Goal: Task Accomplishment & Management: Use online tool/utility

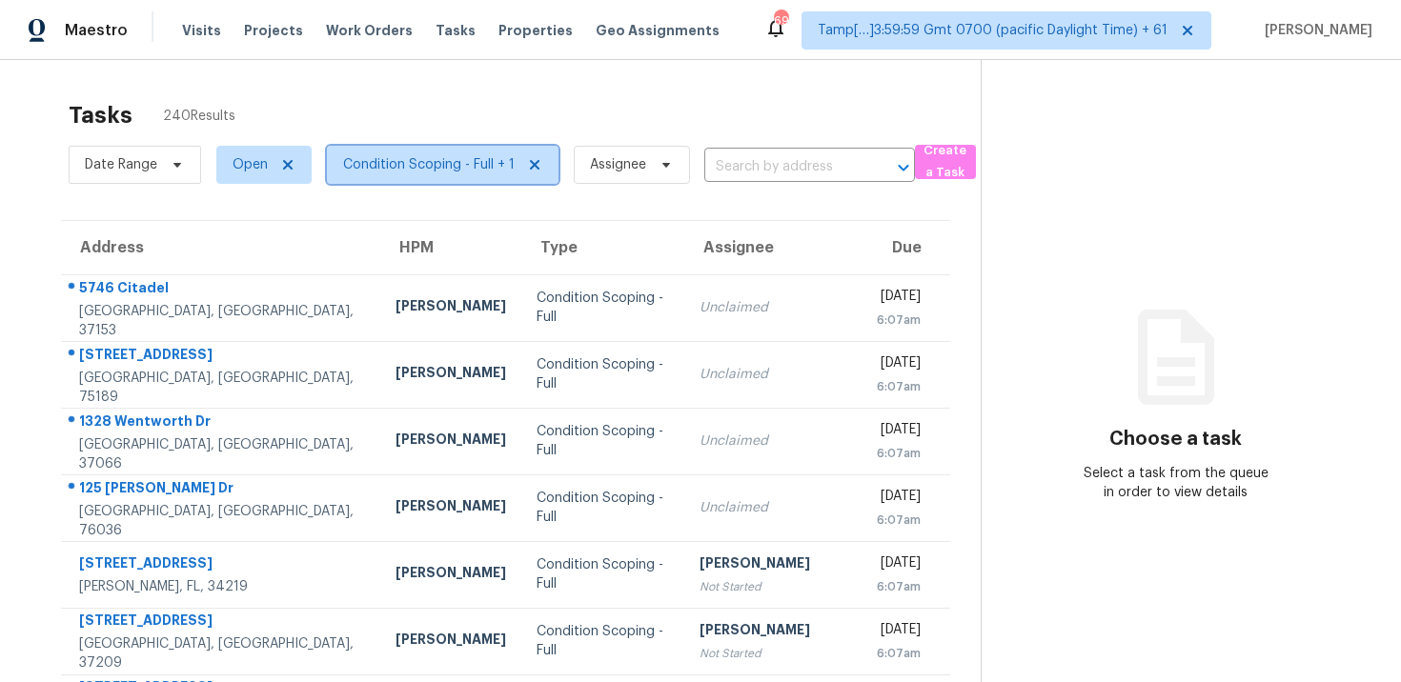
click at [473, 167] on span "Condition Scoping - Full + 1" at bounding box center [429, 164] width 172 height 19
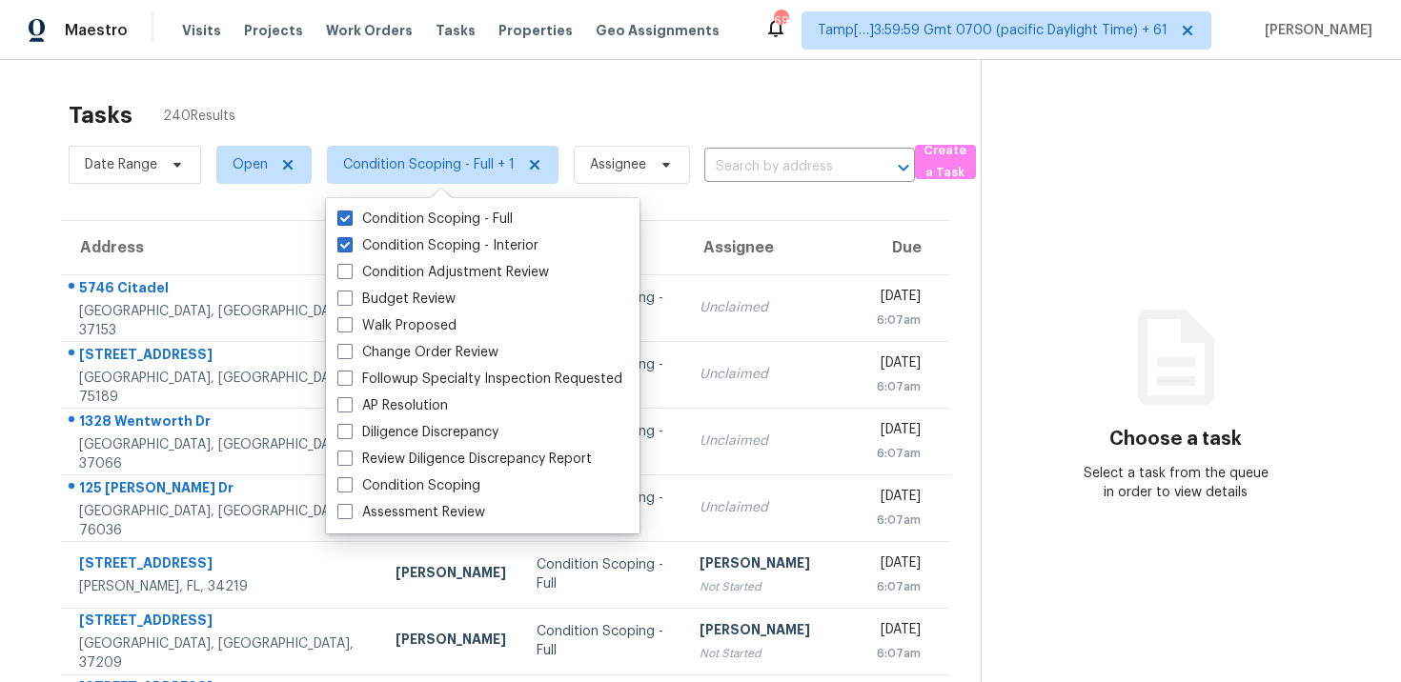
click at [579, 91] on div "Tasks 240 Results" at bounding box center [525, 116] width 912 height 50
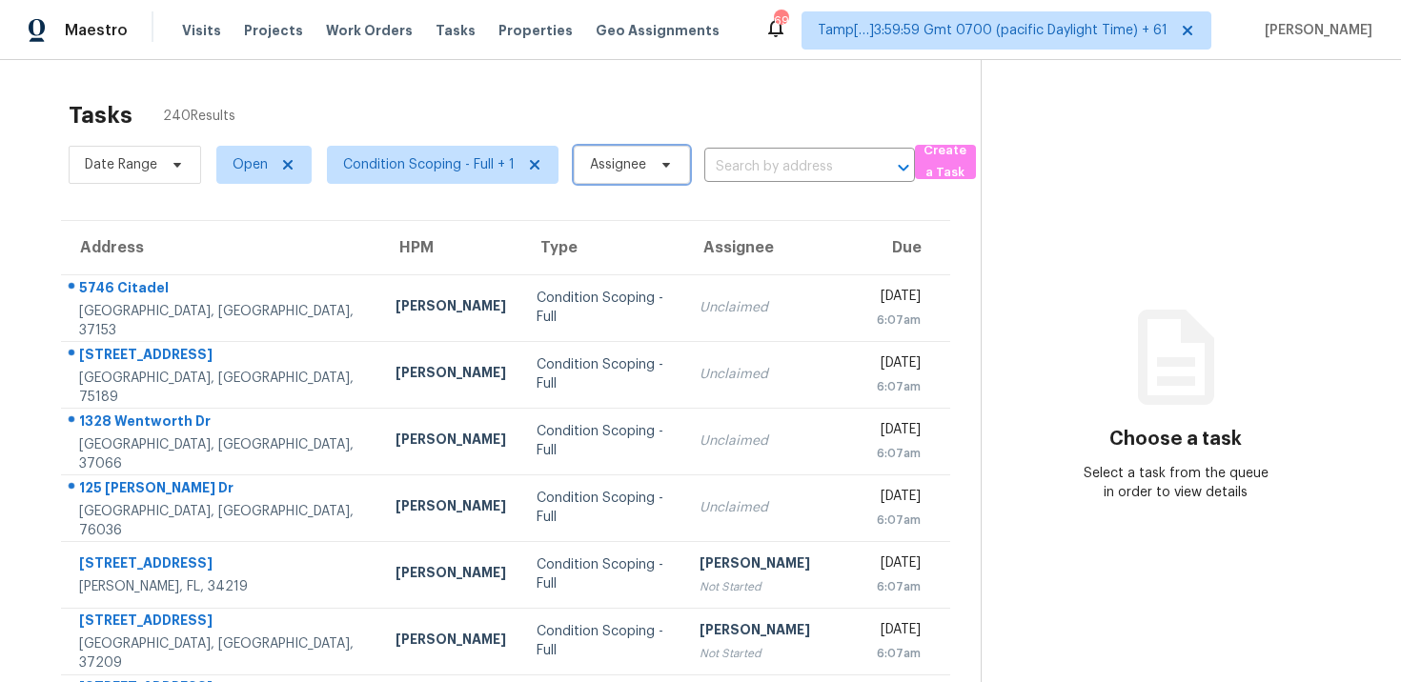
click at [613, 161] on span "Assignee" at bounding box center [618, 164] width 56 height 19
click at [512, 76] on div "Tasks 240 Results Date Range Open Condition Scoping - Full + 1 Assignee ​ Creat…" at bounding box center [700, 526] width 1401 height 933
click at [263, 171] on span "Open" at bounding box center [250, 164] width 35 height 19
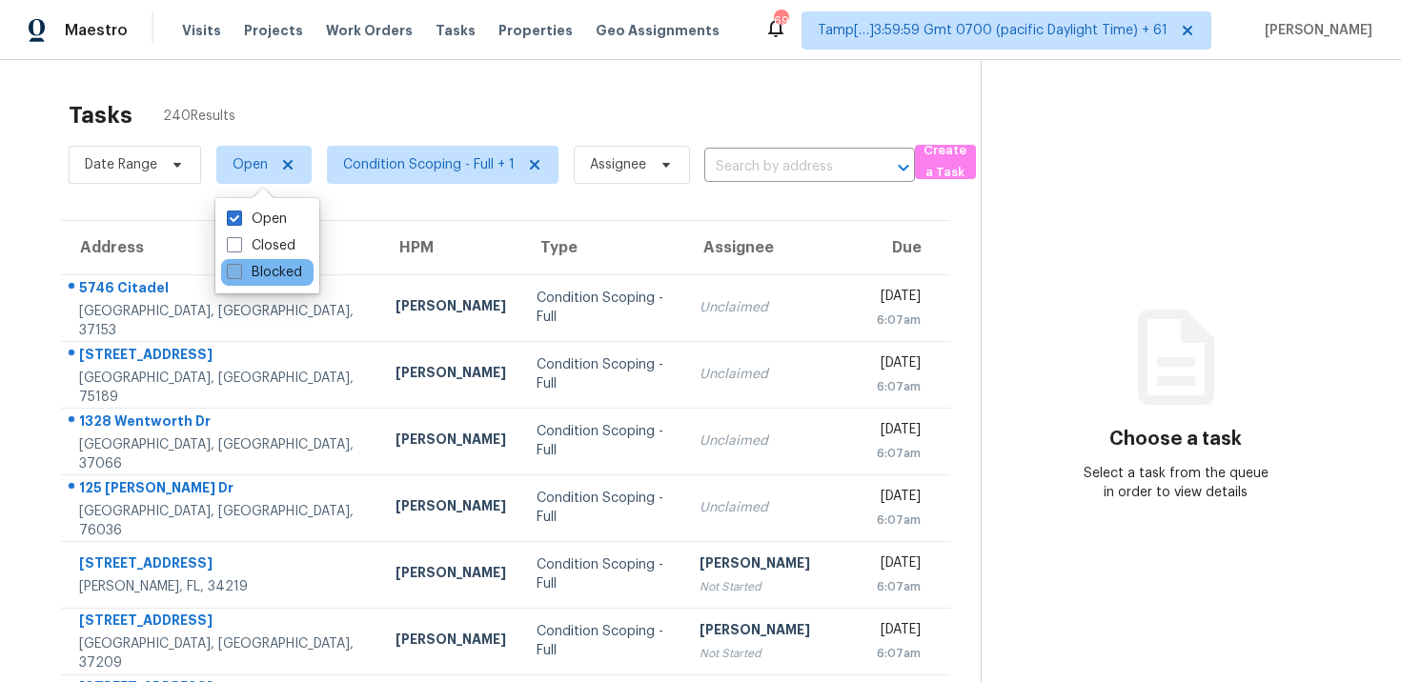
click at [270, 265] on label "Blocked" at bounding box center [264, 272] width 75 height 19
click at [239, 265] on input "Blocked" at bounding box center [233, 269] width 12 height 12
checkbox input "true"
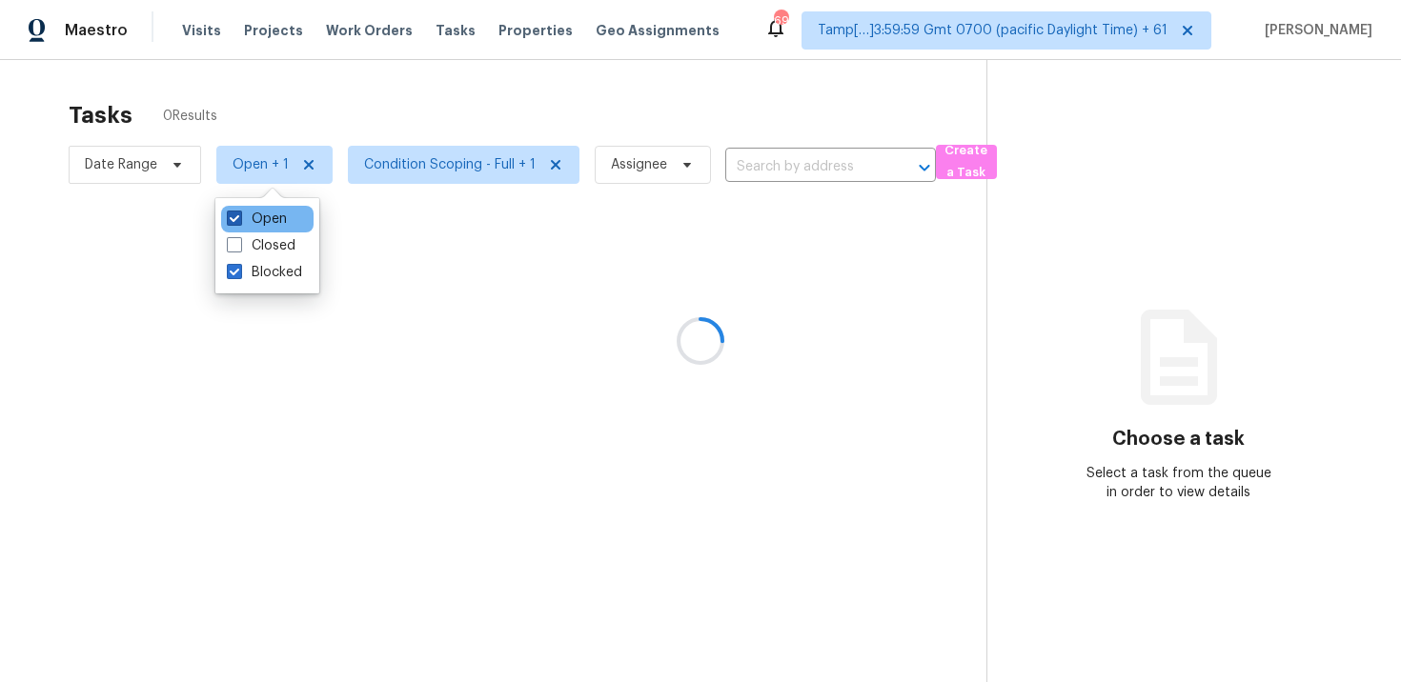
click at [266, 216] on label "Open" at bounding box center [257, 219] width 60 height 19
click at [239, 216] on input "Open" at bounding box center [233, 216] width 12 height 12
checkbox input "false"
click at [291, 131] on div at bounding box center [700, 341] width 1401 height 682
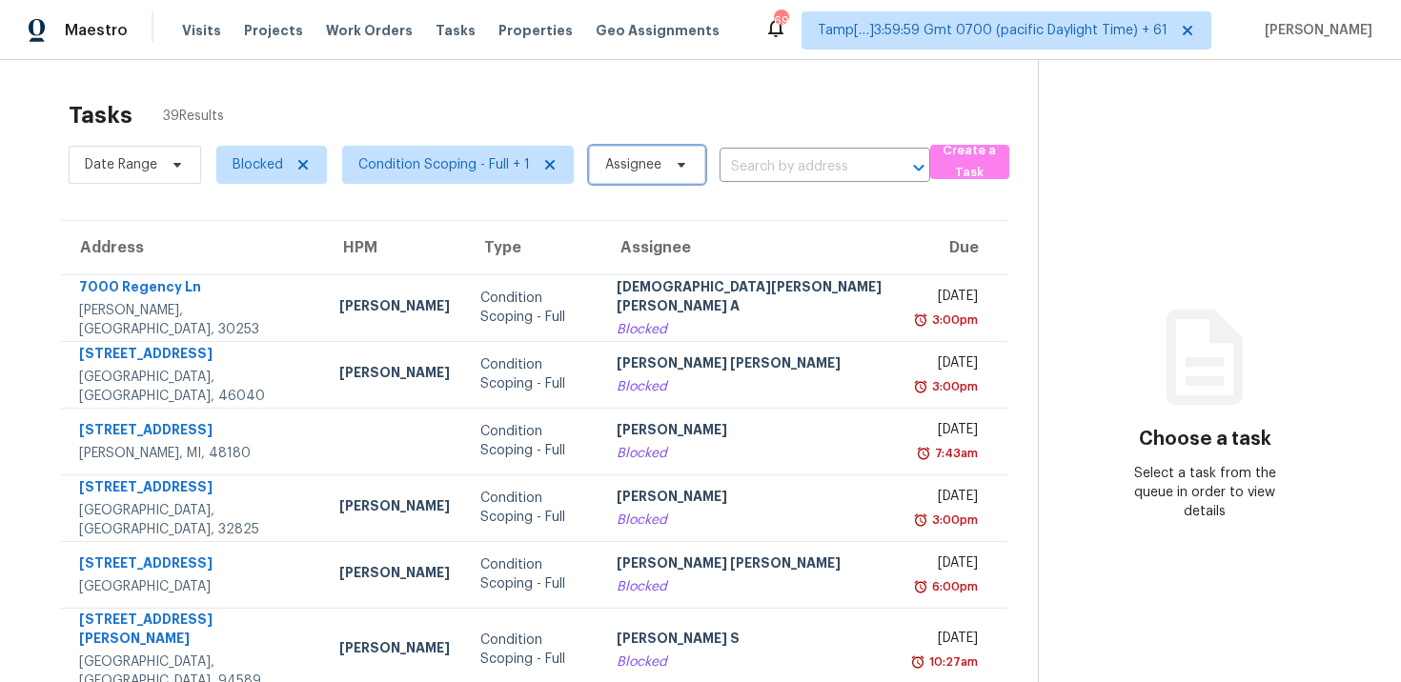
click at [633, 177] on span "Assignee" at bounding box center [647, 165] width 116 height 38
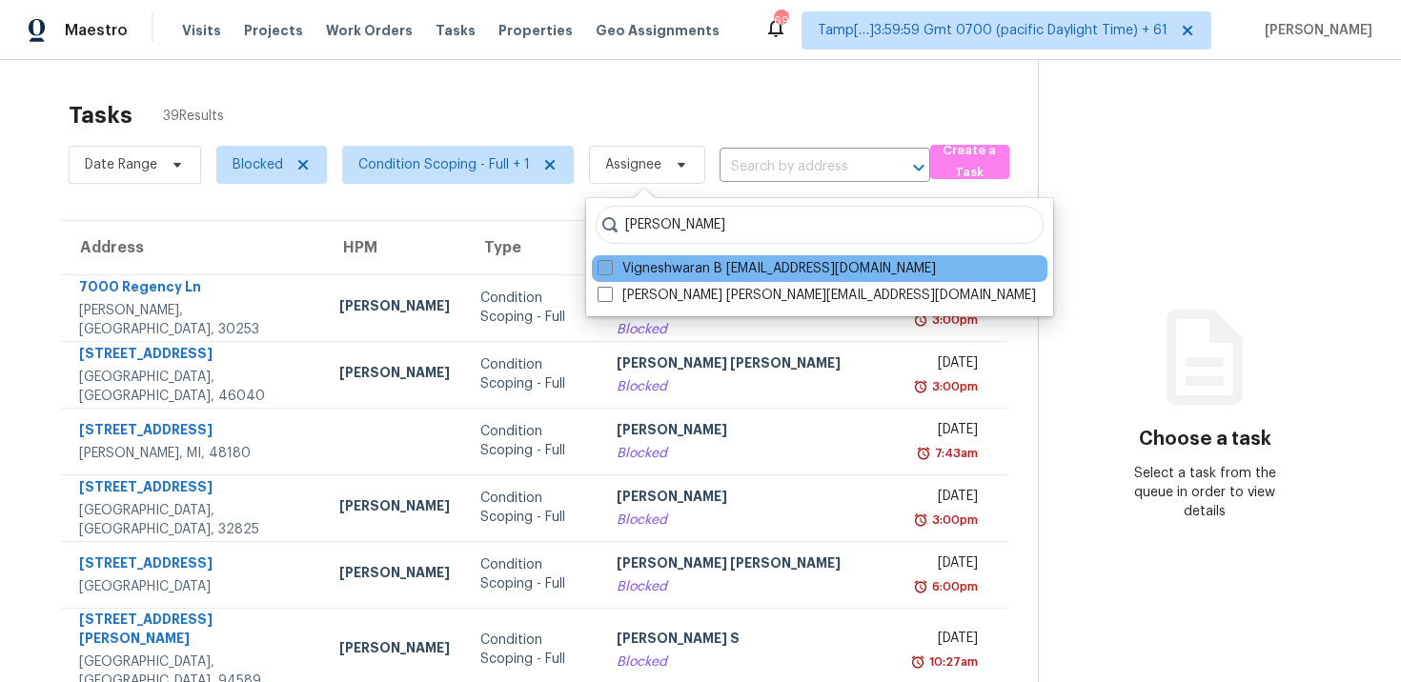
type input "[PERSON_NAME]"
click at [705, 268] on label "Vigneshwaran B [EMAIL_ADDRESS][DOMAIN_NAME]" at bounding box center [767, 268] width 338 height 19
click at [610, 268] on input "Vigneshwaran B [EMAIL_ADDRESS][DOMAIN_NAME]" at bounding box center [604, 265] width 12 height 12
checkbox input "true"
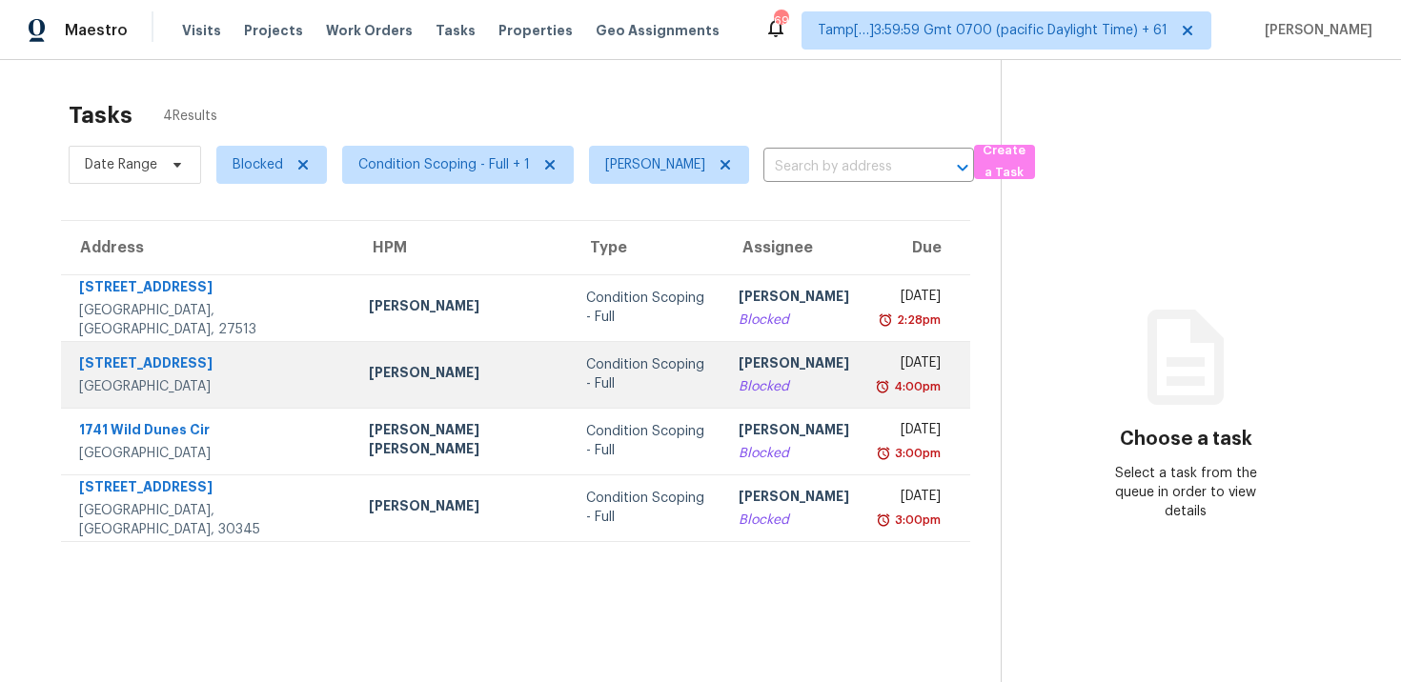
scroll to position [60, 0]
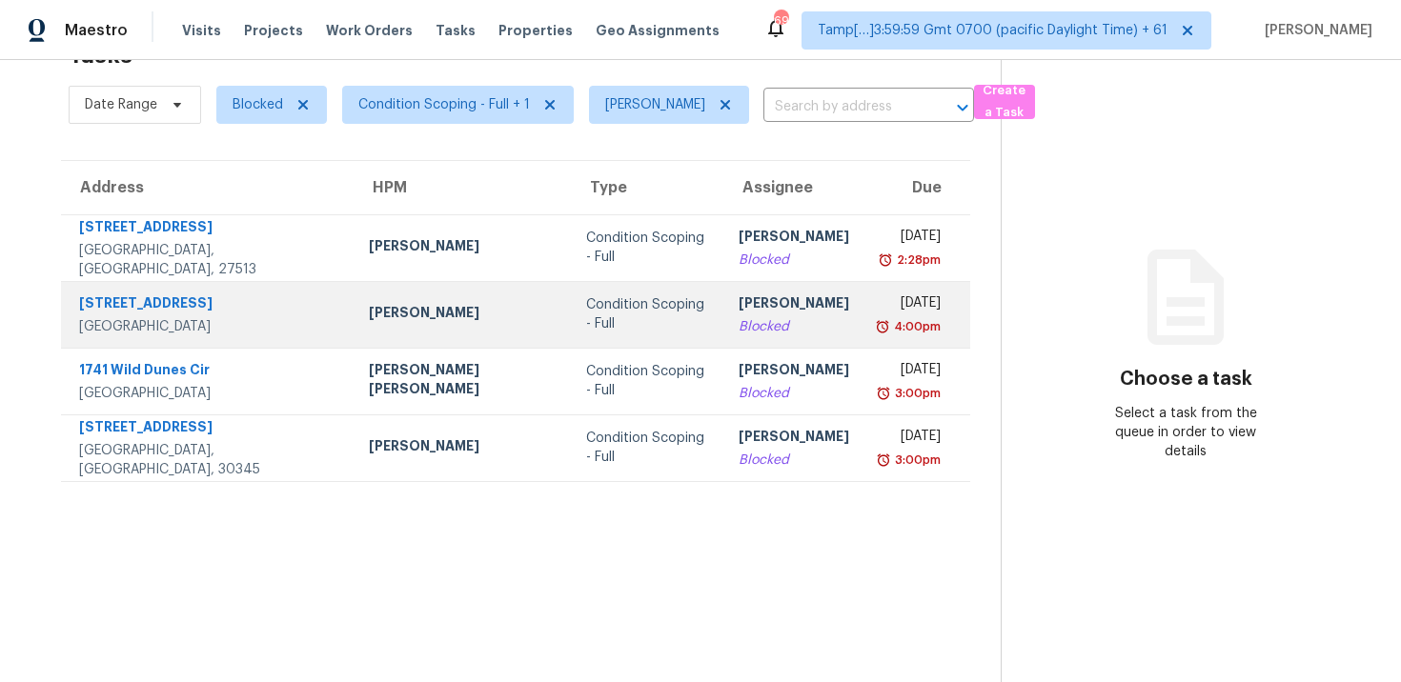
click at [571, 286] on td "Condition Scoping - Full" at bounding box center [647, 314] width 152 height 67
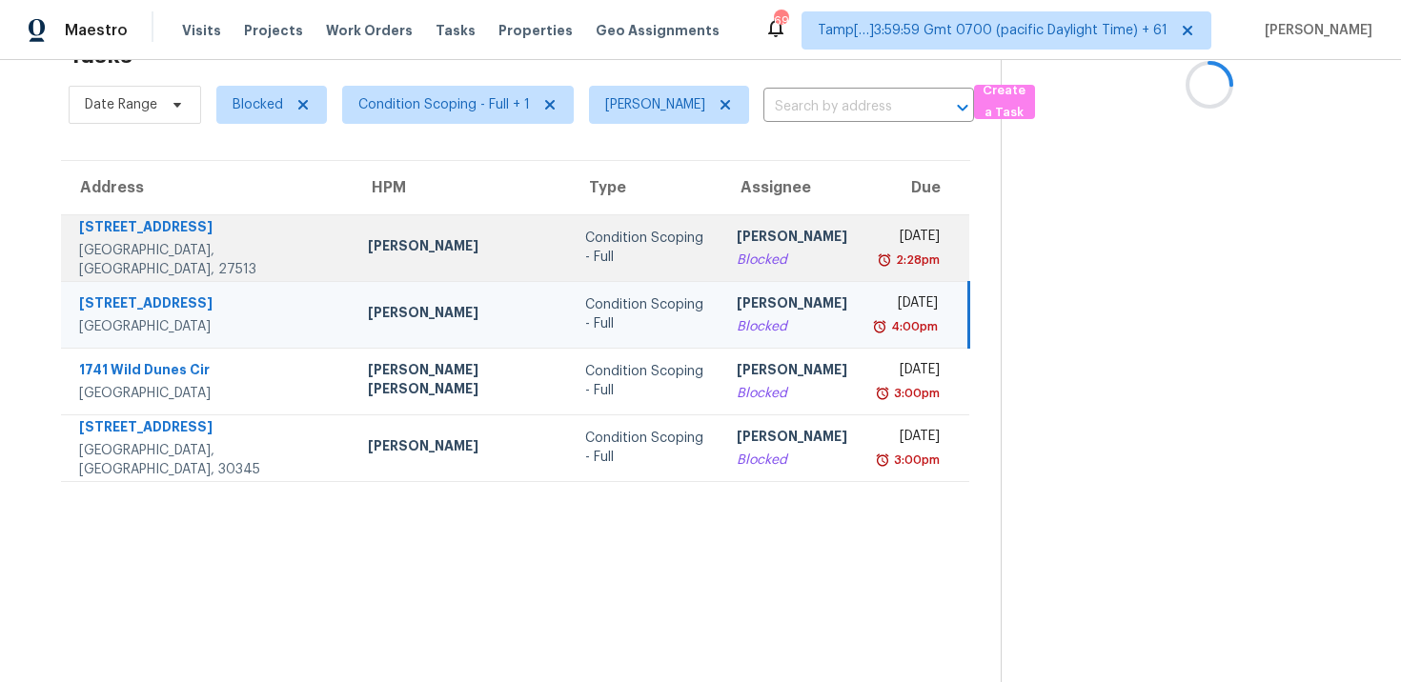
click at [721, 253] on td "[PERSON_NAME] B Blocked" at bounding box center [791, 247] width 141 height 67
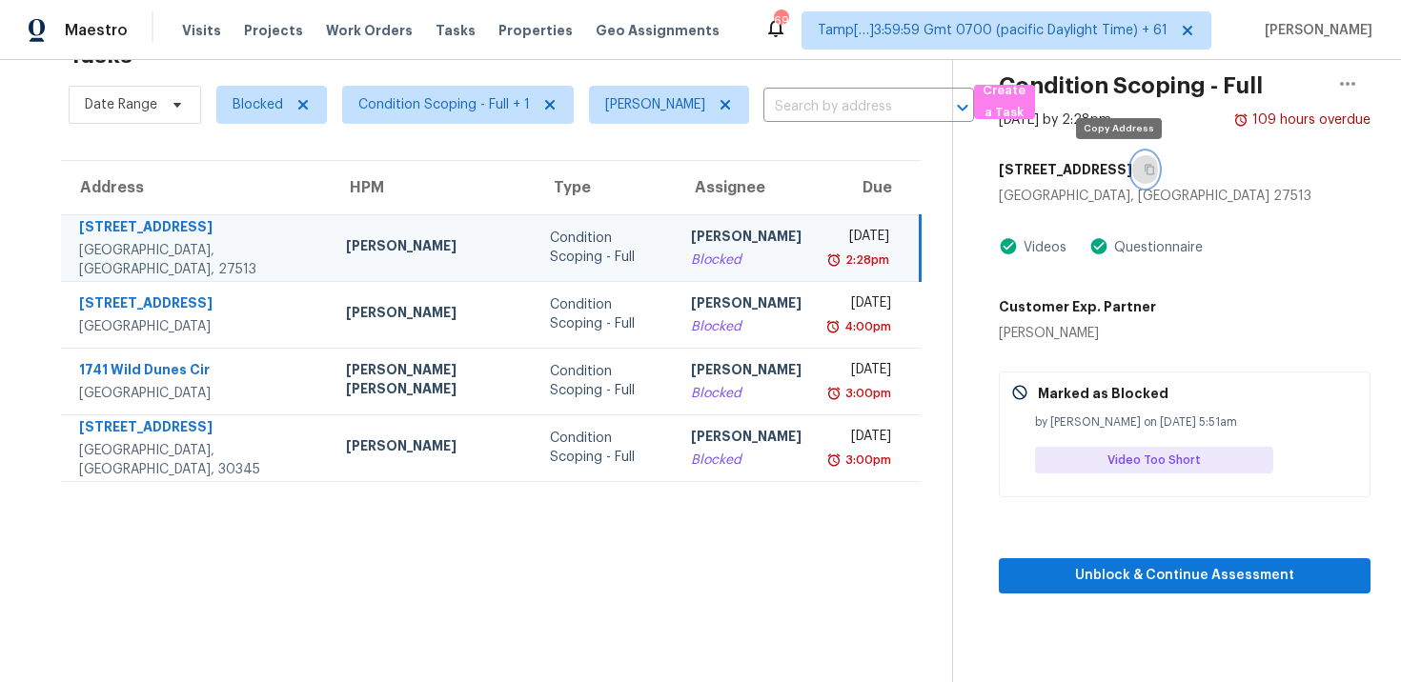
click at [1132, 154] on button "button" at bounding box center [1145, 169] width 26 height 34
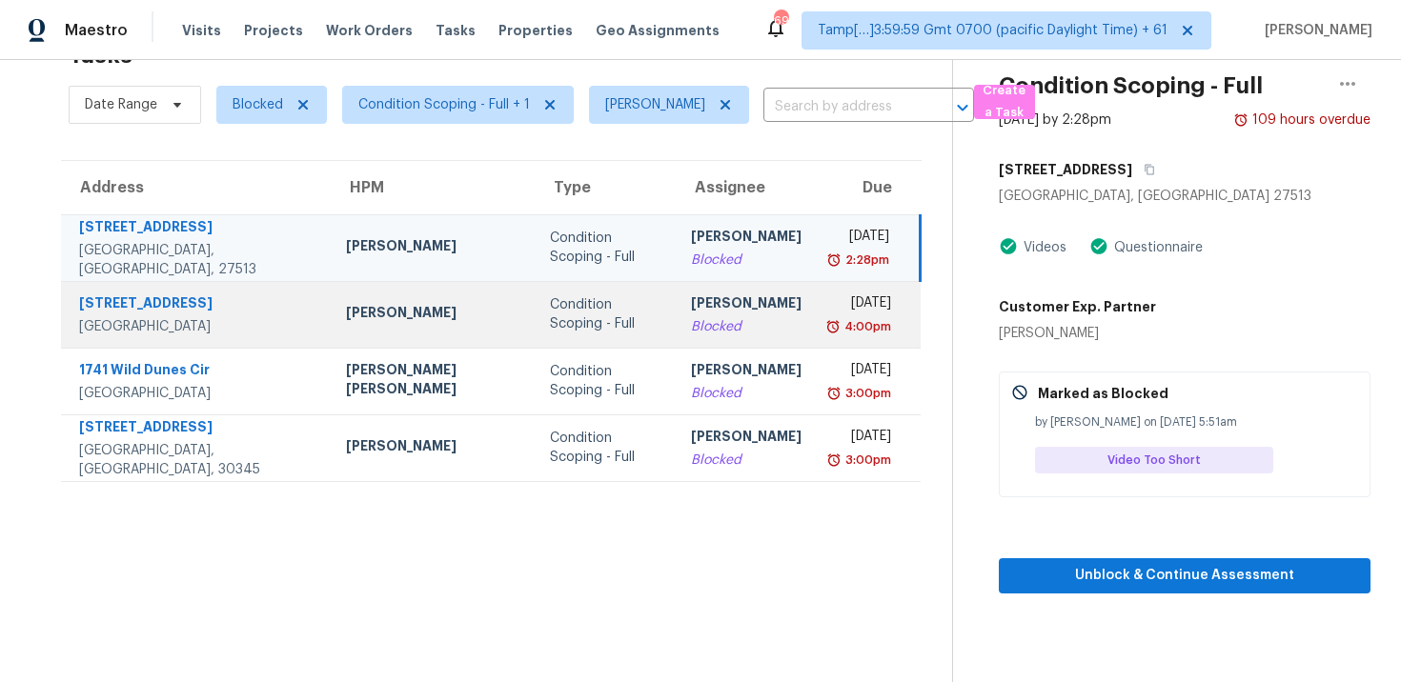
click at [694, 297] on div "[PERSON_NAME]" at bounding box center [746, 306] width 111 height 24
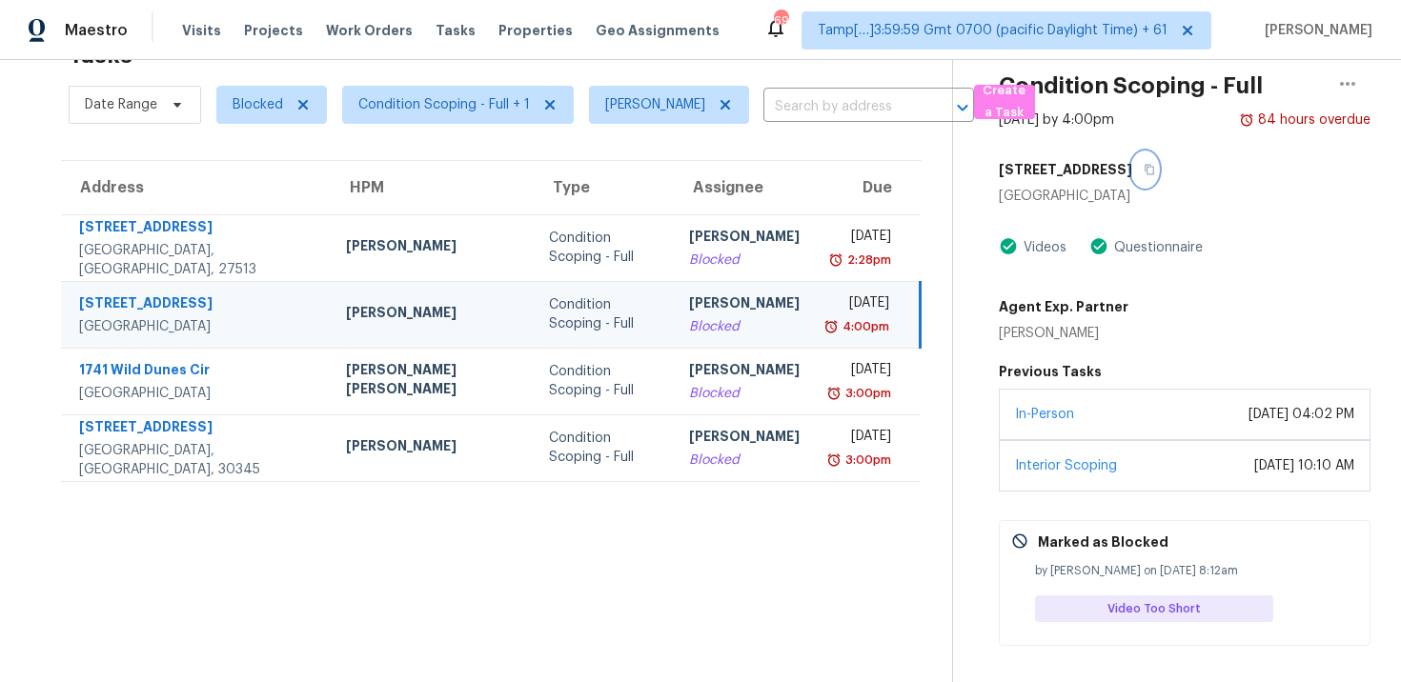
click at [1154, 167] on icon "button" at bounding box center [1150, 170] width 10 height 10
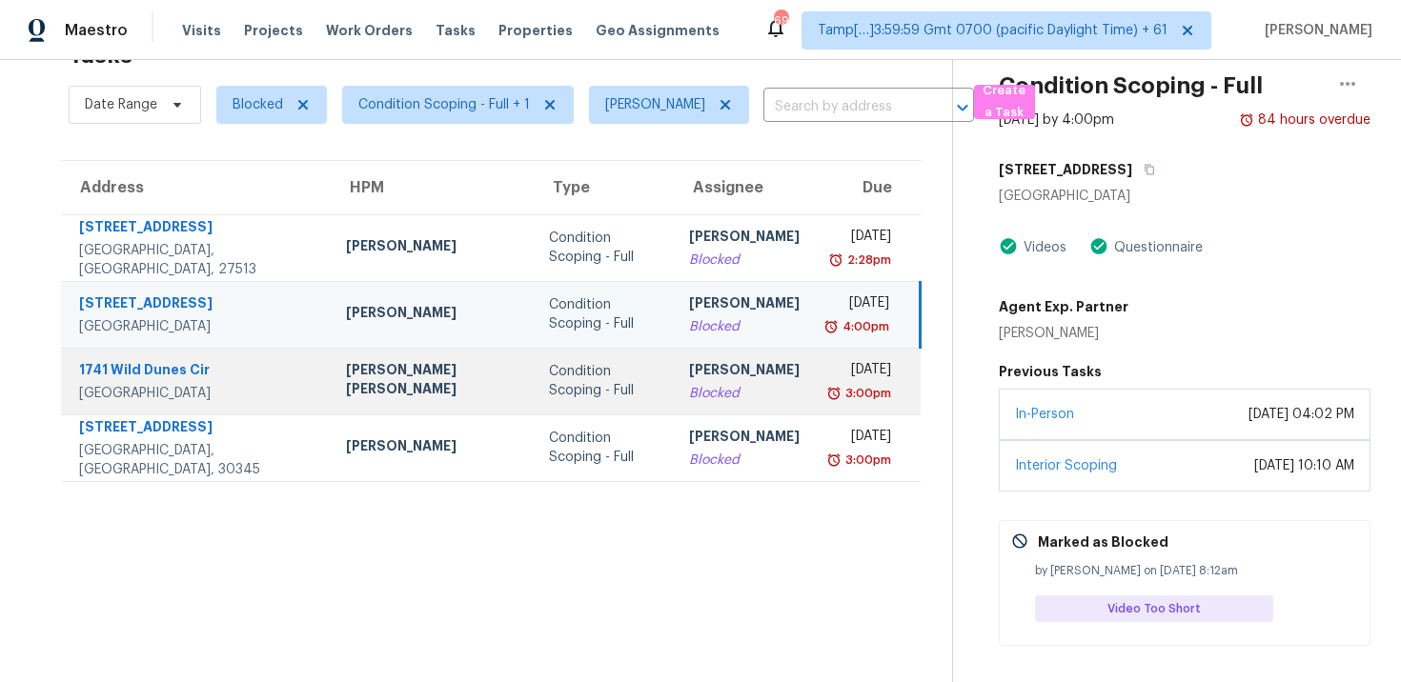
click at [674, 386] on td "[PERSON_NAME] B Blocked" at bounding box center [744, 381] width 141 height 67
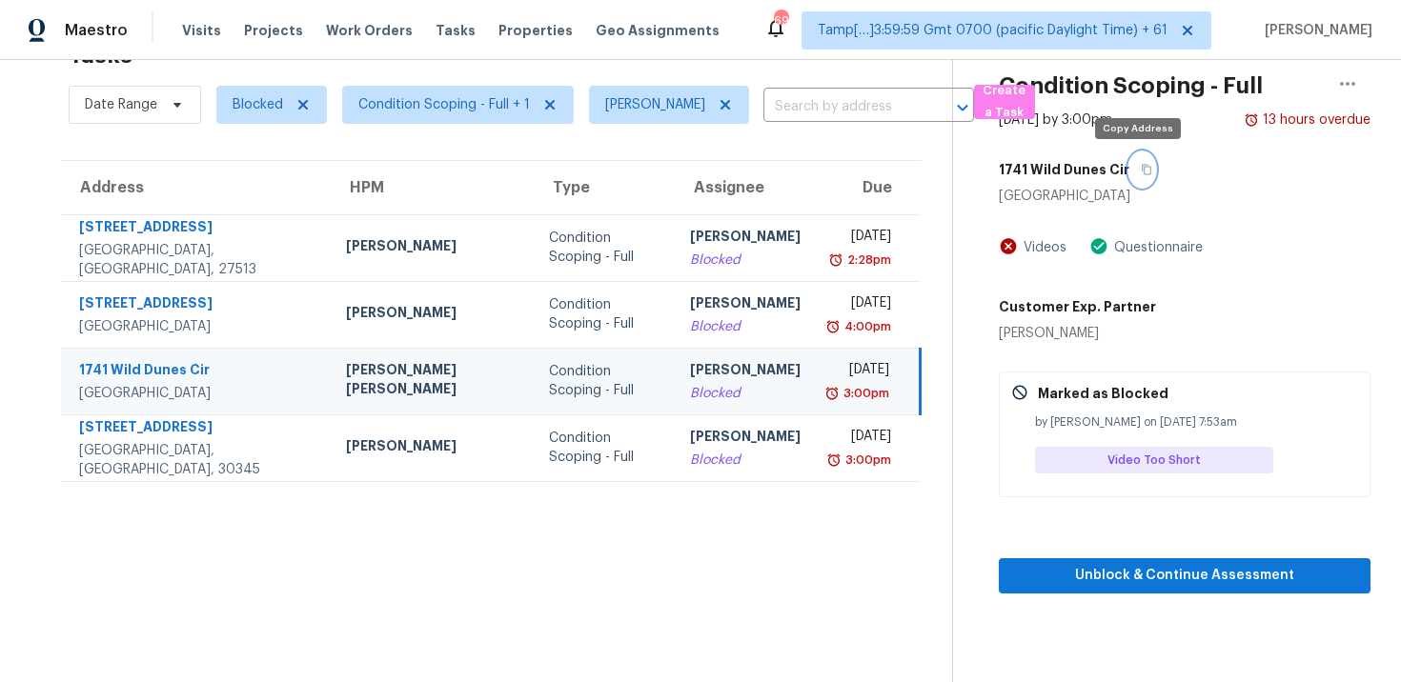
click at [1143, 165] on icon "button" at bounding box center [1146, 169] width 11 height 11
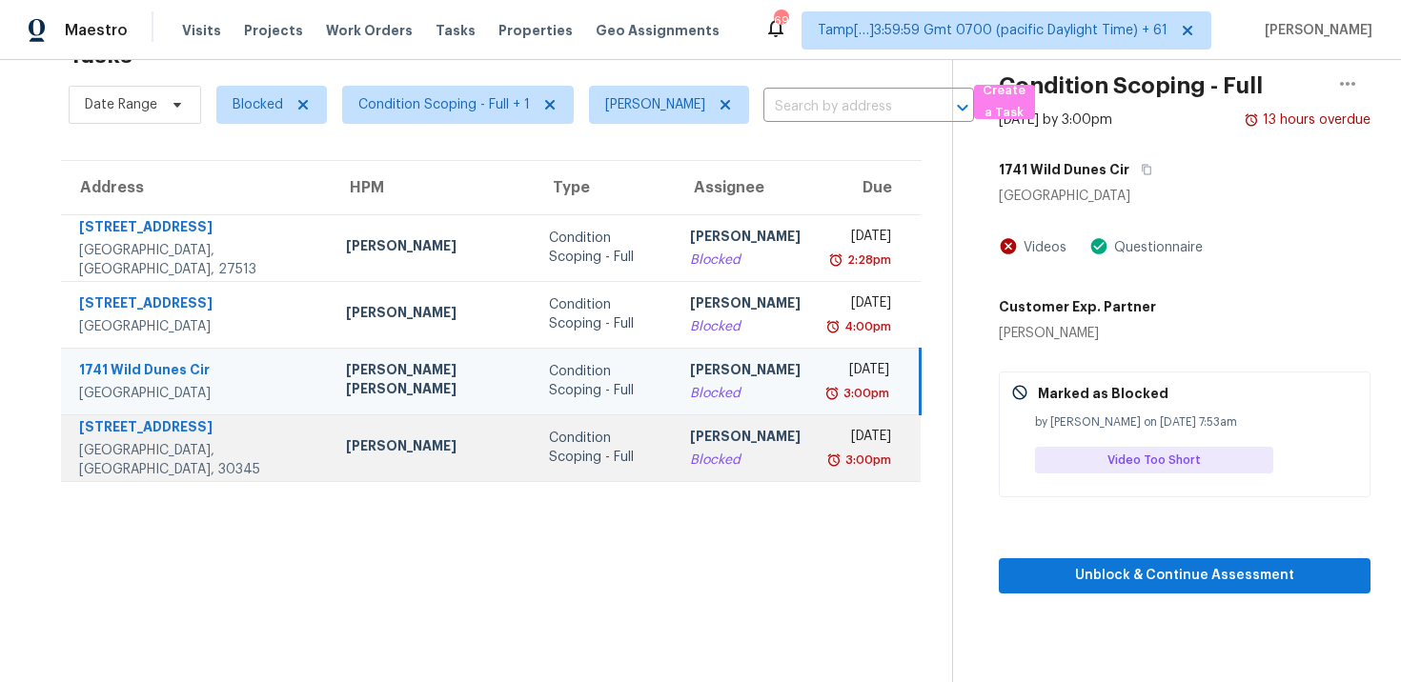
click at [675, 434] on td "[PERSON_NAME] B Blocked" at bounding box center [745, 448] width 141 height 67
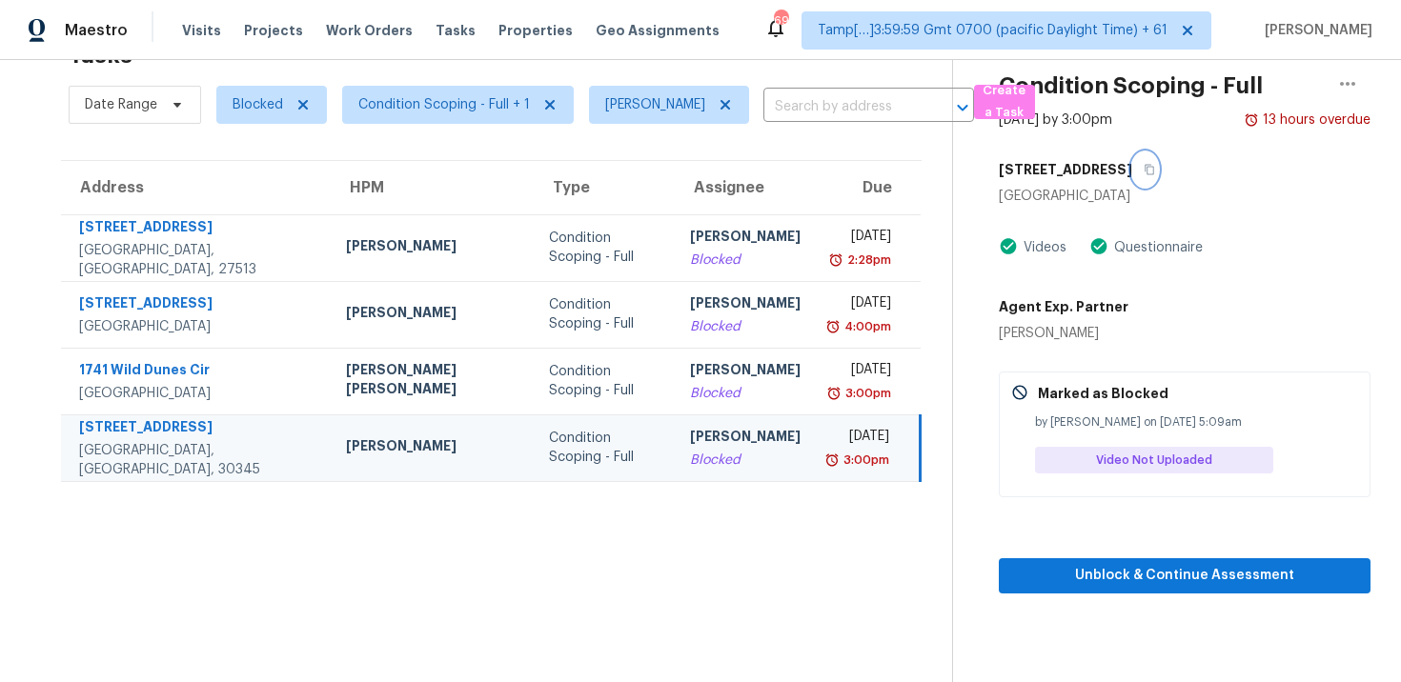
click at [1155, 168] on icon "button" at bounding box center [1149, 169] width 11 height 11
click at [723, 97] on icon at bounding box center [725, 104] width 15 height 15
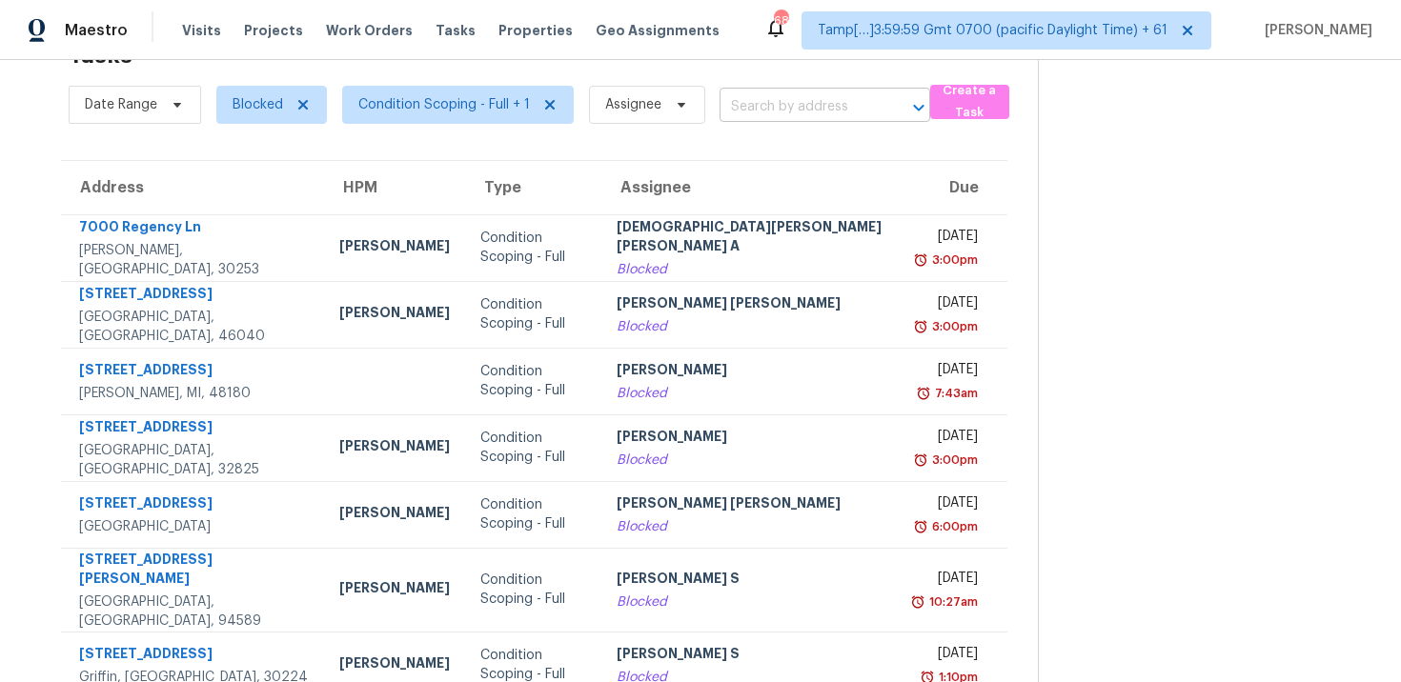
click at [756, 121] on input "text" at bounding box center [798, 107] width 157 height 30
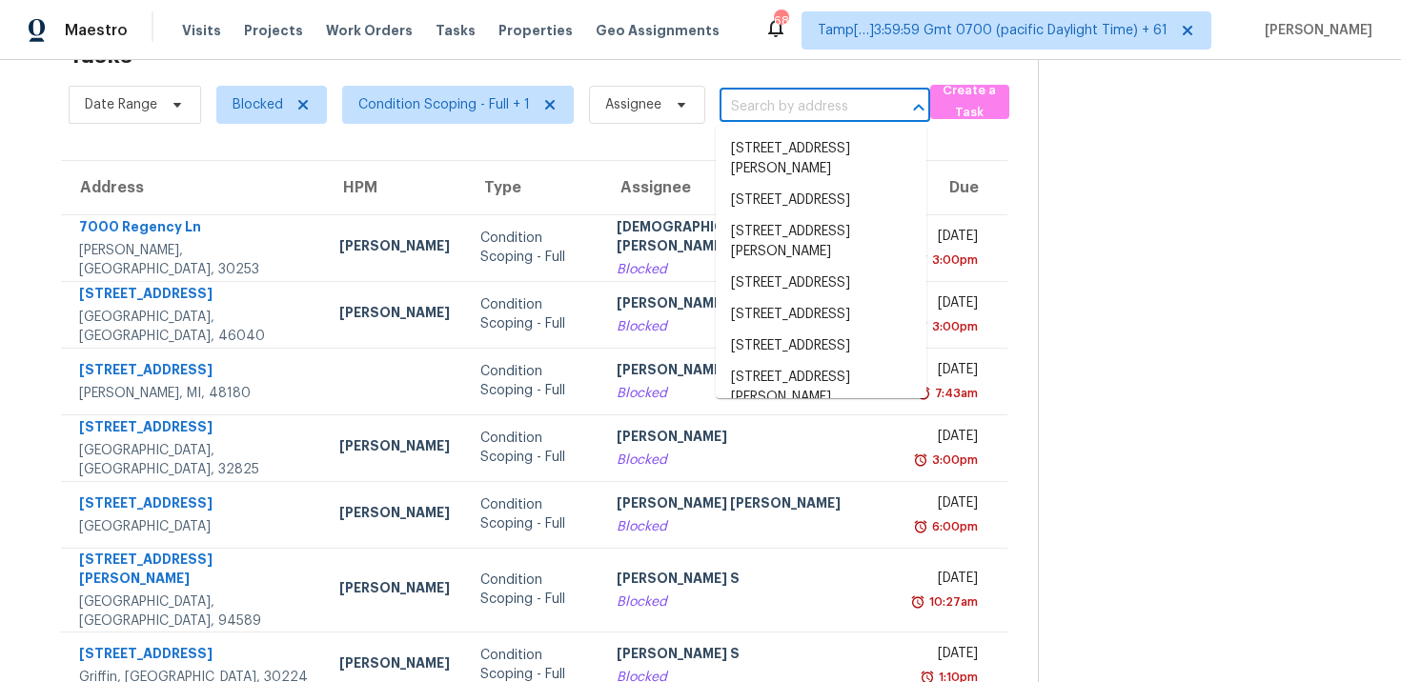
paste input "[STREET_ADDRESS]"
type input "[STREET_ADDRESS]"
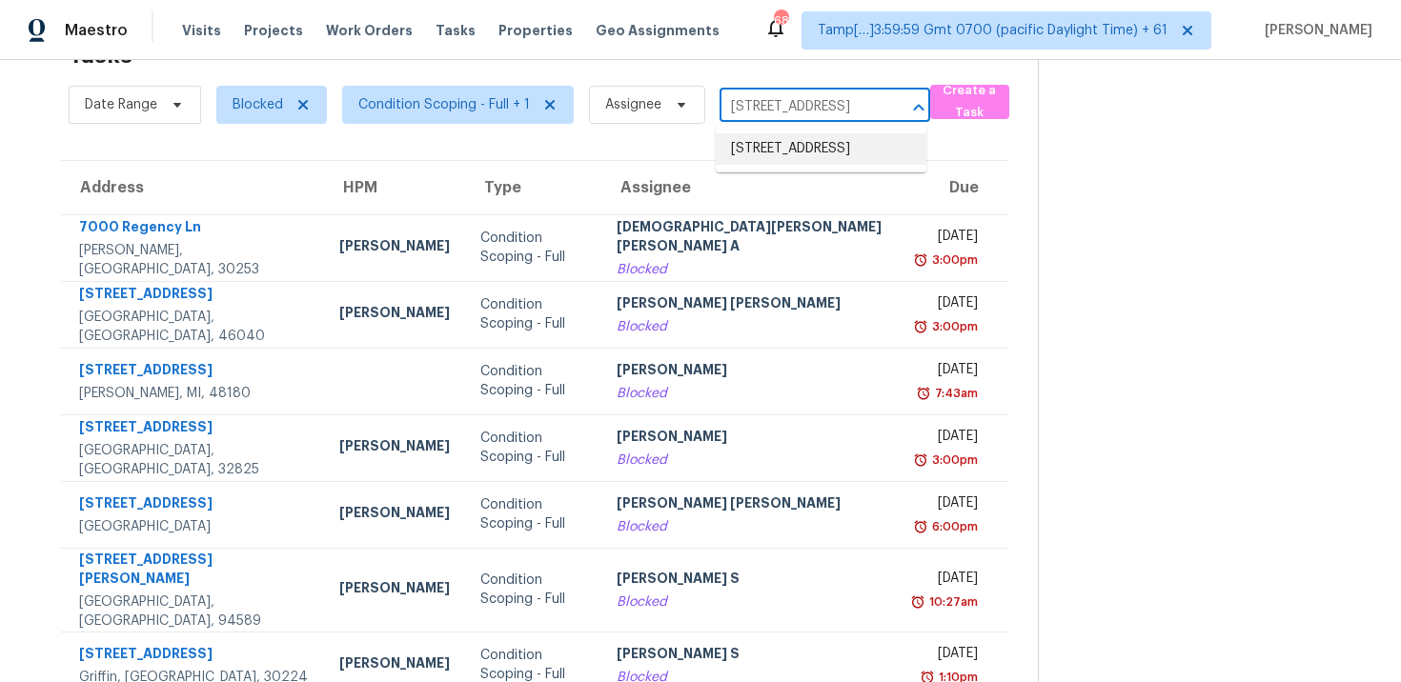
click at [807, 151] on li "[STREET_ADDRESS]" at bounding box center [821, 148] width 211 height 31
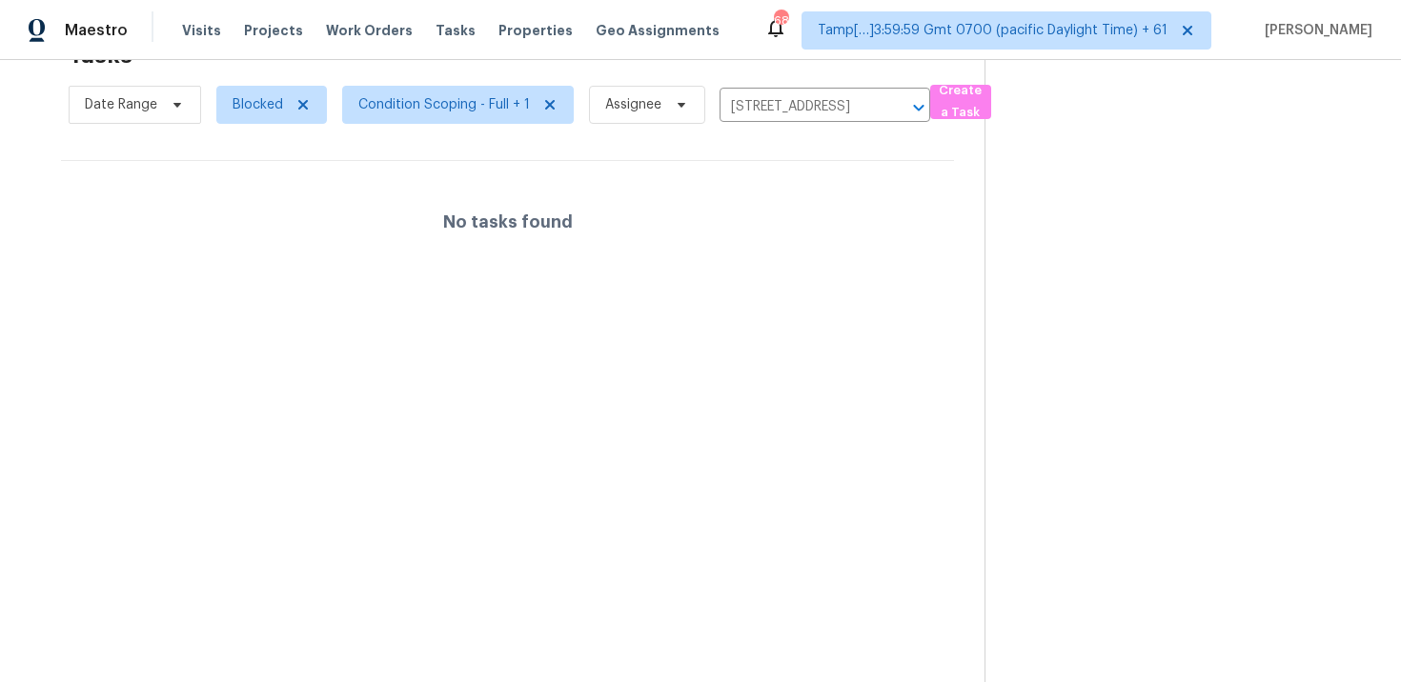
click at [748, 271] on div "No tasks found" at bounding box center [507, 222] width 893 height 122
click at [436, 100] on span "Condition Scoping - Full + 1" at bounding box center [444, 104] width 172 height 19
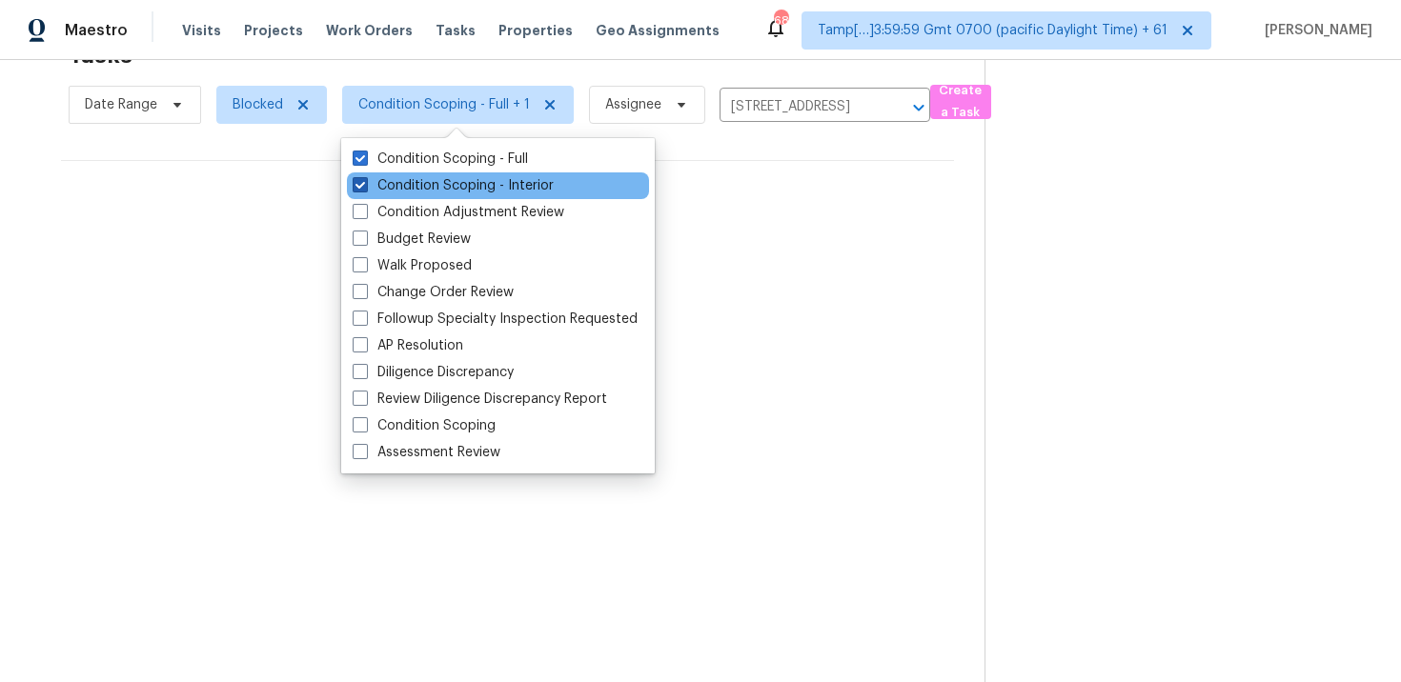
click at [457, 182] on label "Condition Scoping - Interior" at bounding box center [453, 185] width 201 height 19
click at [365, 182] on input "Condition Scoping - Interior" at bounding box center [359, 182] width 12 height 12
checkbox input "false"
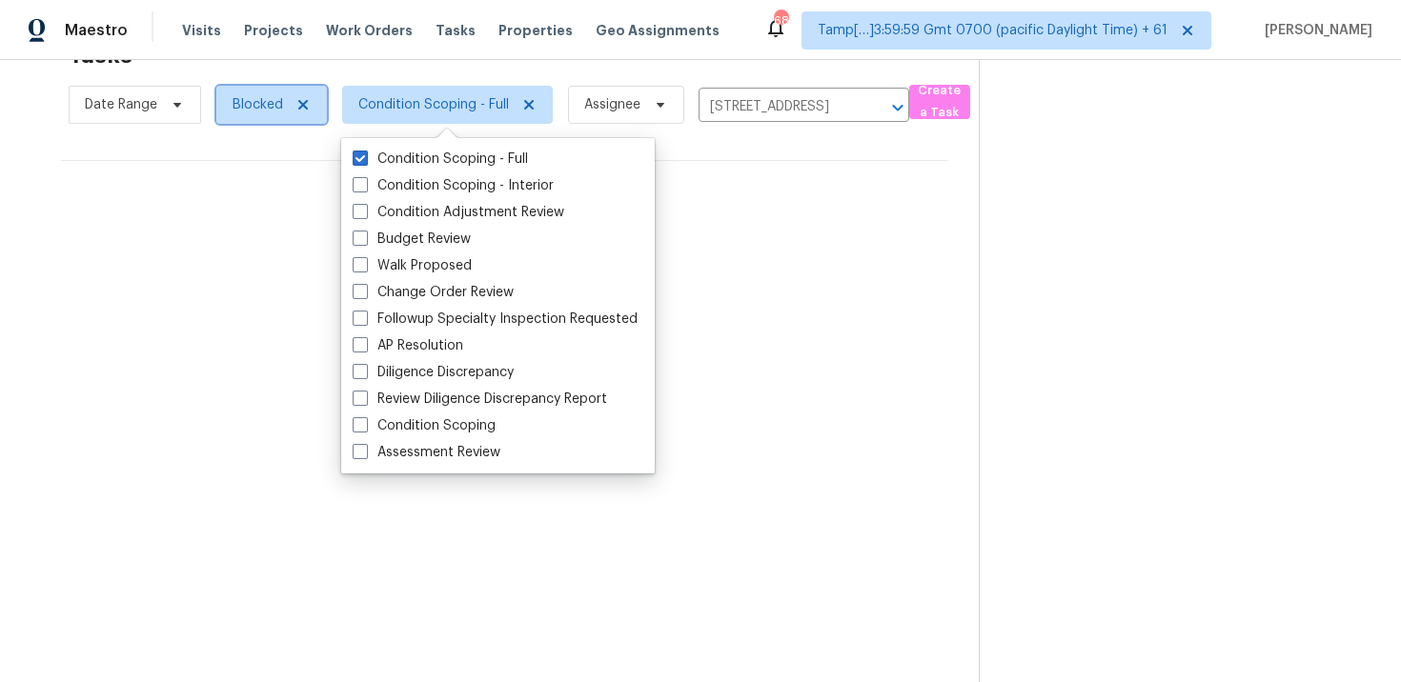
click at [277, 111] on span "Blocked" at bounding box center [258, 104] width 51 height 19
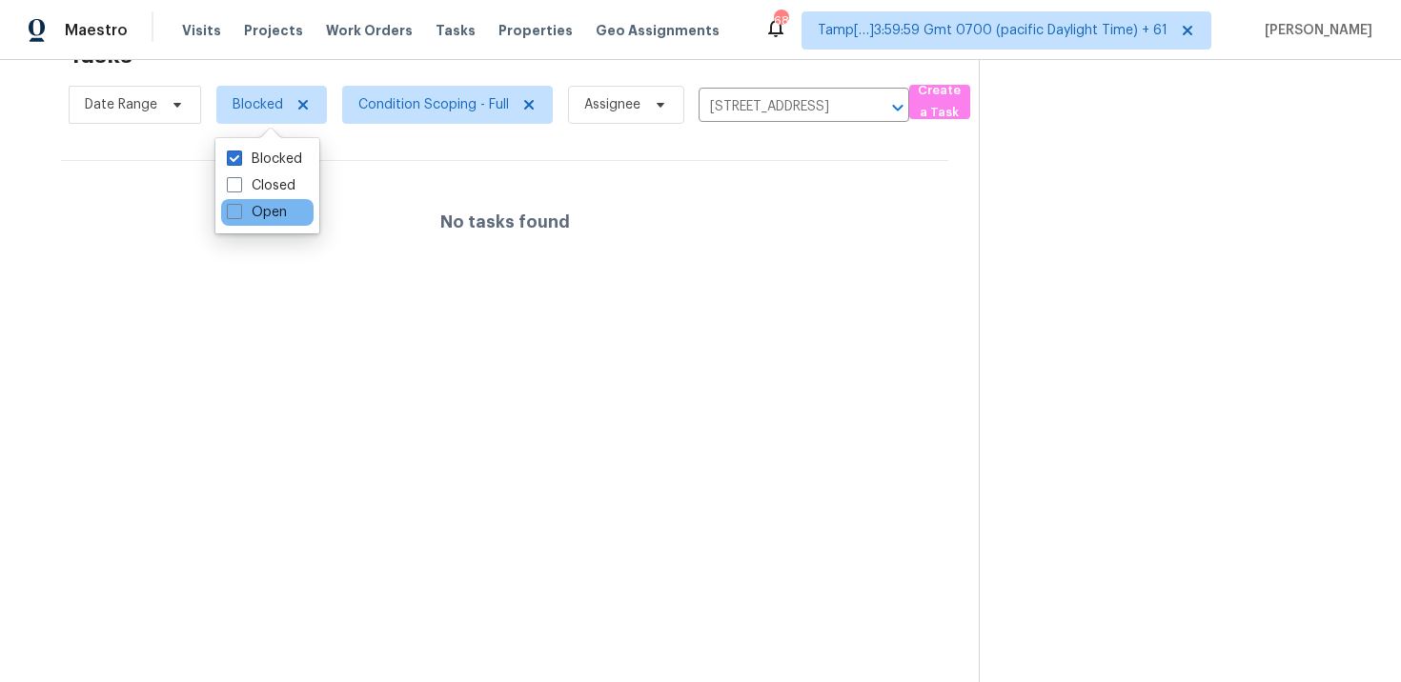
click at [302, 212] on div "Open" at bounding box center [267, 212] width 92 height 27
click at [282, 215] on label "Open" at bounding box center [257, 212] width 60 height 19
click at [239, 215] on input "Open" at bounding box center [233, 209] width 12 height 12
checkbox input "true"
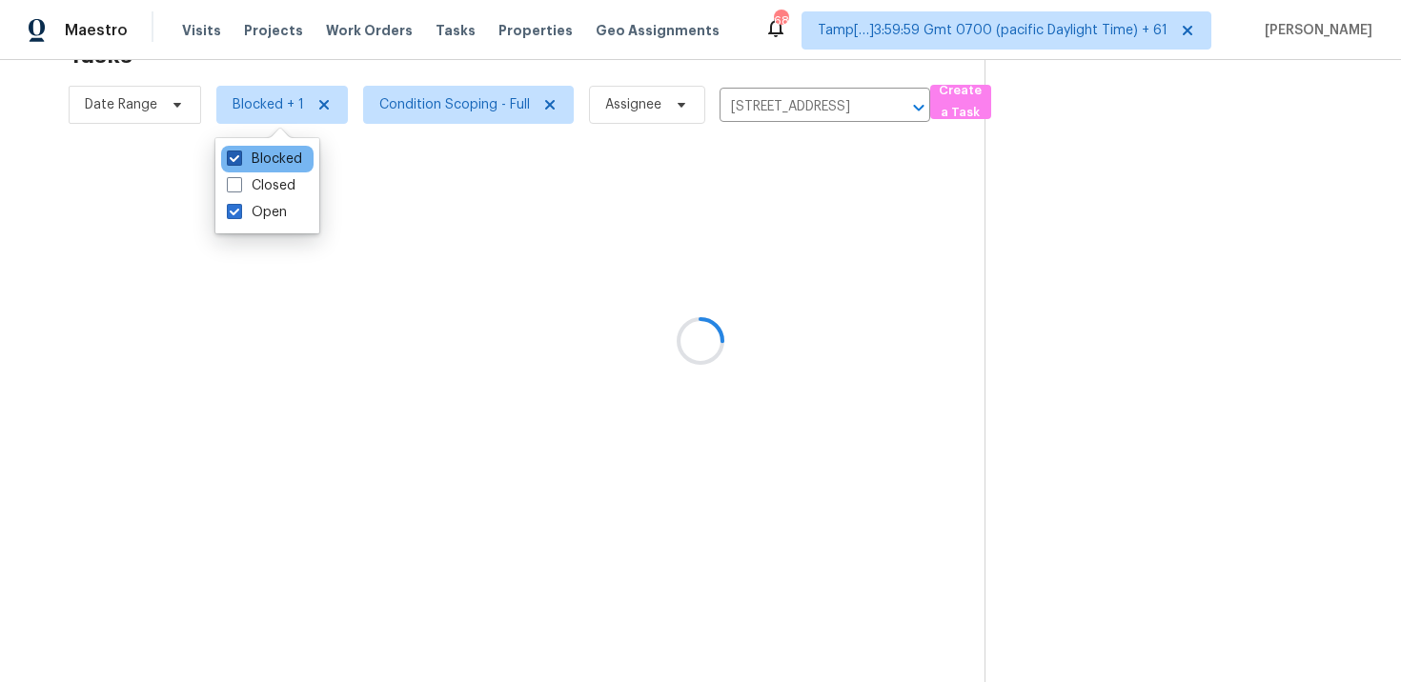
click at [281, 152] on label "Blocked" at bounding box center [264, 159] width 75 height 19
click at [239, 152] on input "Blocked" at bounding box center [233, 156] width 12 height 12
checkbox input "false"
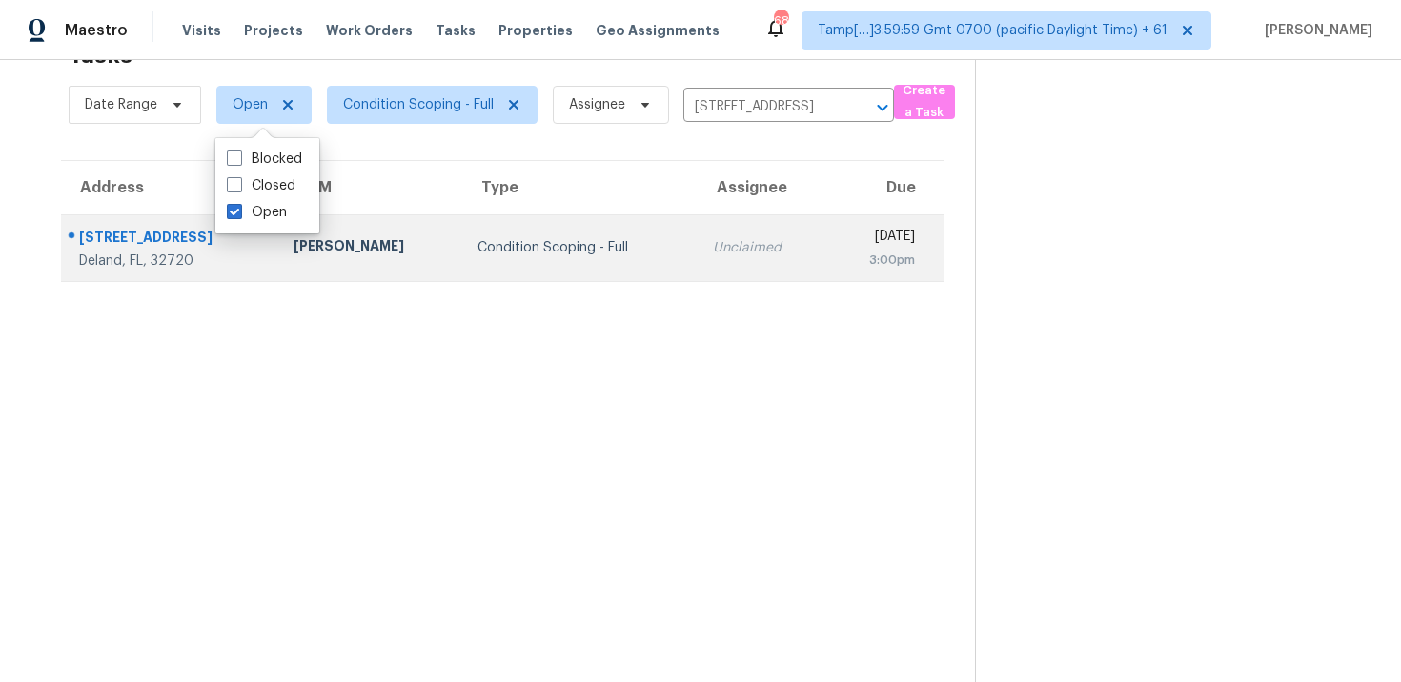
click at [713, 256] on div "Unclaimed" at bounding box center [762, 247] width 98 height 19
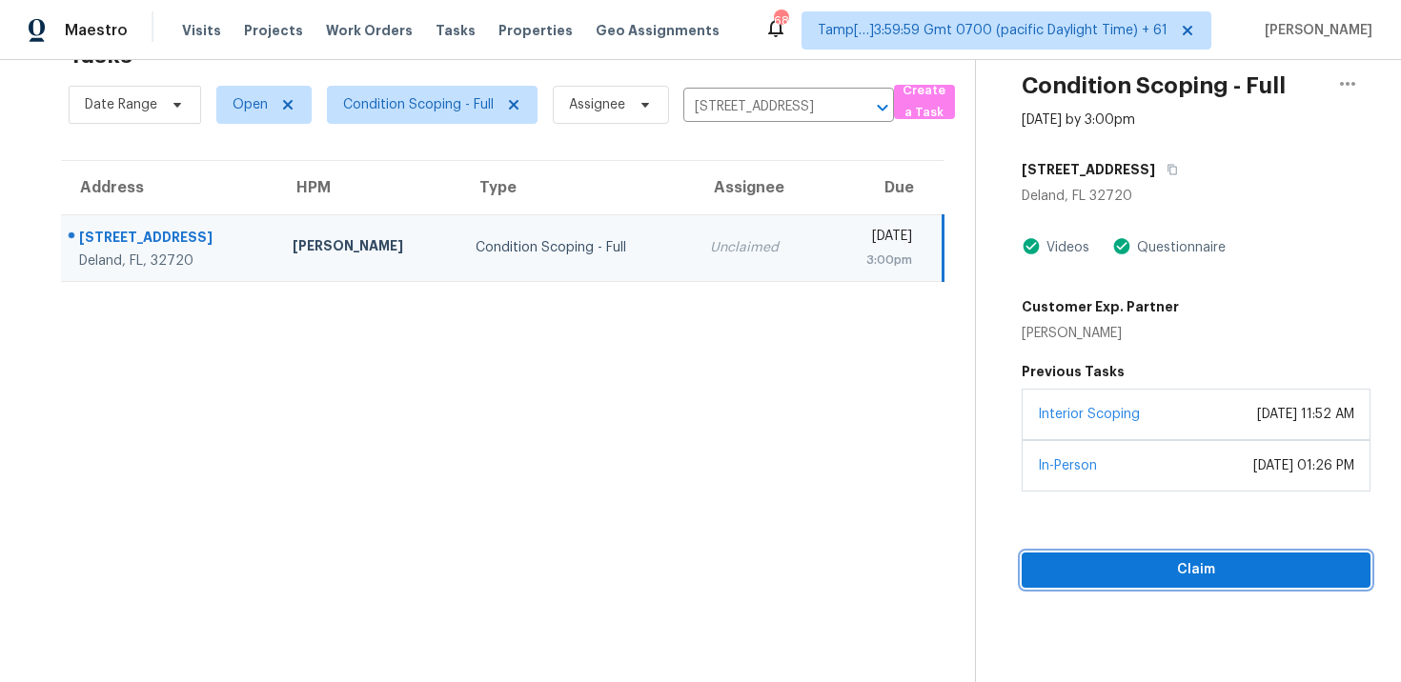
click at [1131, 571] on span "Claim" at bounding box center [1196, 570] width 318 height 24
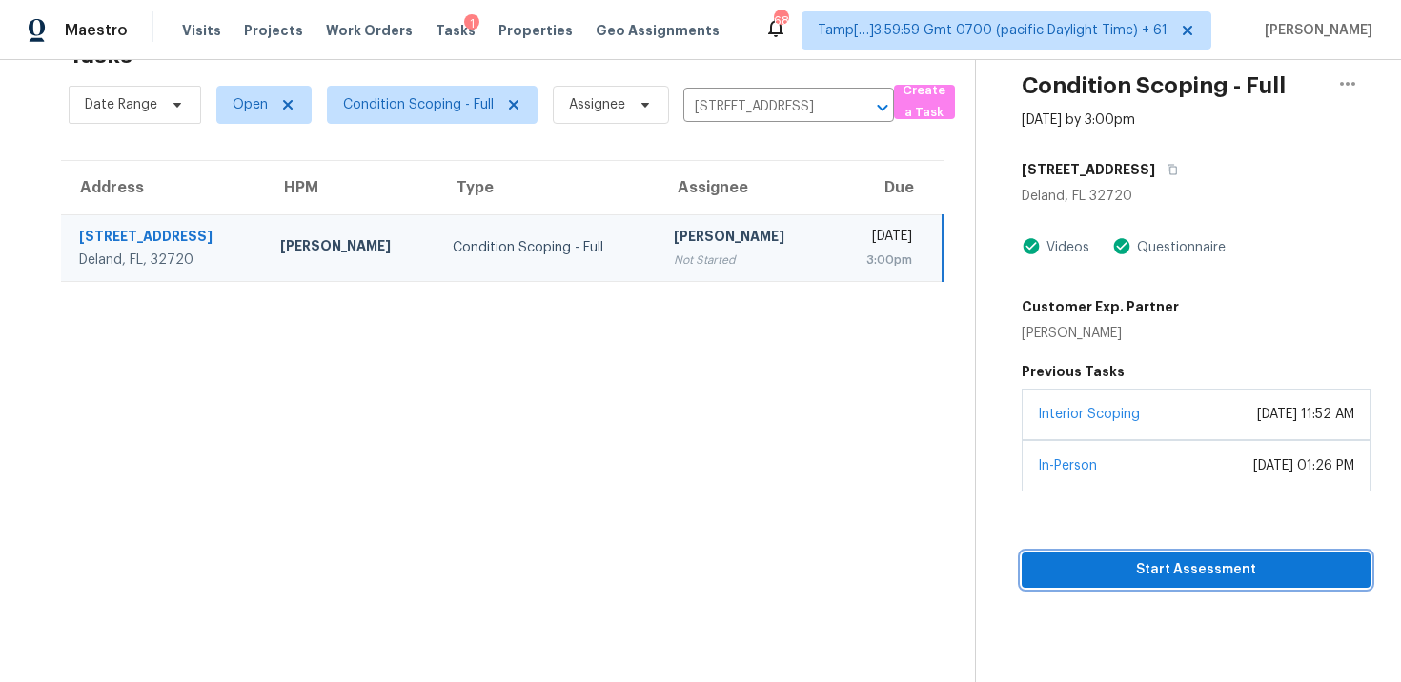
click at [1131, 571] on span "Start Assessment" at bounding box center [1196, 570] width 318 height 24
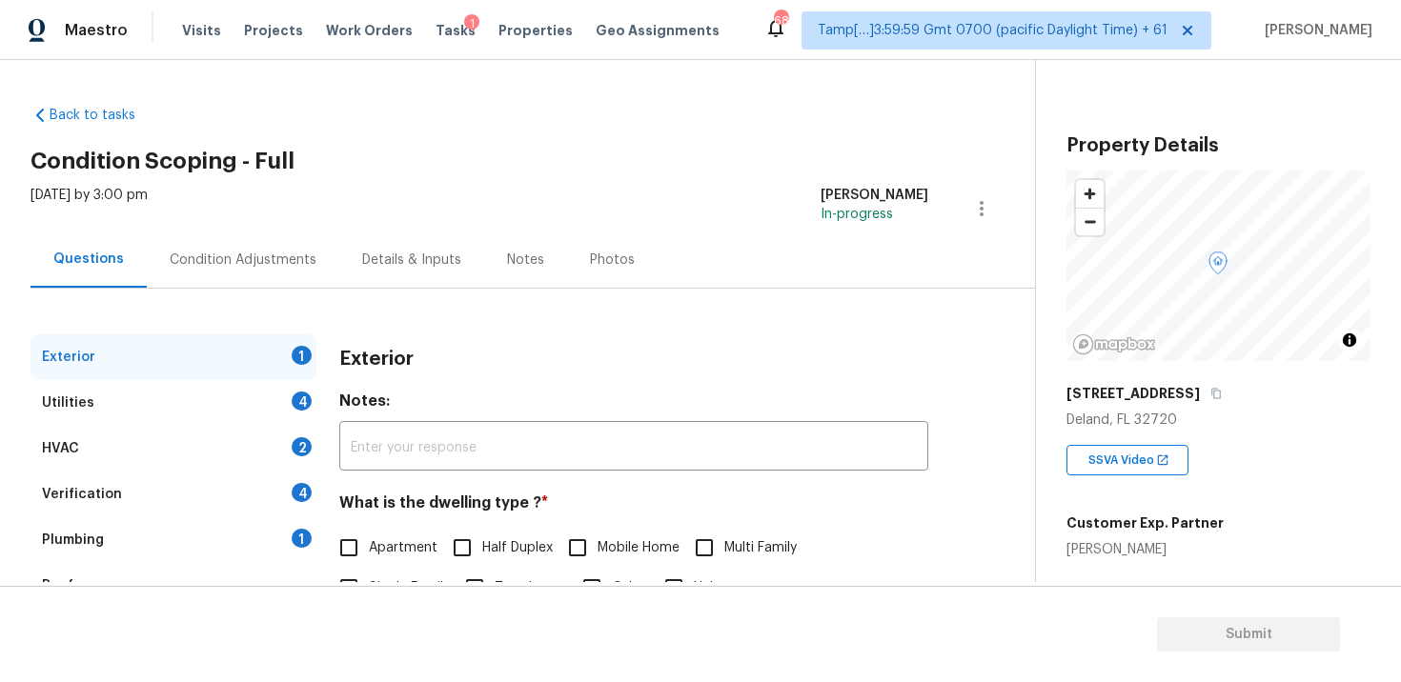
click at [440, 39] on div "Tasks 1" at bounding box center [456, 31] width 40 height 20
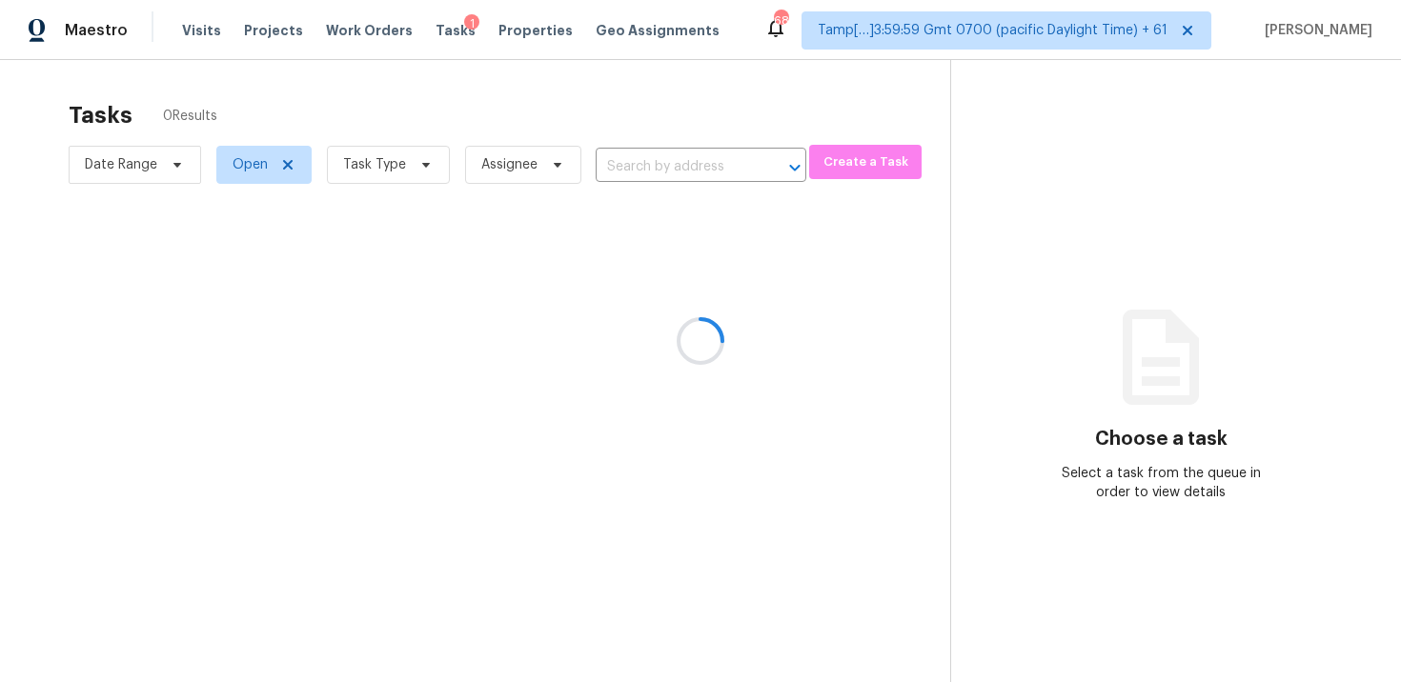
click at [436, 24] on div at bounding box center [700, 341] width 1401 height 682
click at [641, 158] on div at bounding box center [700, 341] width 1401 height 682
click at [699, 152] on div at bounding box center [700, 341] width 1401 height 682
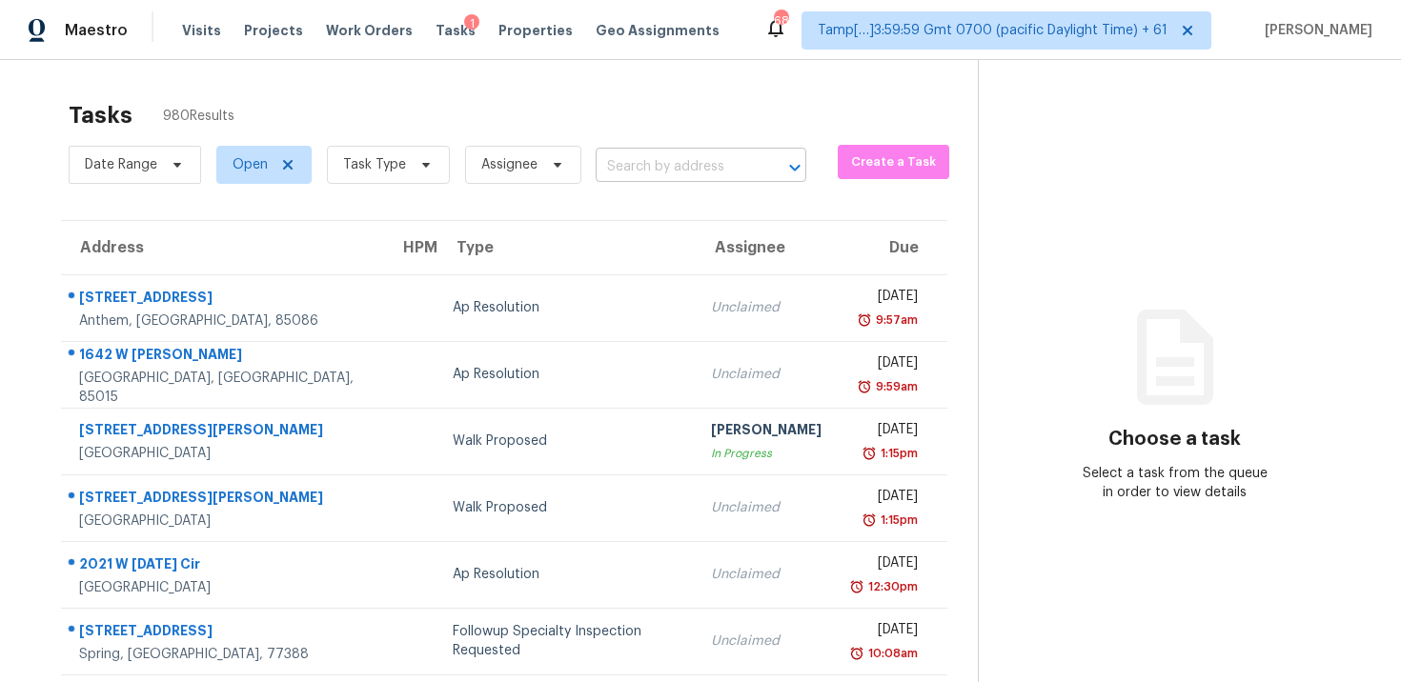
click at [668, 167] on input "text" at bounding box center [674, 167] width 157 height 30
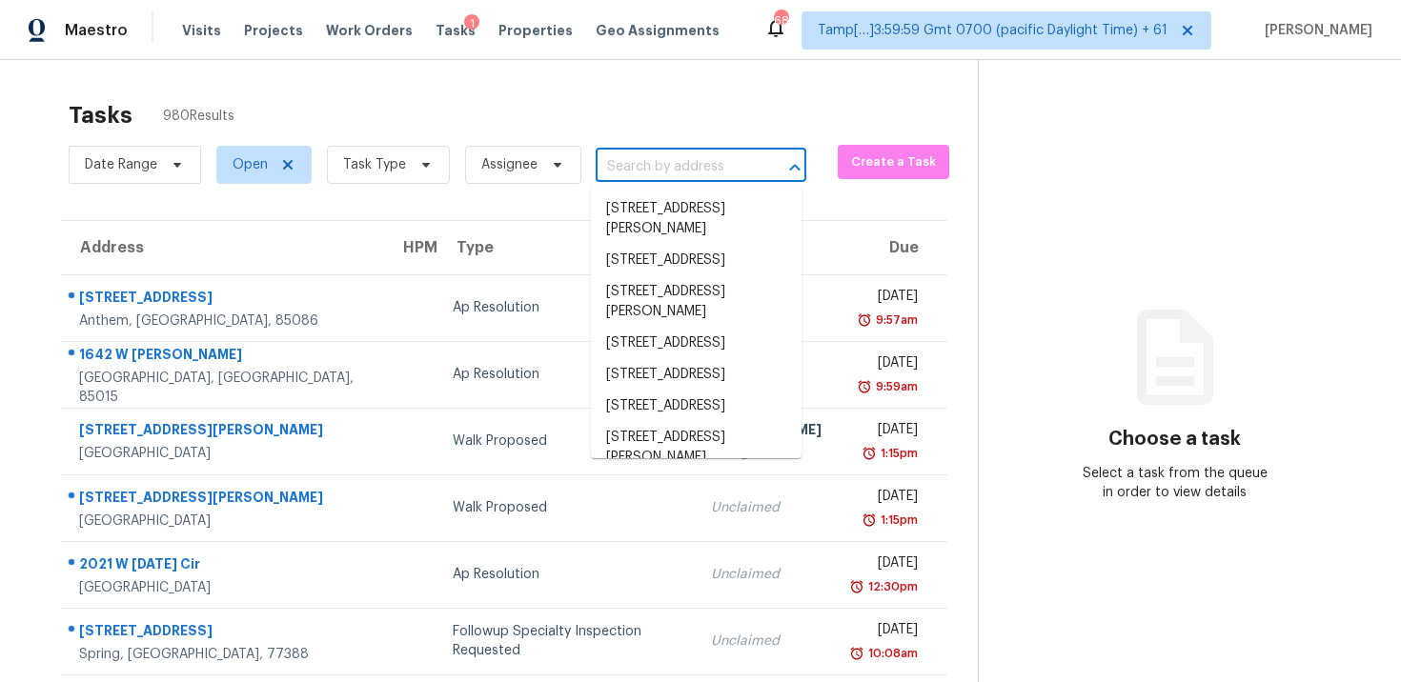
paste input "[STREET_ADDRESS][PERSON_NAME]"
type input "[STREET_ADDRESS][PERSON_NAME]"
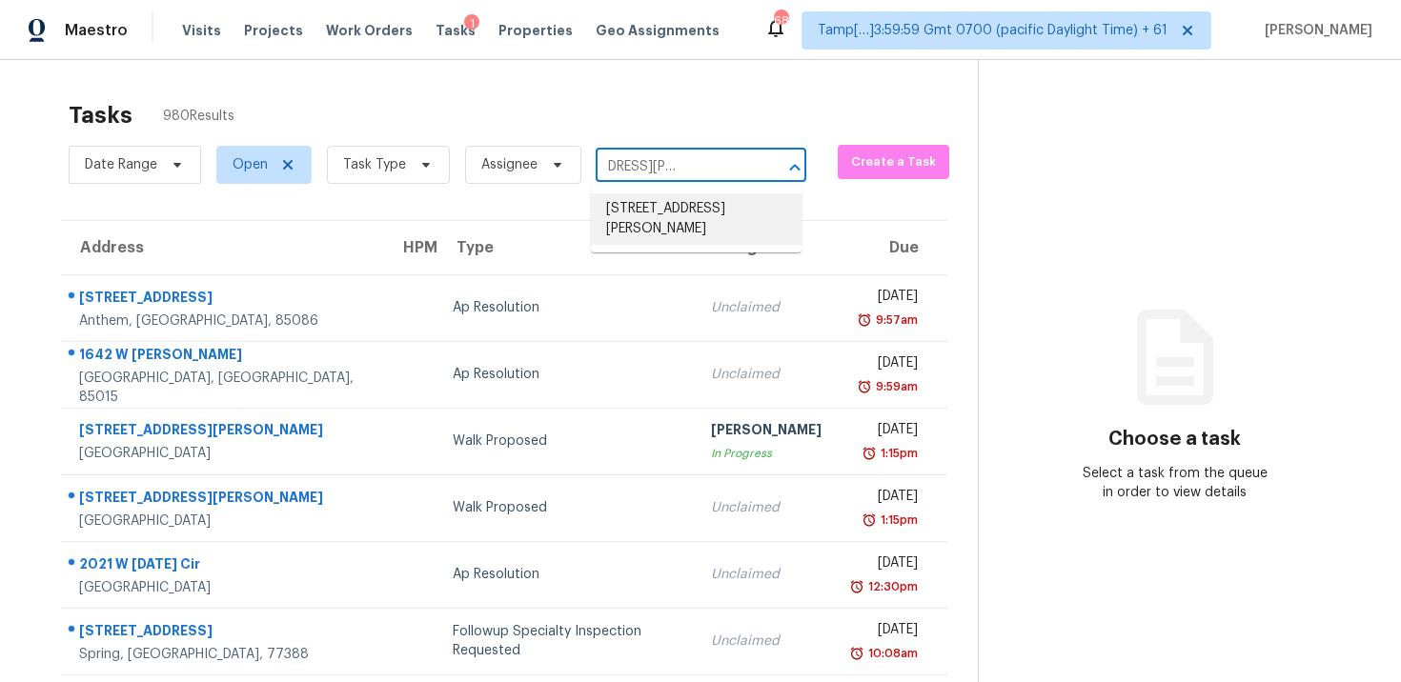
click at [690, 209] on li "[STREET_ADDRESS][PERSON_NAME]" at bounding box center [696, 218] width 211 height 51
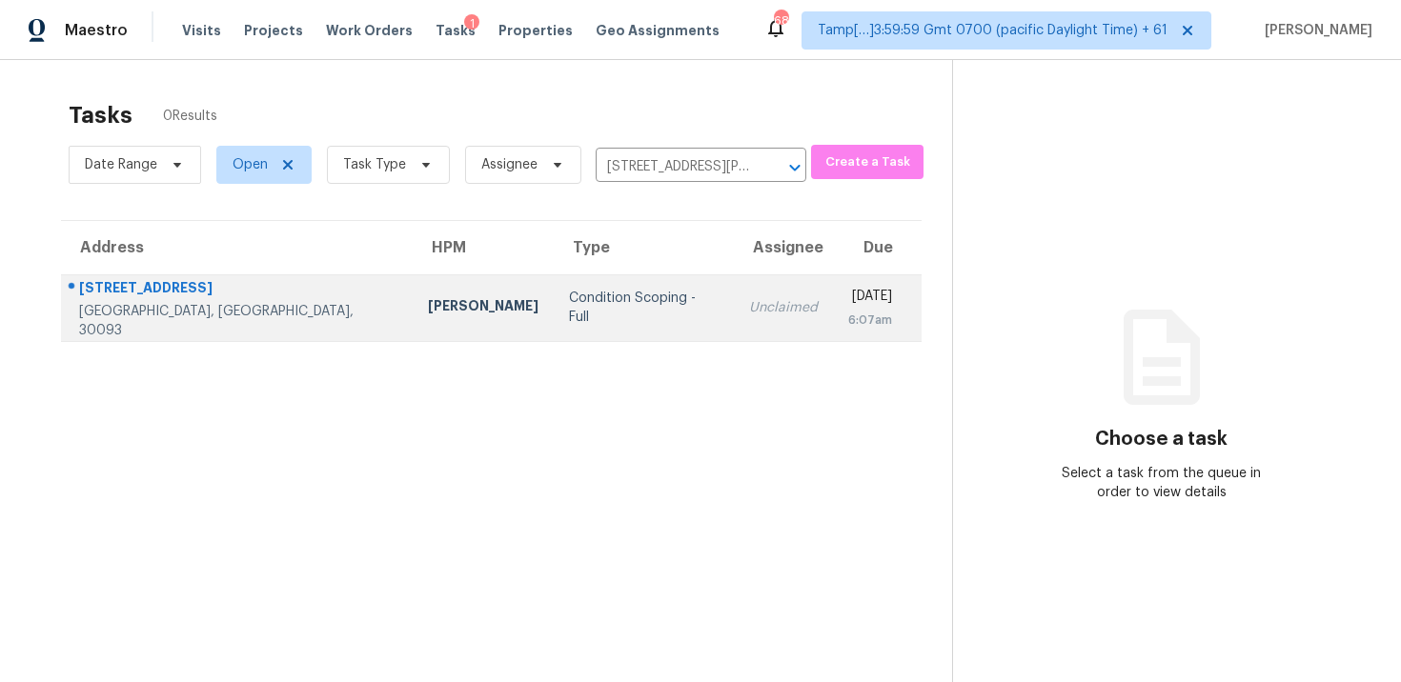
click at [734, 339] on td "Unclaimed" at bounding box center [783, 307] width 99 height 67
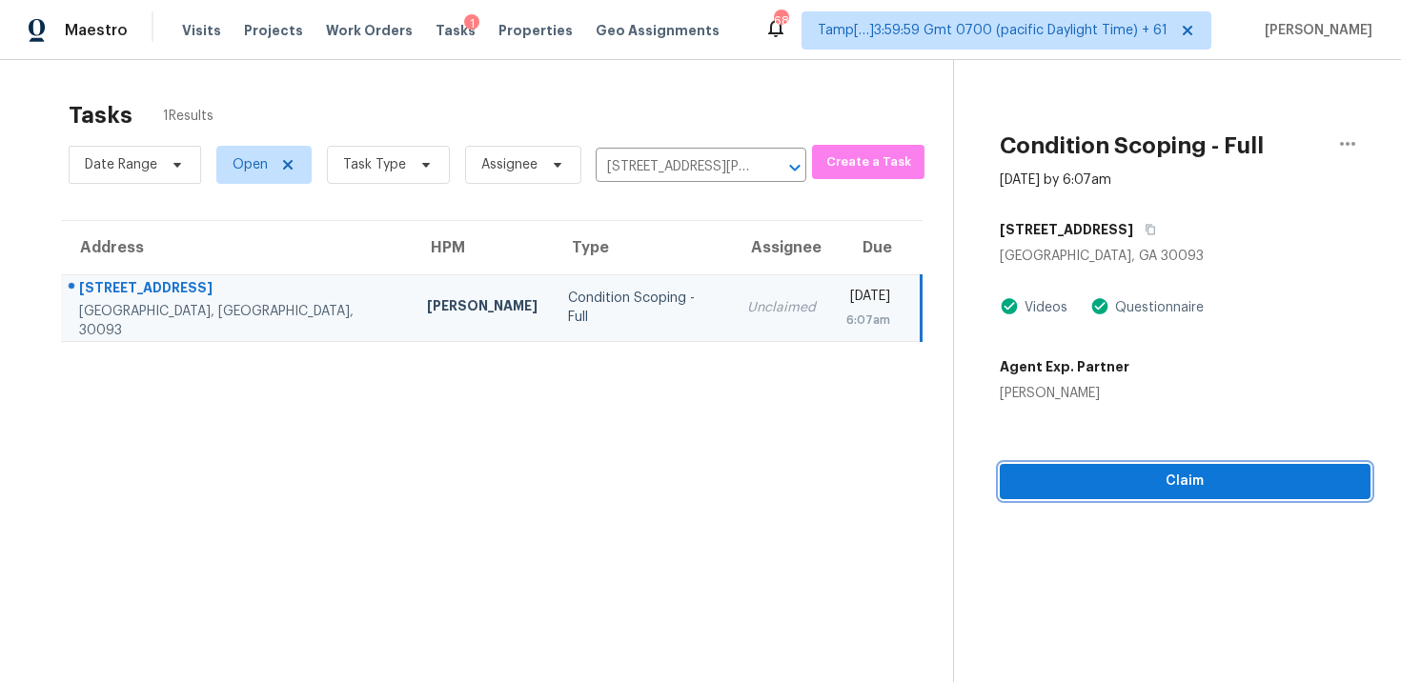
click at [1089, 486] on span "Claim" at bounding box center [1185, 482] width 340 height 24
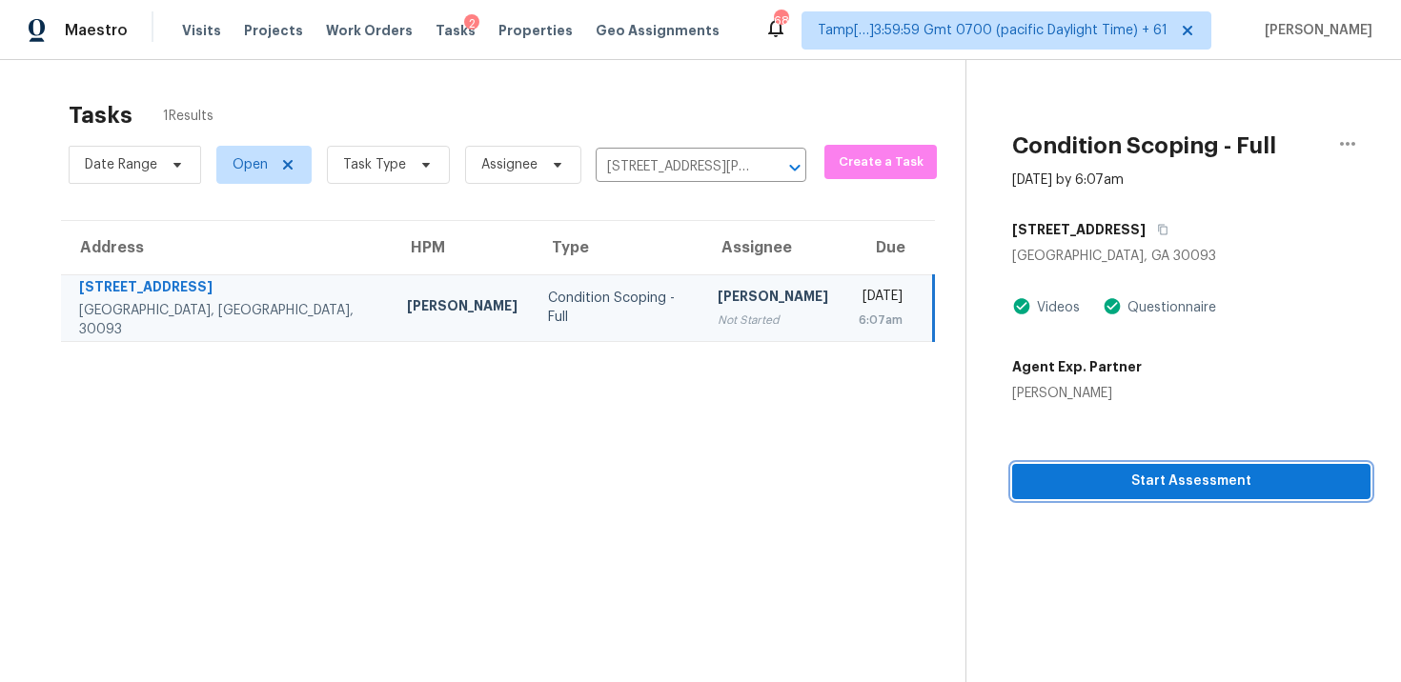
click at [1187, 494] on button "Start Assessment" at bounding box center [1191, 481] width 358 height 35
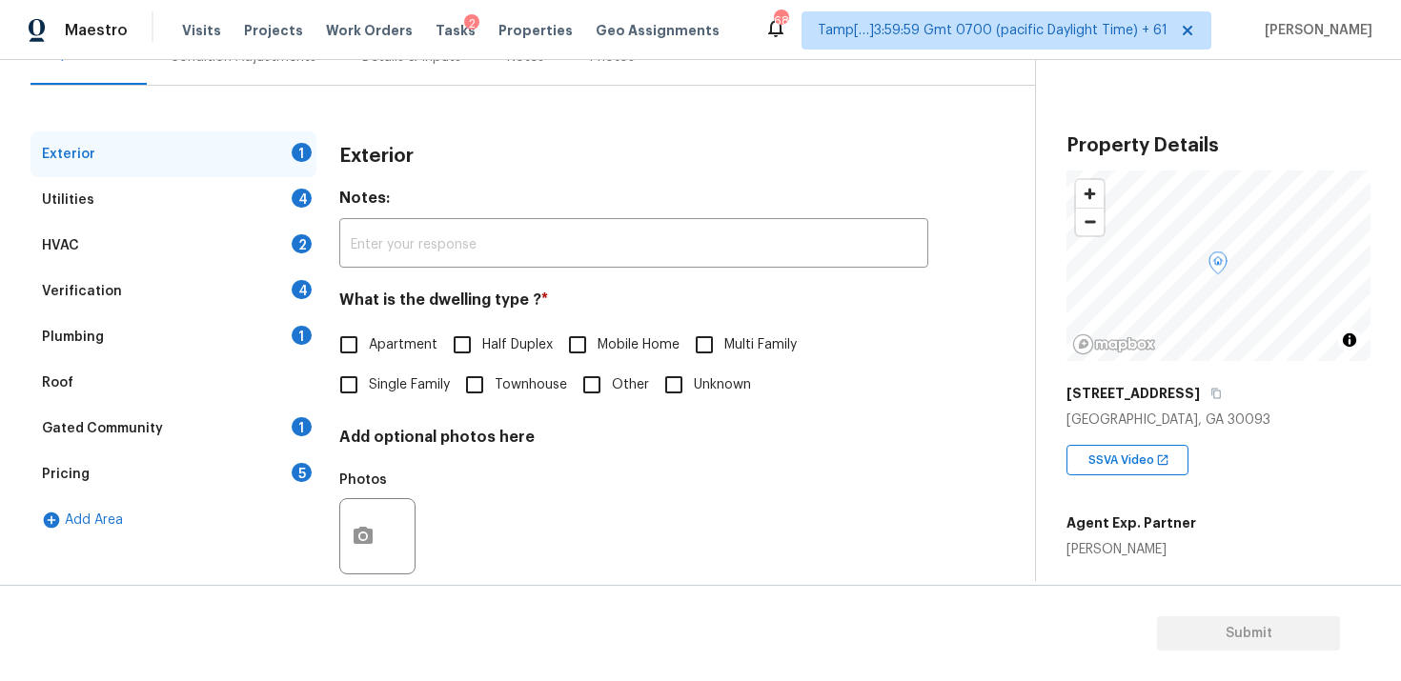
scroll to position [234, 0]
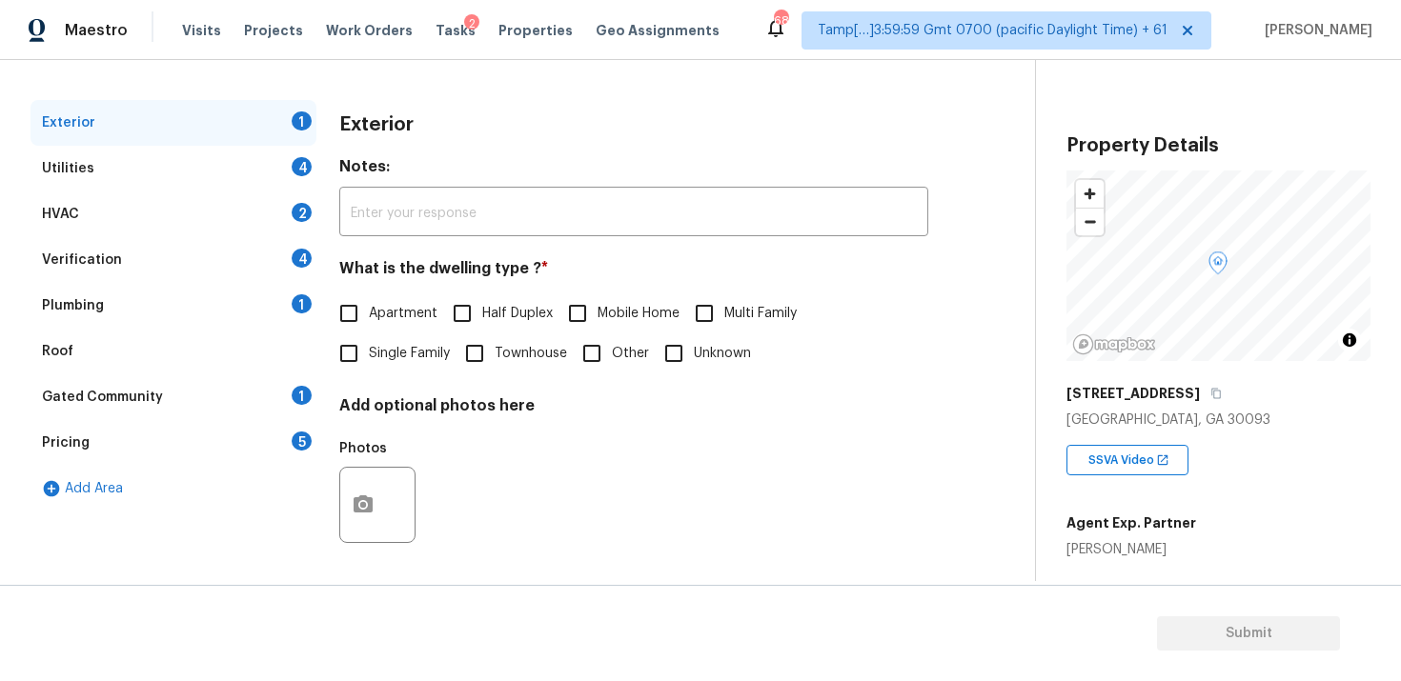
click at [362, 351] on input "Single Family" at bounding box center [349, 354] width 40 height 40
checkbox input "true"
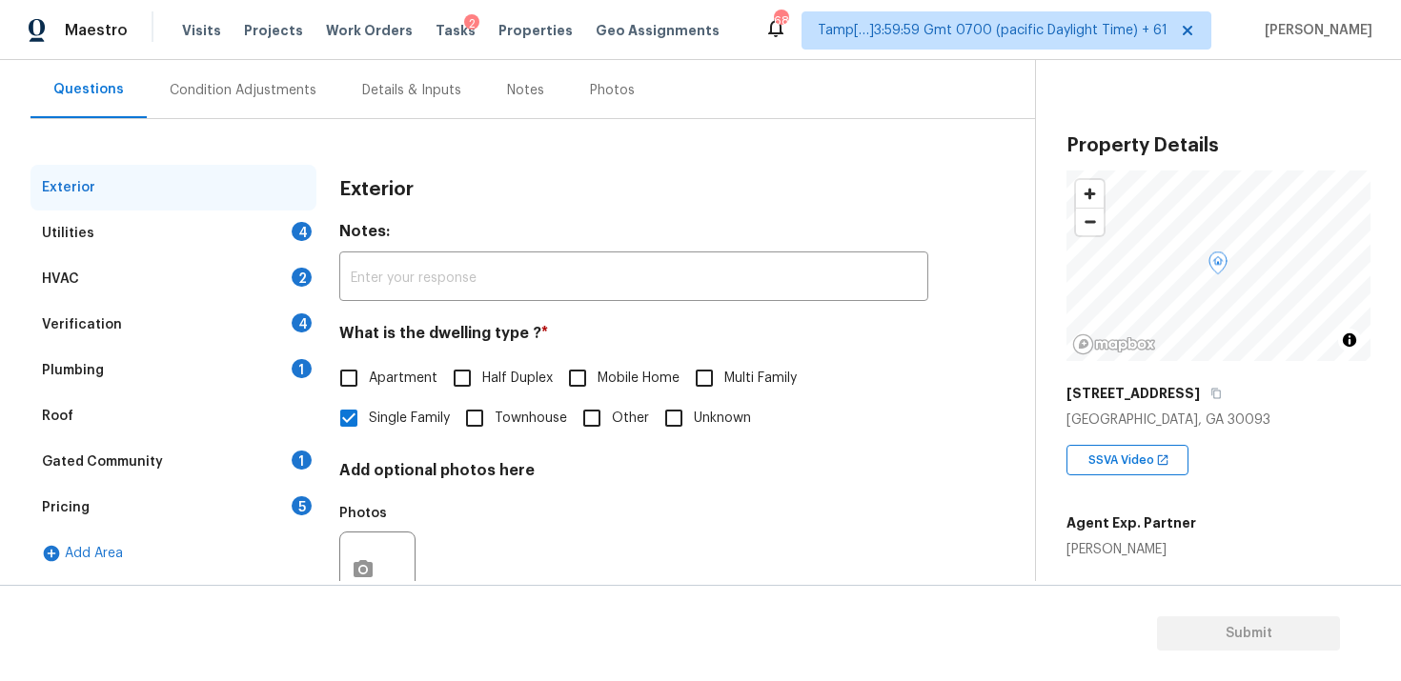
scroll to position [148, 0]
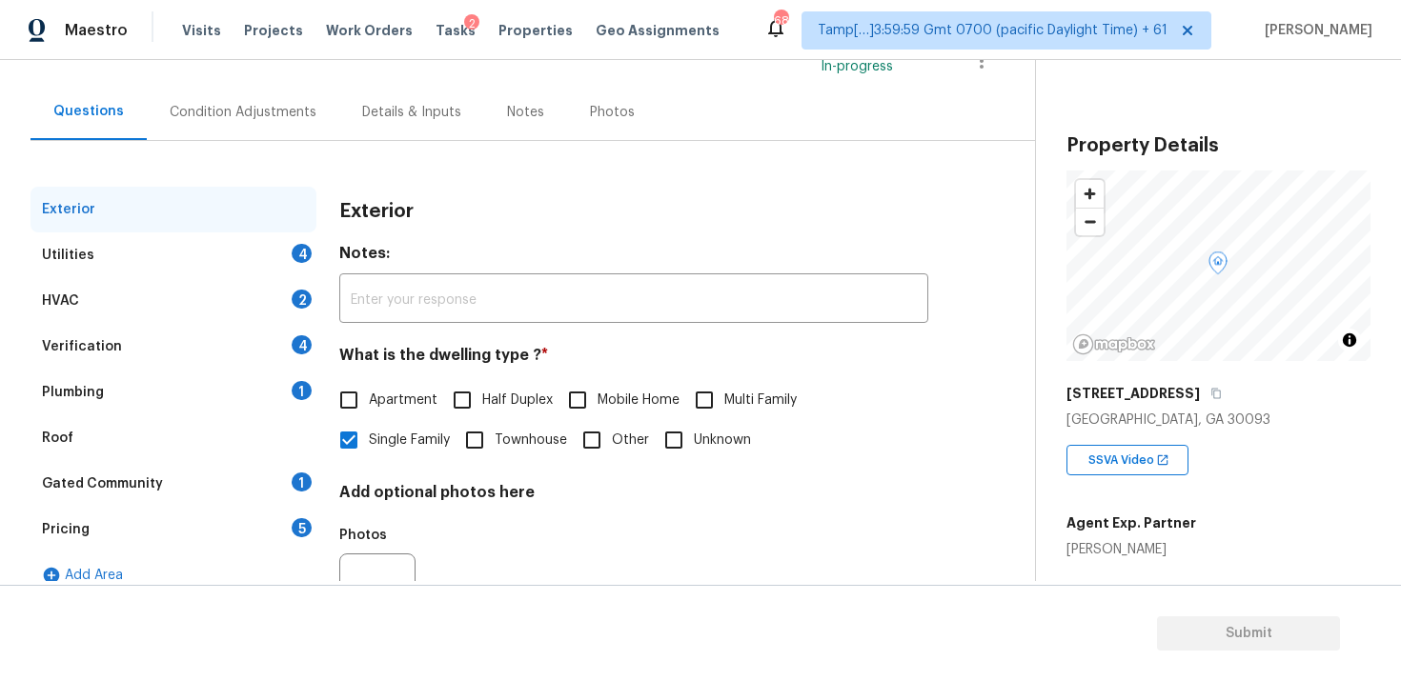
click at [259, 136] on div "Condition Adjustments" at bounding box center [243, 112] width 193 height 56
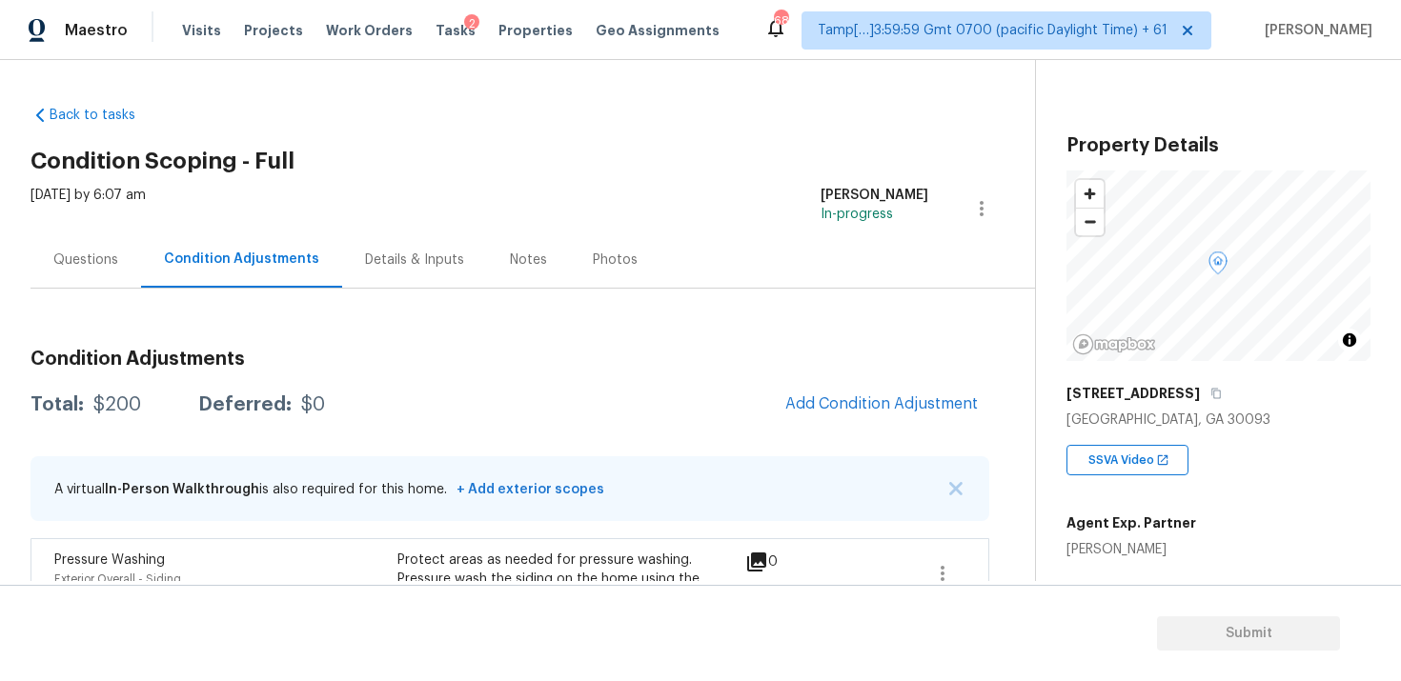
scroll to position [140, 0]
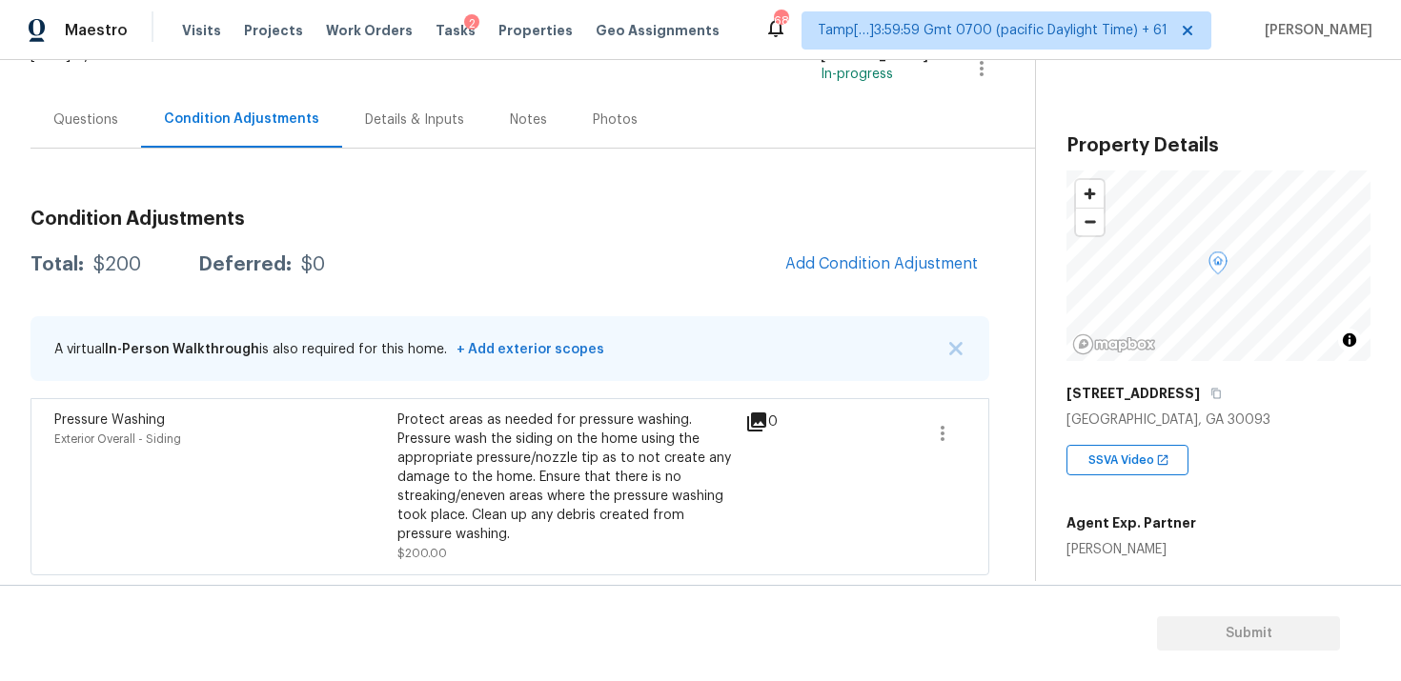
click at [79, 117] on div "Questions" at bounding box center [85, 120] width 65 height 19
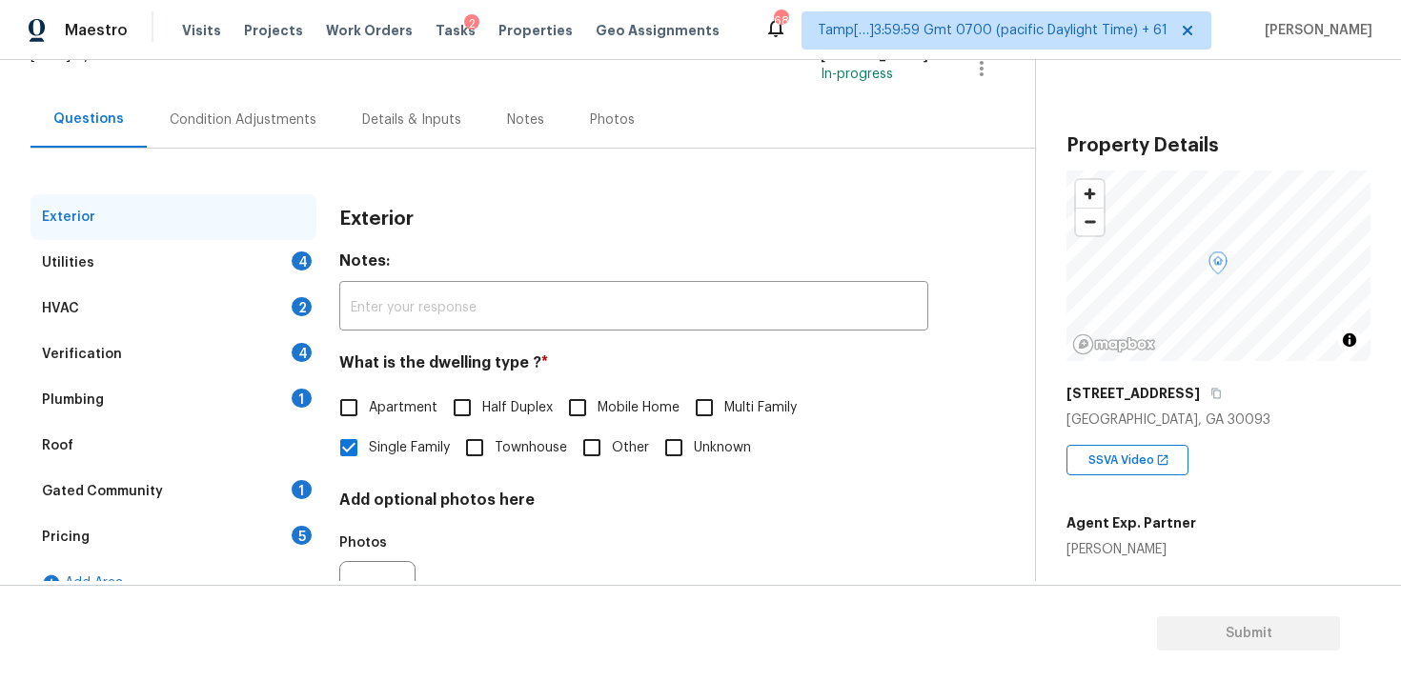
scroll to position [236, 0]
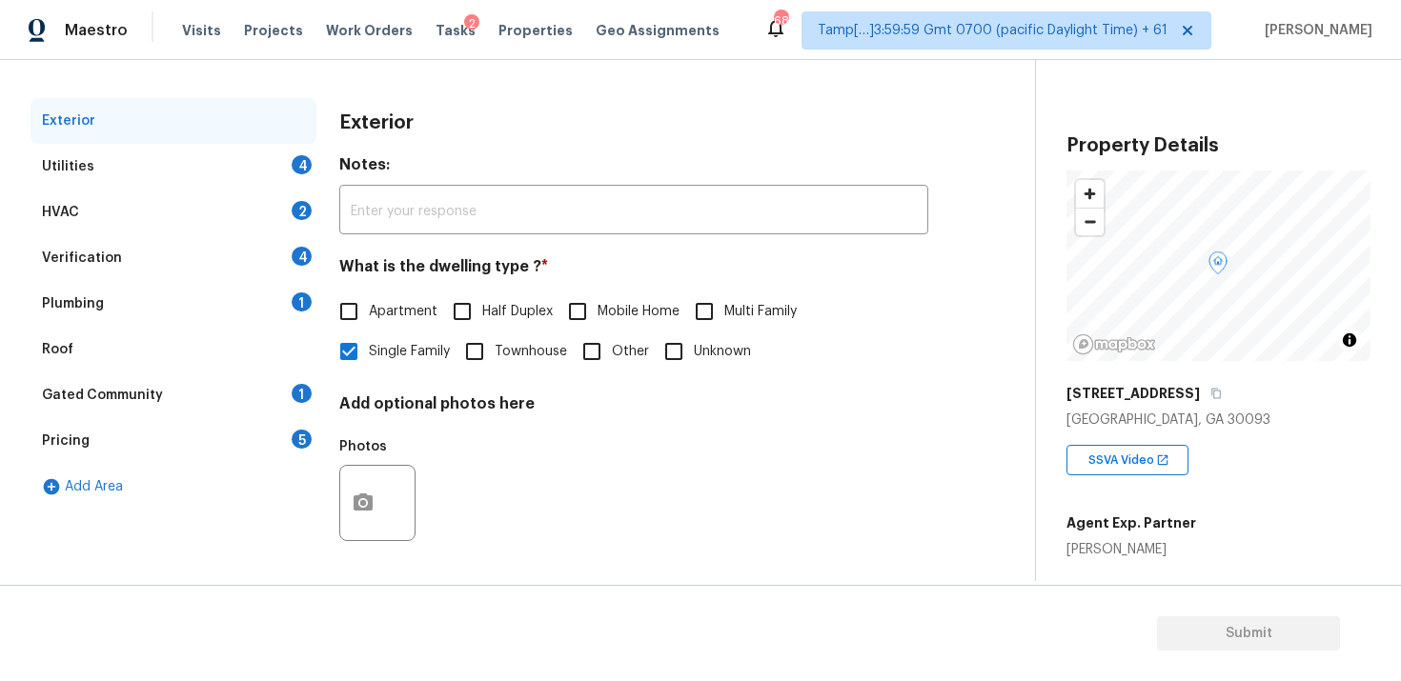
click at [200, 275] on div "Verification 4" at bounding box center [173, 258] width 286 height 46
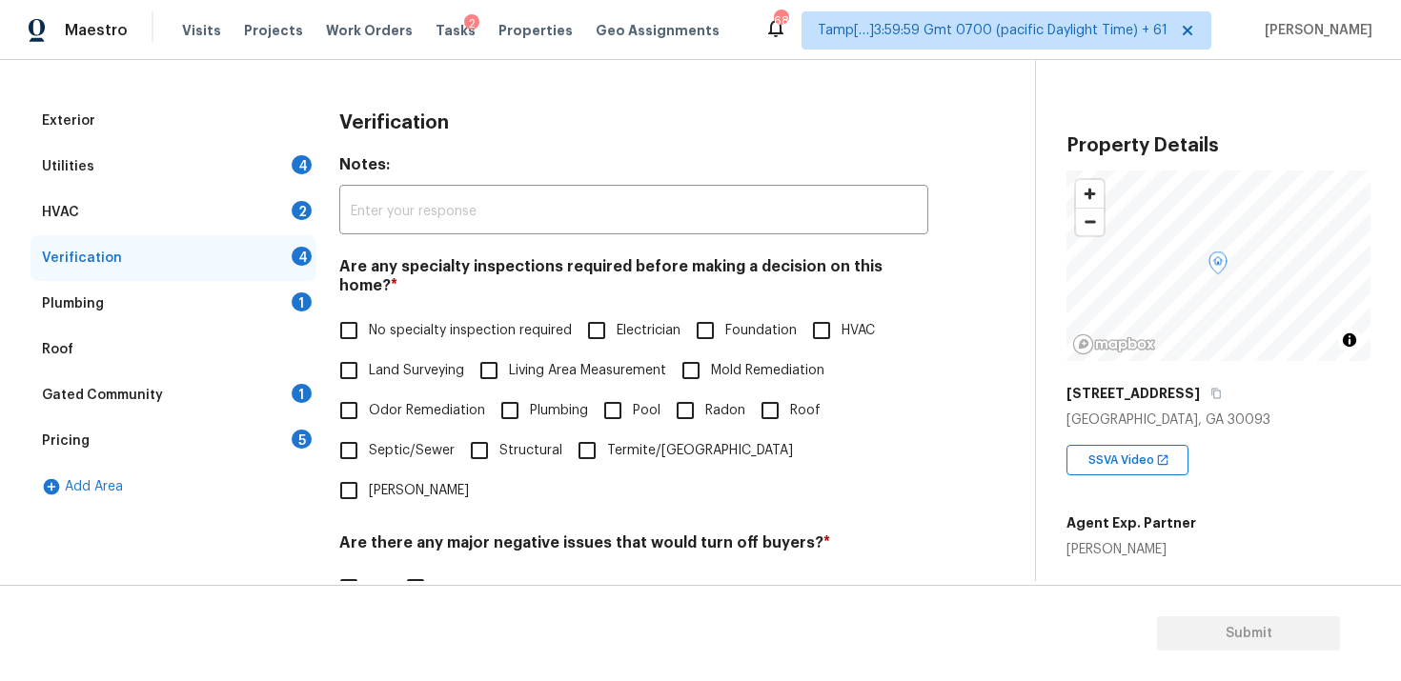
scroll to position [446, 0]
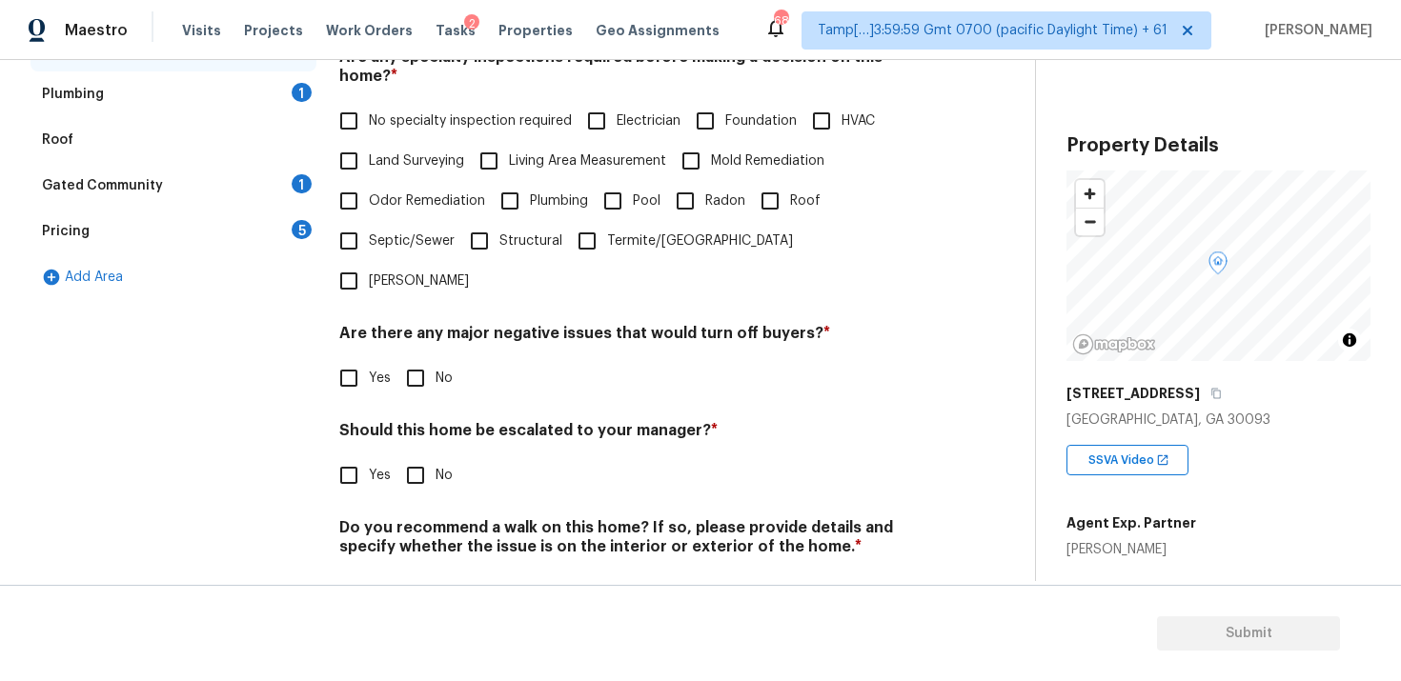
click at [348, 439] on div "Verification Notes: ​ Are any specialty inspections required before making a de…" at bounding box center [633, 261] width 589 height 746
click at [350, 456] on input "Yes" at bounding box center [349, 476] width 40 height 40
checkbox input "true"
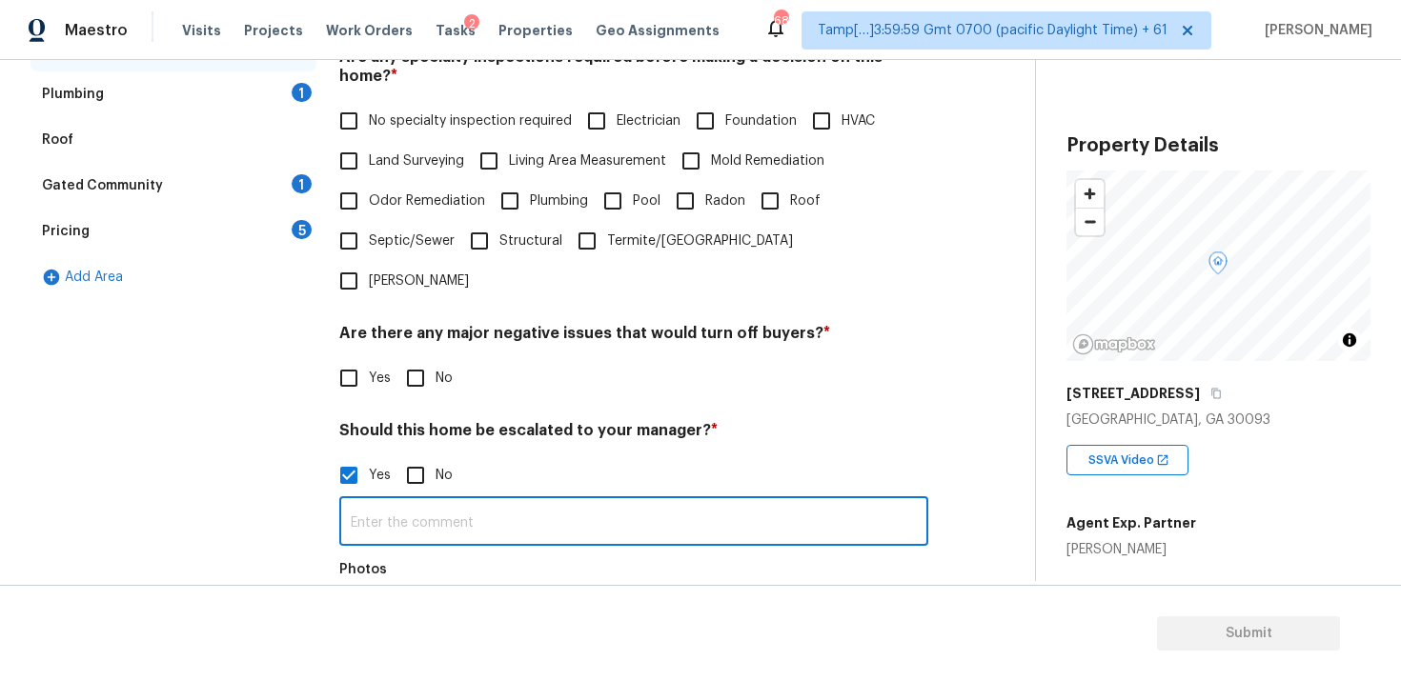
click at [442, 501] on input "text" at bounding box center [633, 523] width 589 height 45
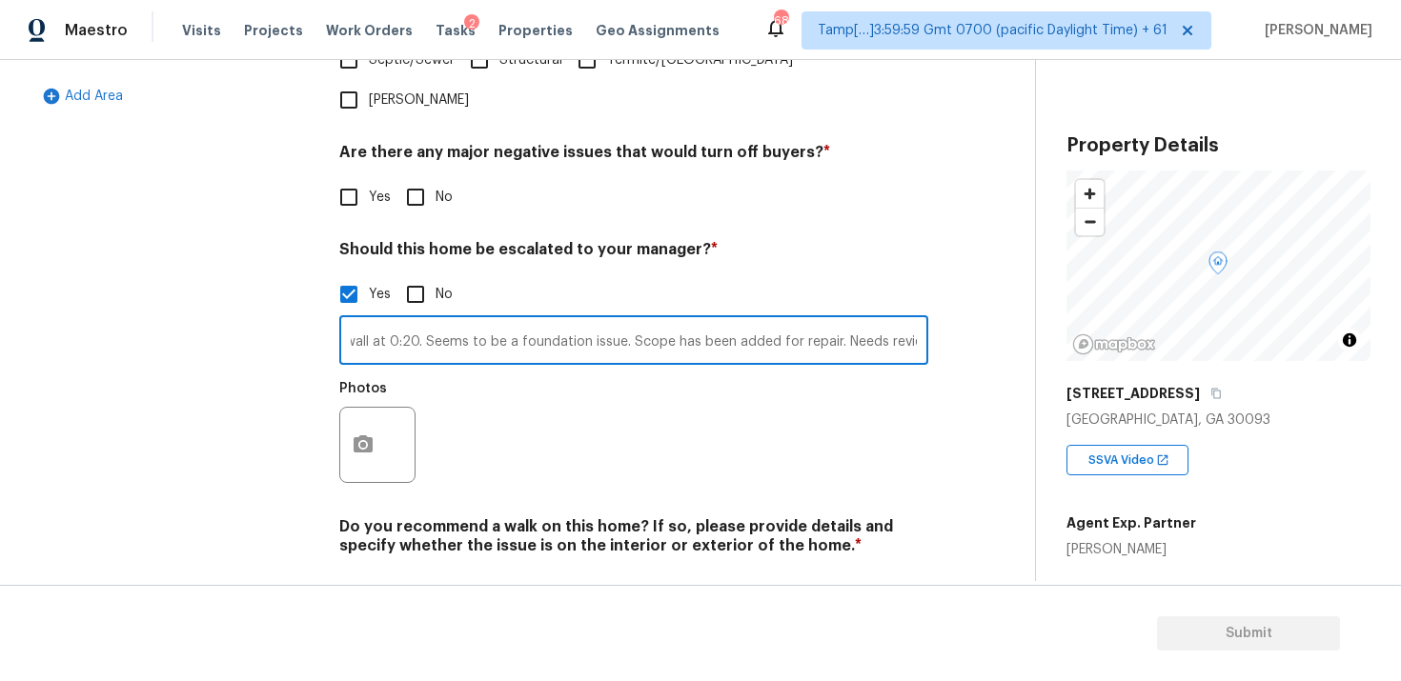
type input "Crack on the exterior stem wall at 0:20. Seems to be a foundation issue. Scope …"
click at [379, 408] on button "button" at bounding box center [363, 445] width 46 height 74
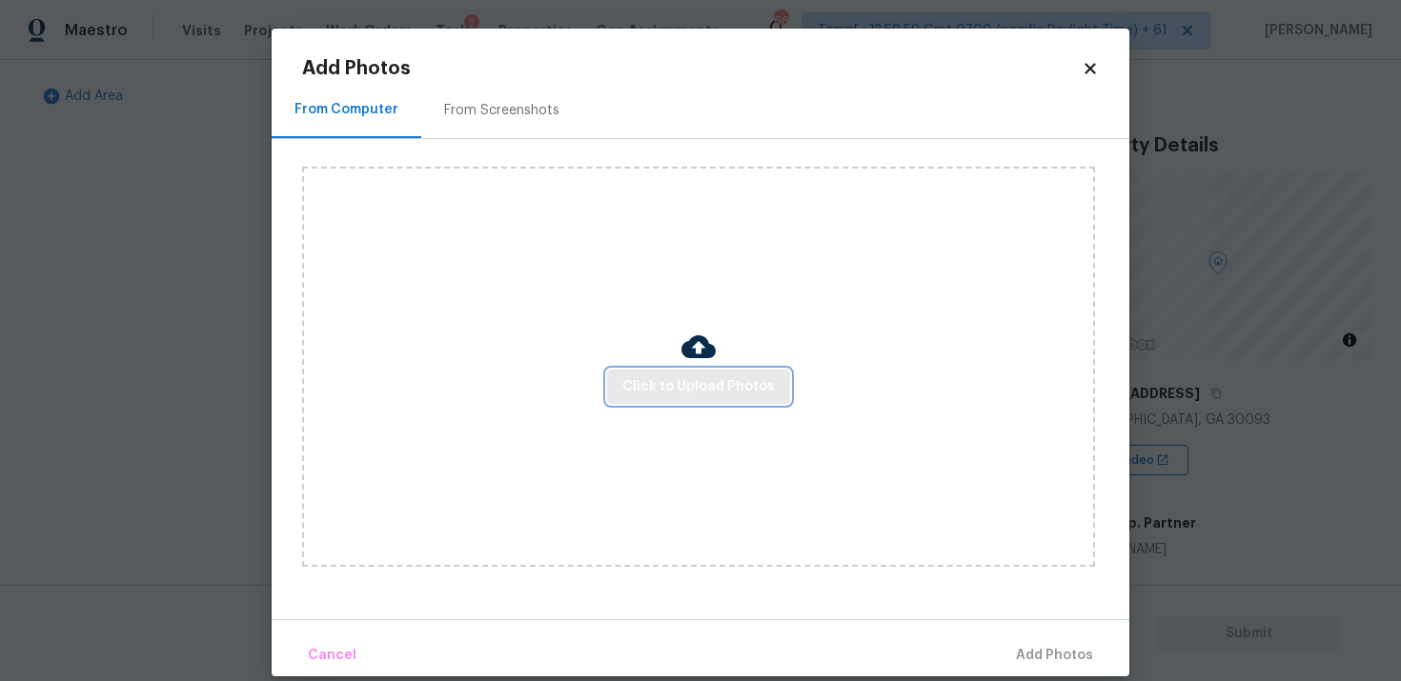
click at [708, 376] on span "Click to Upload Photos" at bounding box center [698, 387] width 152 height 24
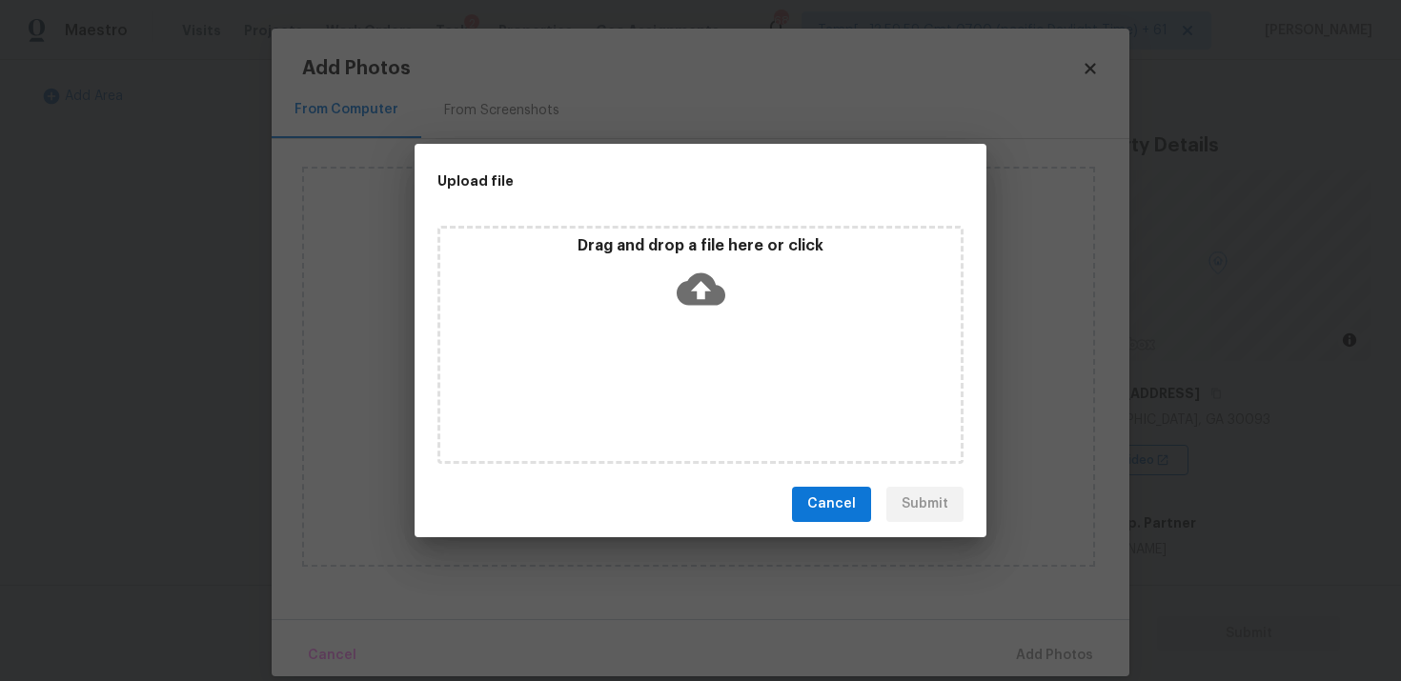
click at [703, 279] on icon at bounding box center [701, 289] width 49 height 32
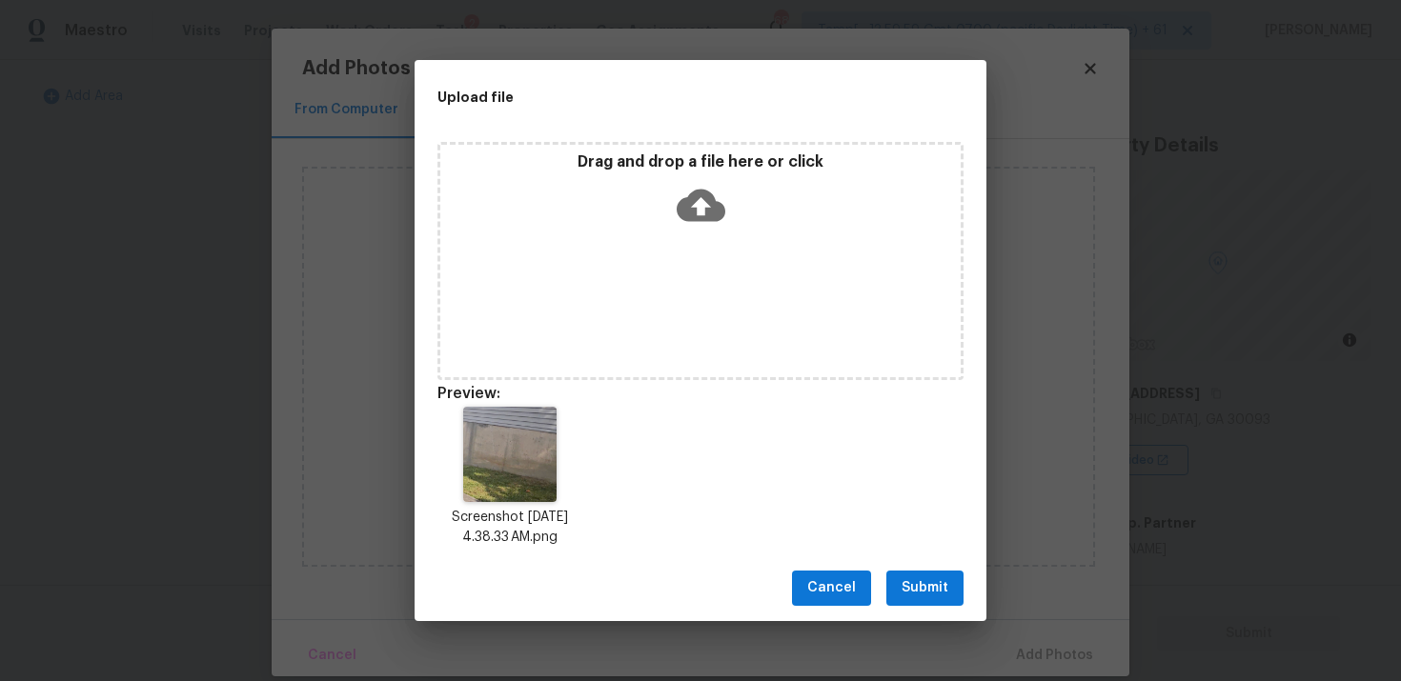
click at [943, 593] on span "Submit" at bounding box center [925, 589] width 47 height 24
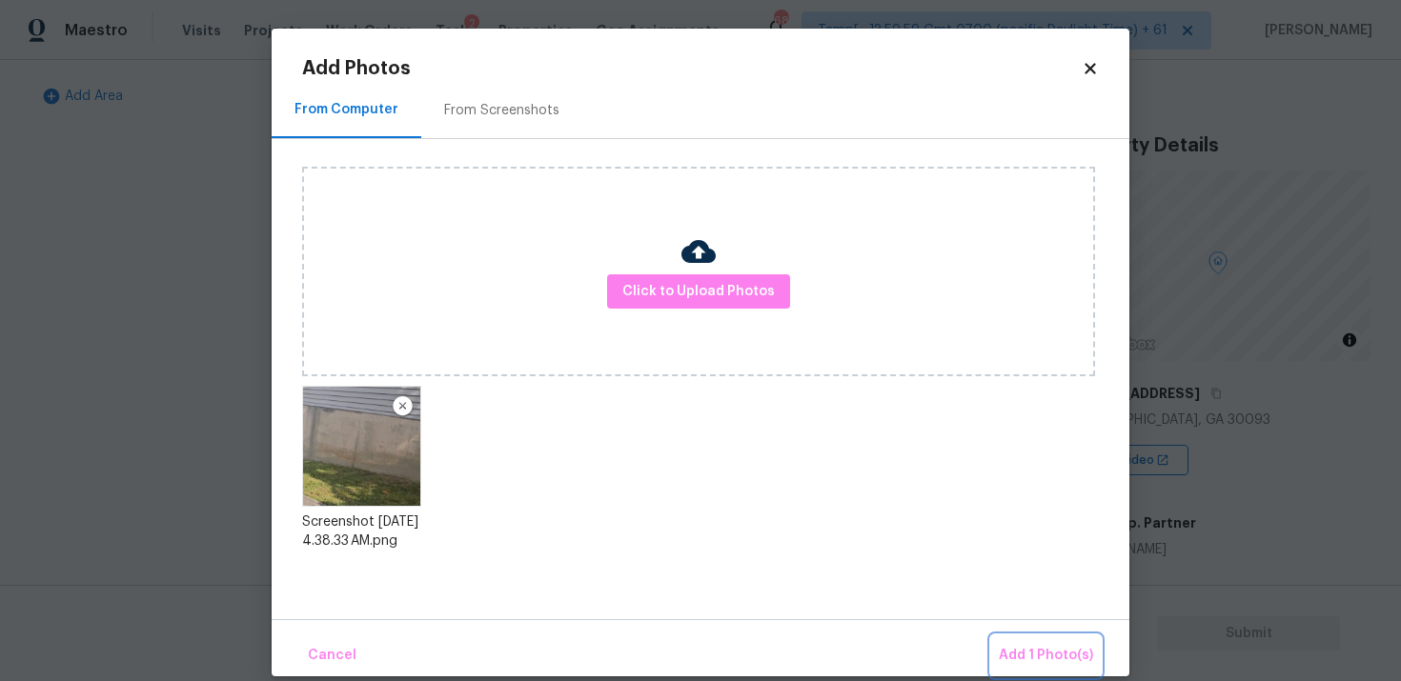
click at [1007, 647] on span "Add 1 Photo(s)" at bounding box center [1046, 656] width 94 height 24
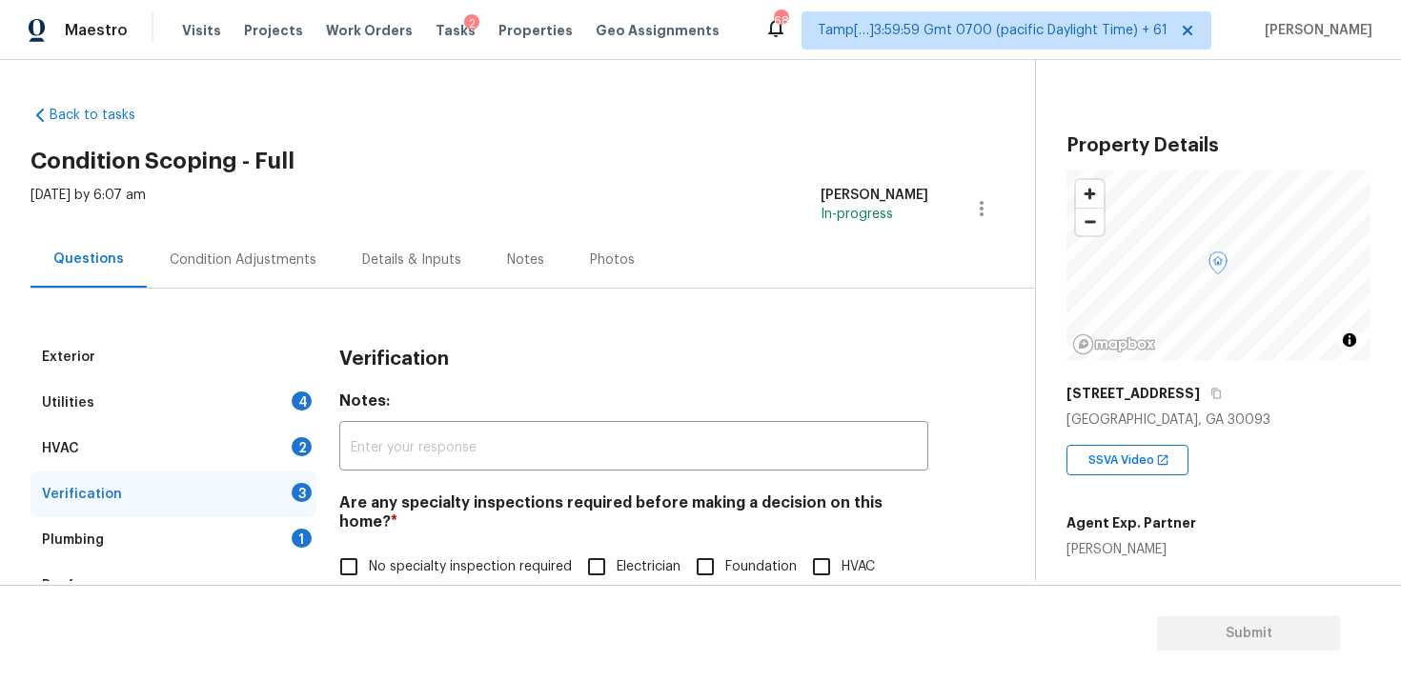
click at [254, 265] on div "Condition Adjustments" at bounding box center [243, 260] width 147 height 19
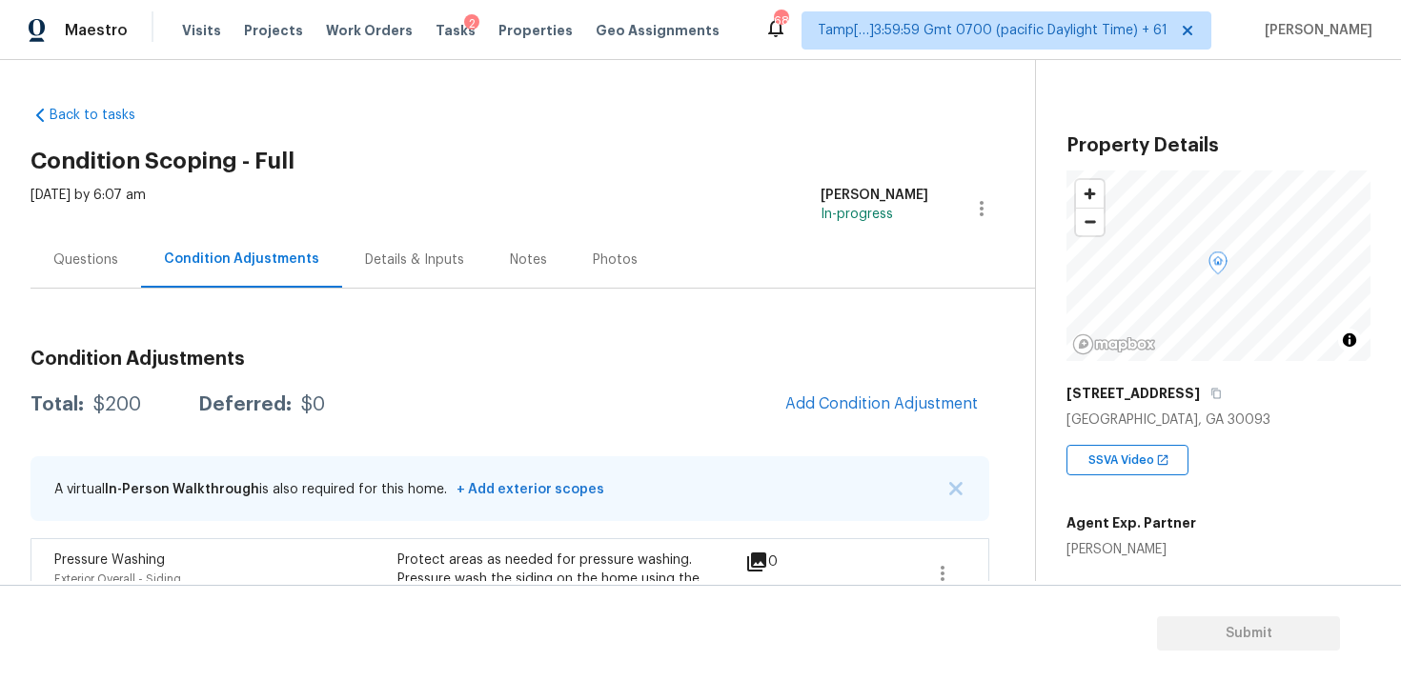
click at [850, 377] on div "Condition Adjustments Total: $200 Deferred: $0 Add Condition Adjustment A virtu…" at bounding box center [509, 525] width 959 height 381
click at [850, 387] on button "Add Condition Adjustment" at bounding box center [881, 404] width 215 height 40
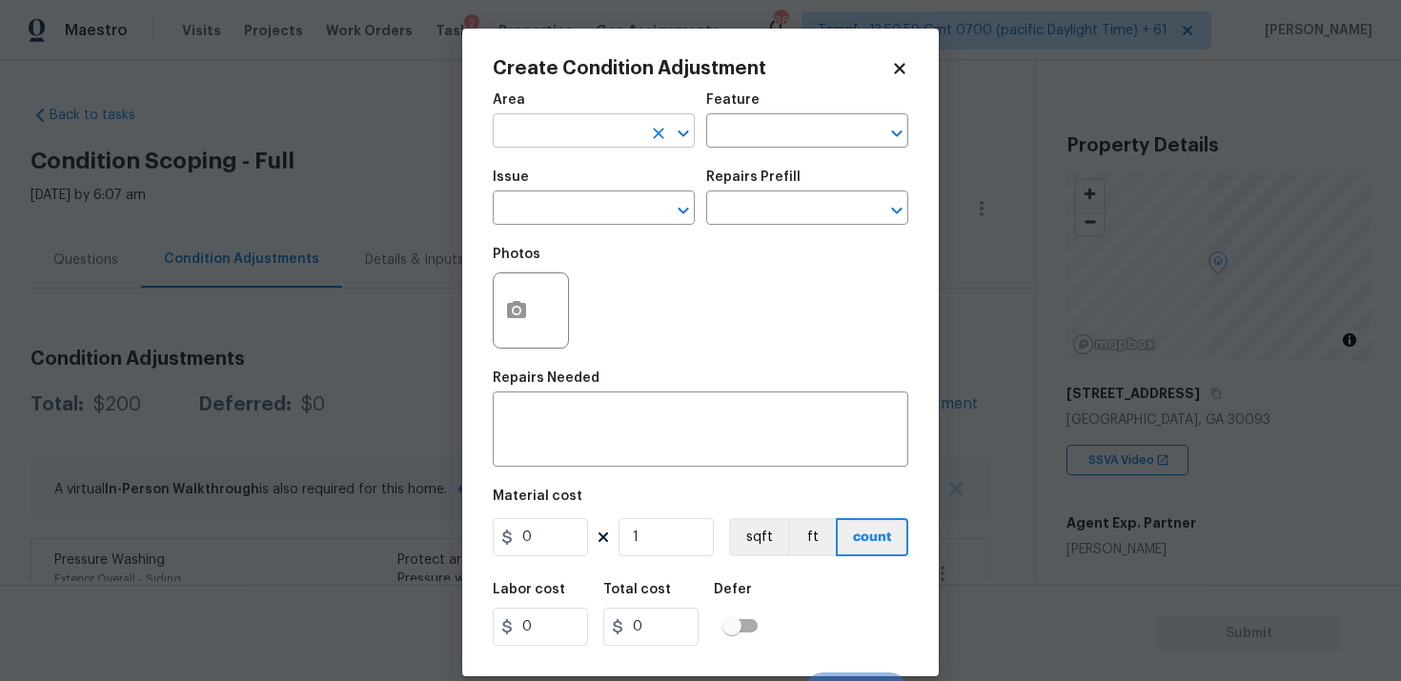
click at [618, 139] on input "text" at bounding box center [567, 133] width 149 height 30
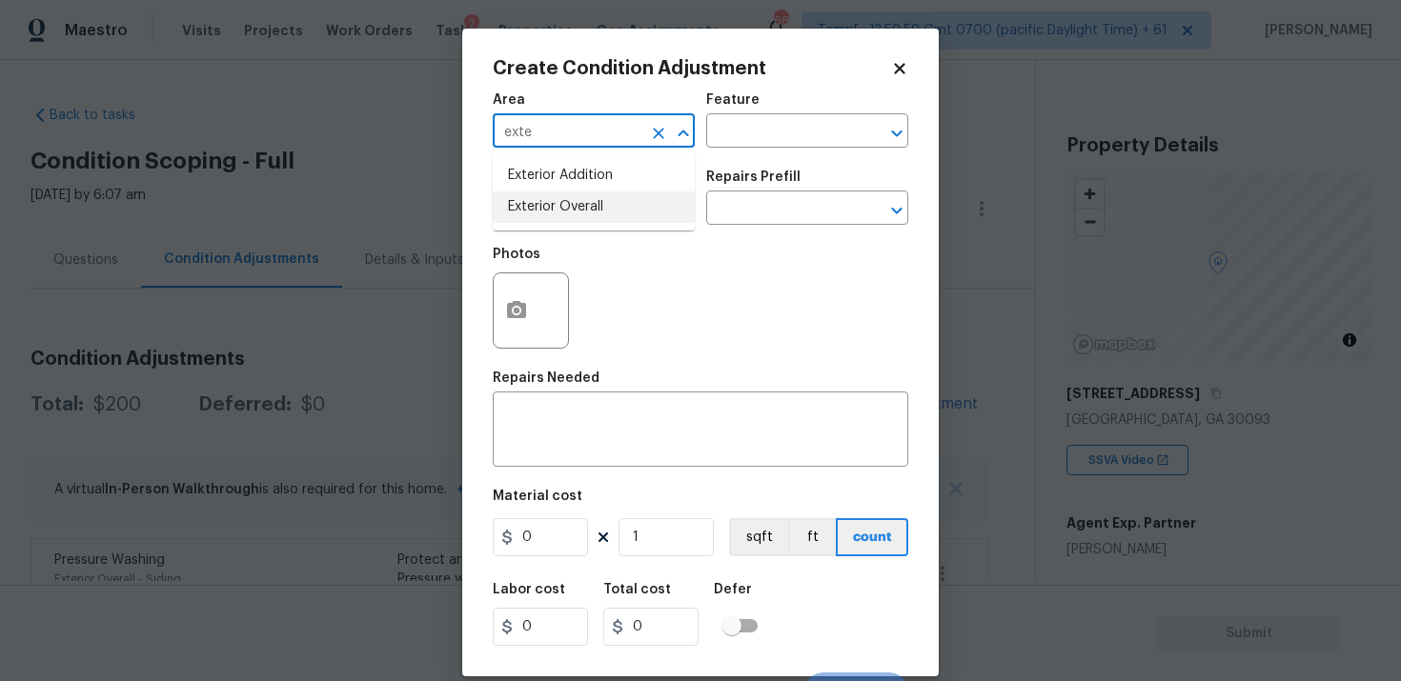
click at [590, 205] on li "Exterior Overall" at bounding box center [594, 207] width 202 height 31
type input "Exterior Overall"
click at [590, 205] on input "text" at bounding box center [567, 210] width 149 height 30
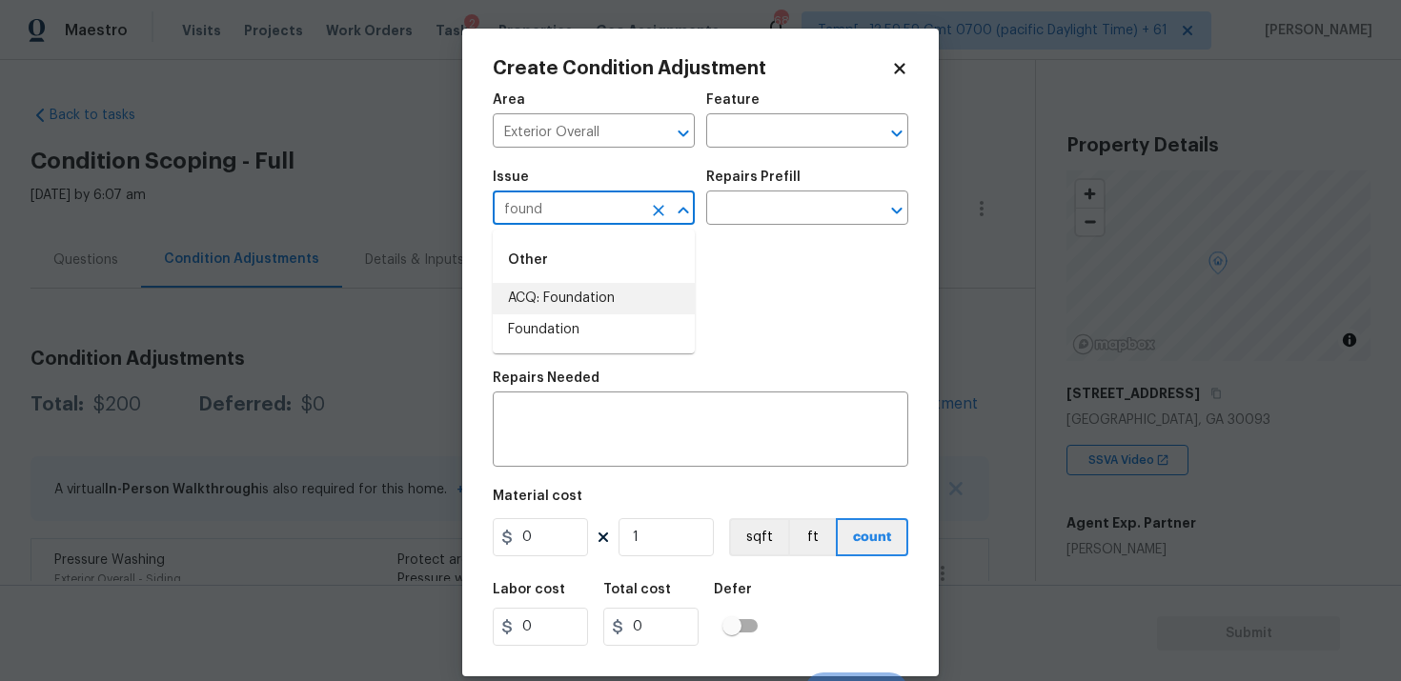
click at [588, 290] on li "ACQ: Foundation" at bounding box center [594, 298] width 202 height 31
type input "ACQ: Foundation"
click at [709, 225] on input "text" at bounding box center [780, 210] width 149 height 30
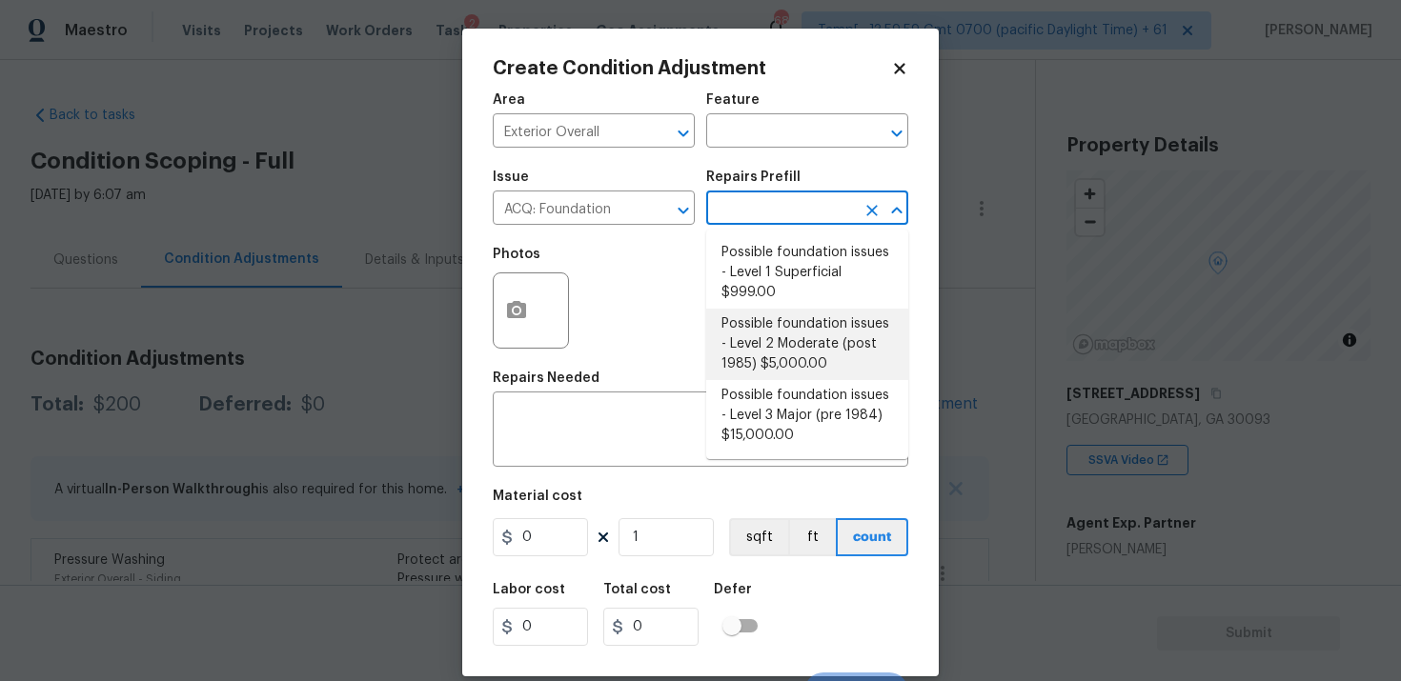
click at [760, 332] on li "Possible foundation issues - Level 2 Moderate (post 1985) $5,000.00" at bounding box center [807, 344] width 202 height 71
type input "Acquisition"
type textarea "Possible foundation issues - Level 2 Moderate: Disclaimer: This is NOT a techni…"
type input "5000"
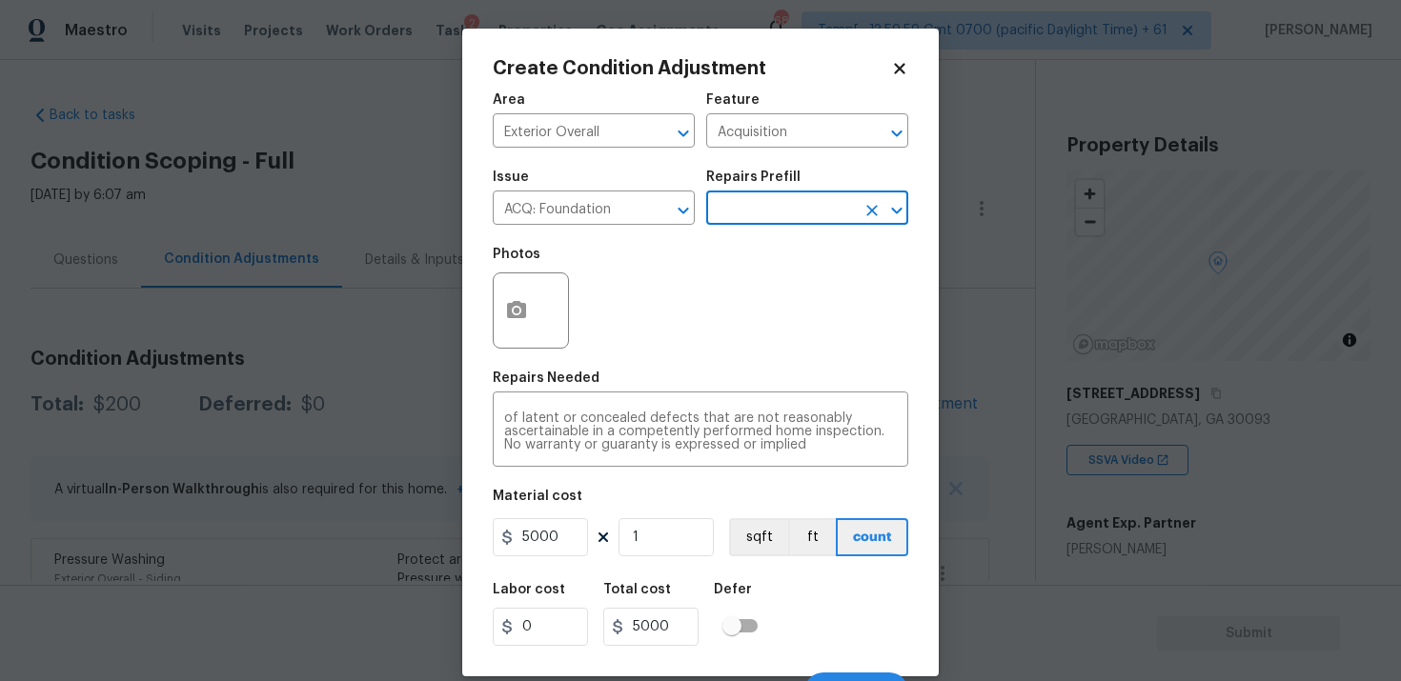
scroll to position [30, 0]
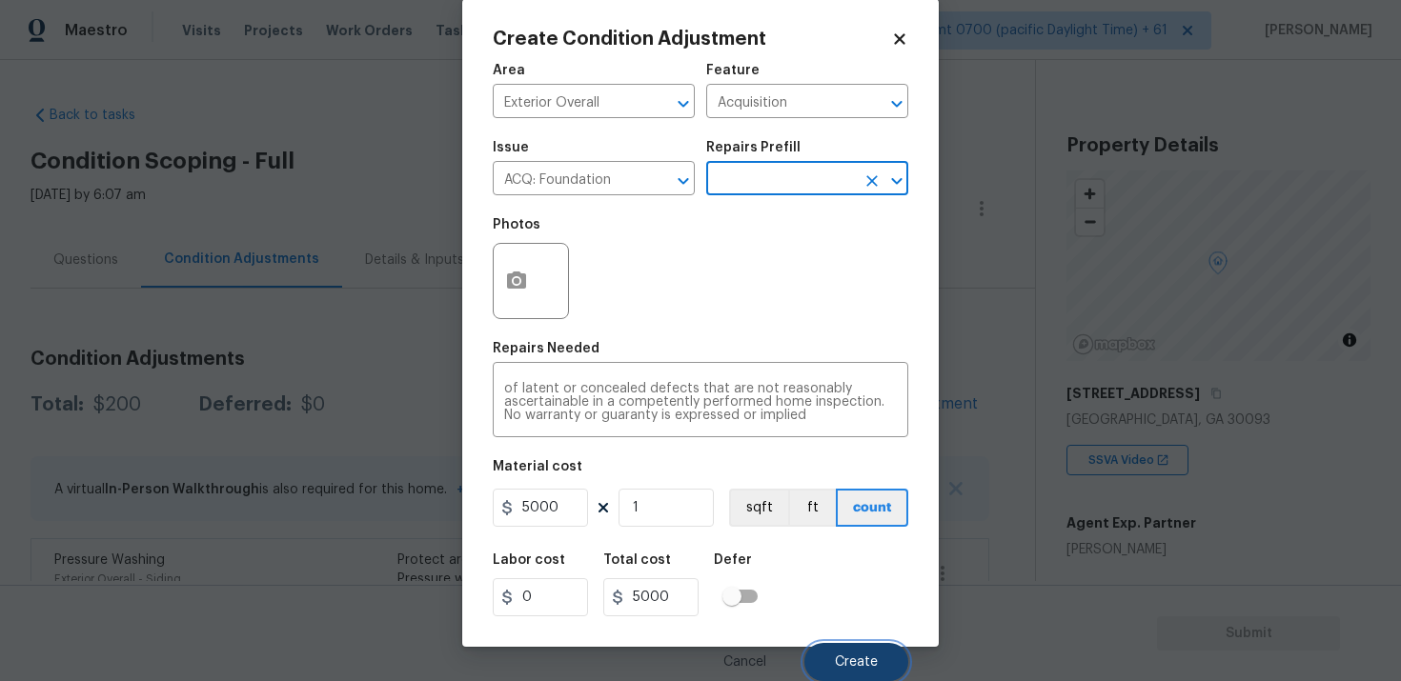
click at [854, 652] on button "Create" at bounding box center [856, 662] width 104 height 38
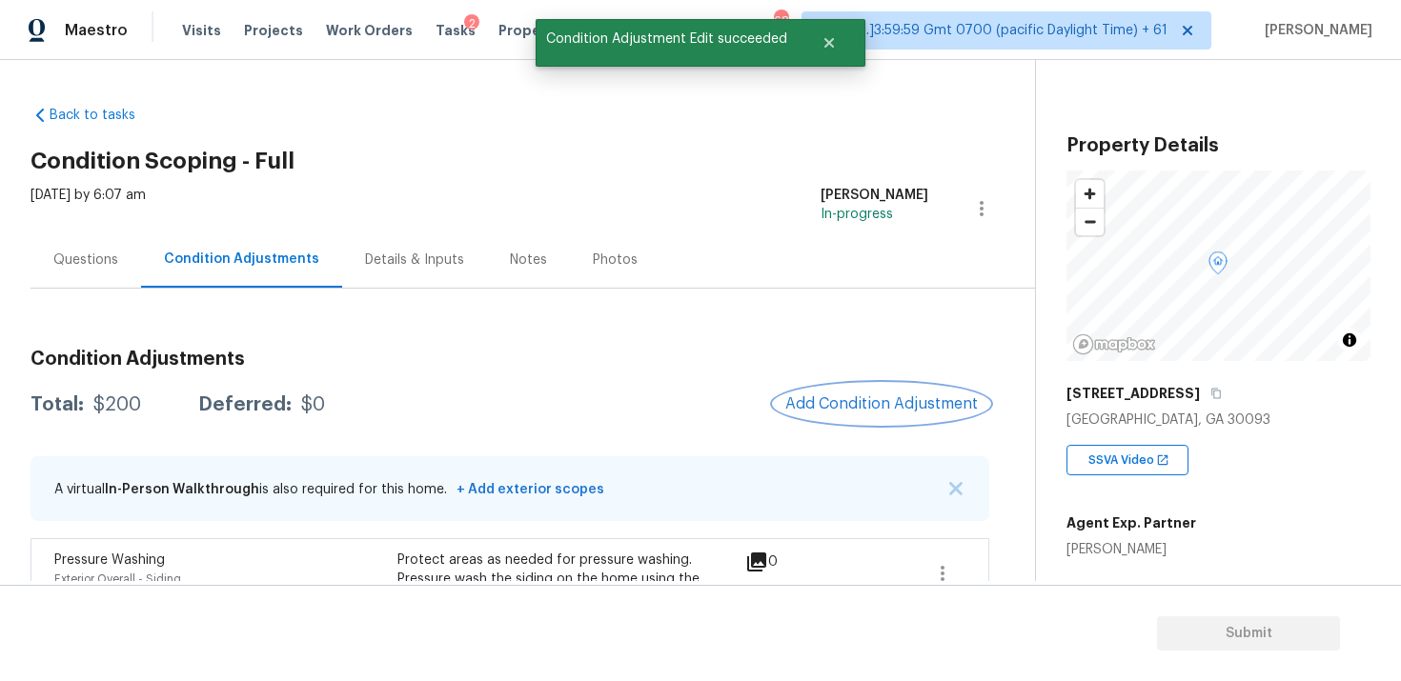
scroll to position [0, 0]
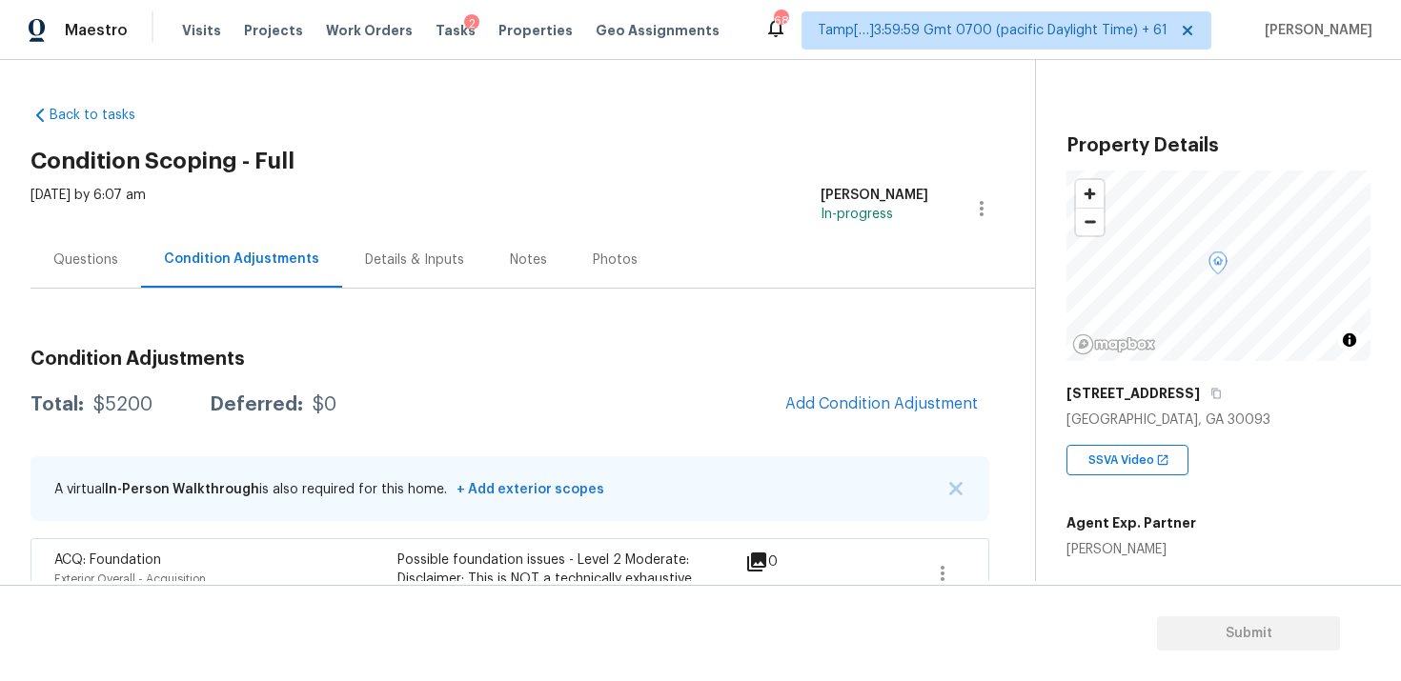
click at [870, 366] on h3 "Condition Adjustments" at bounding box center [509, 359] width 959 height 19
click at [871, 400] on span "Add Condition Adjustment" at bounding box center [881, 403] width 193 height 17
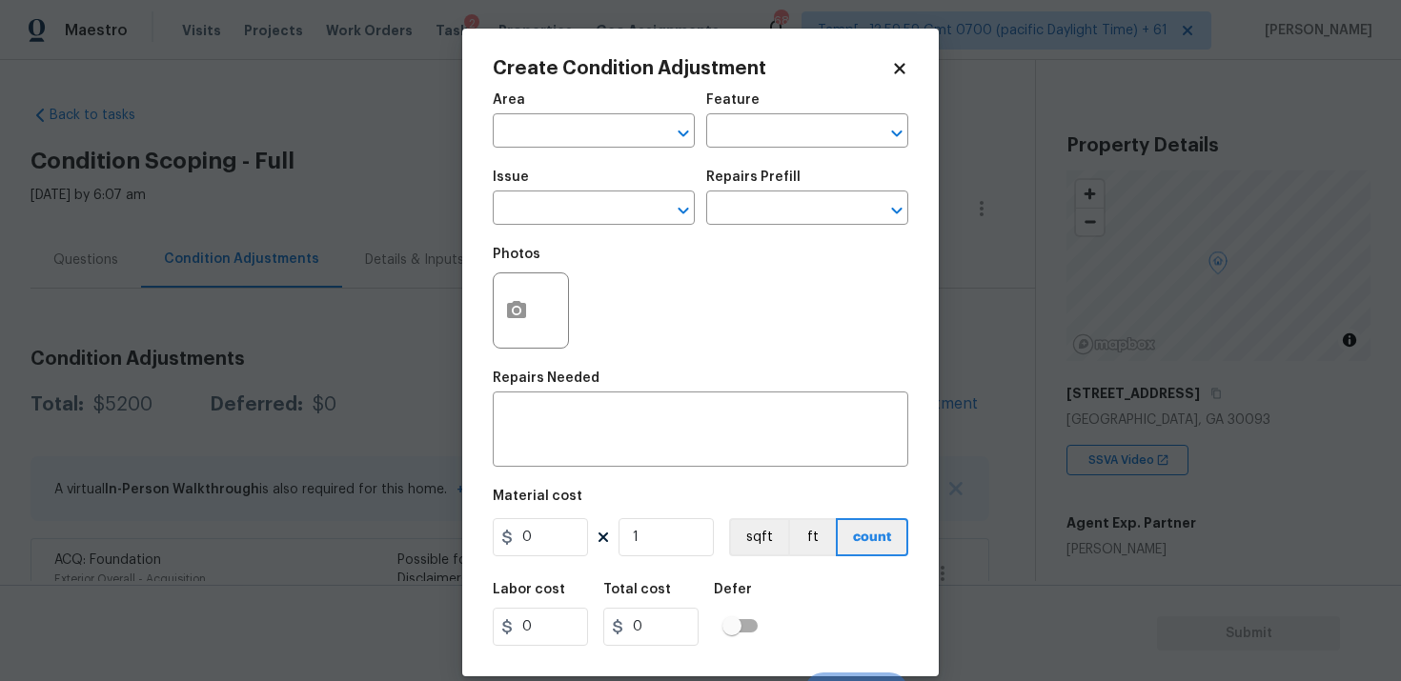
click at [540, 301] on div at bounding box center [531, 311] width 76 height 76
click at [518, 297] on button "button" at bounding box center [517, 311] width 46 height 74
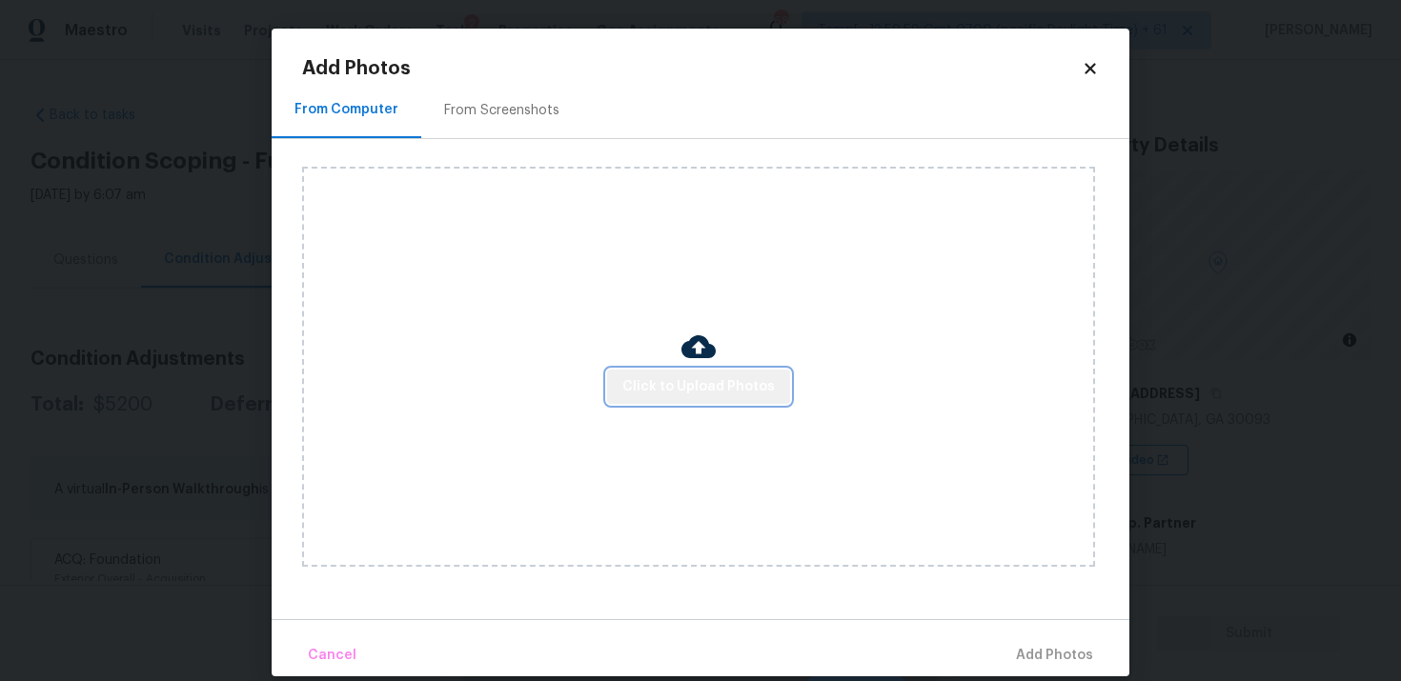
click at [714, 381] on span "Click to Upload Photos" at bounding box center [698, 387] width 152 height 24
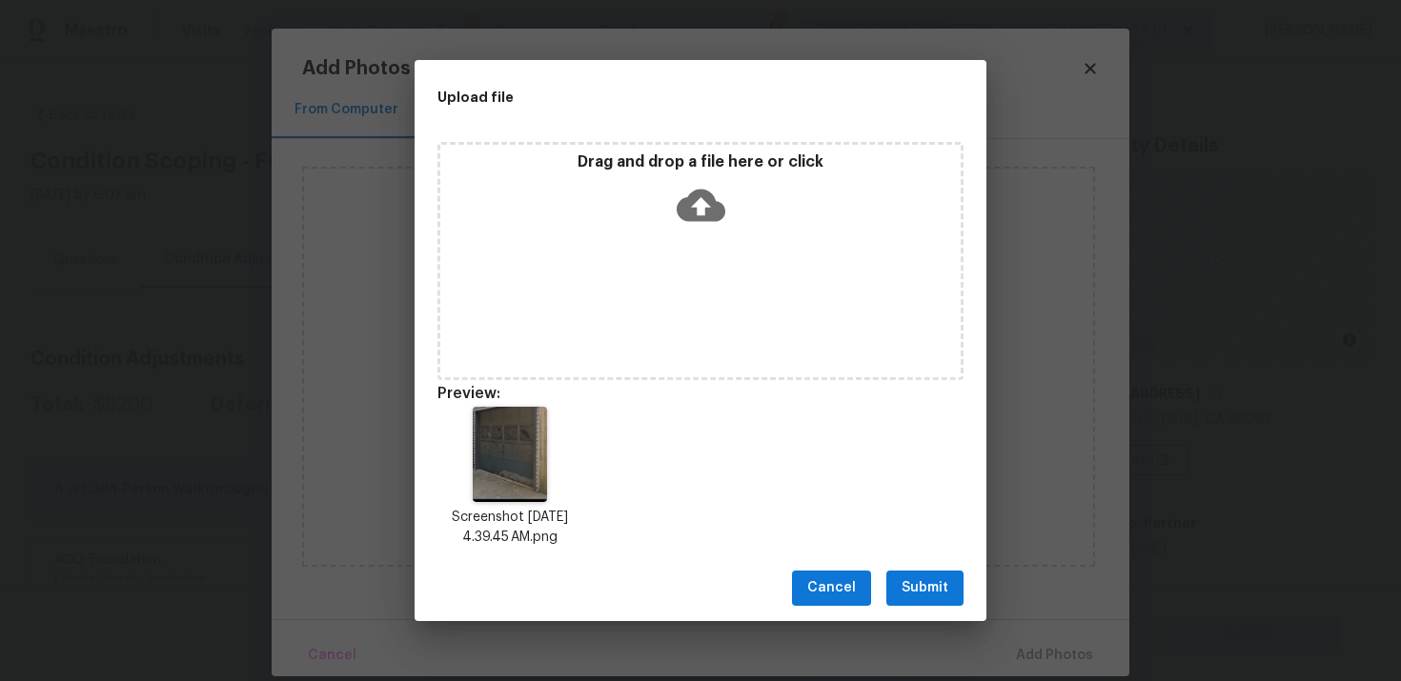
click at [921, 580] on span "Submit" at bounding box center [925, 589] width 47 height 24
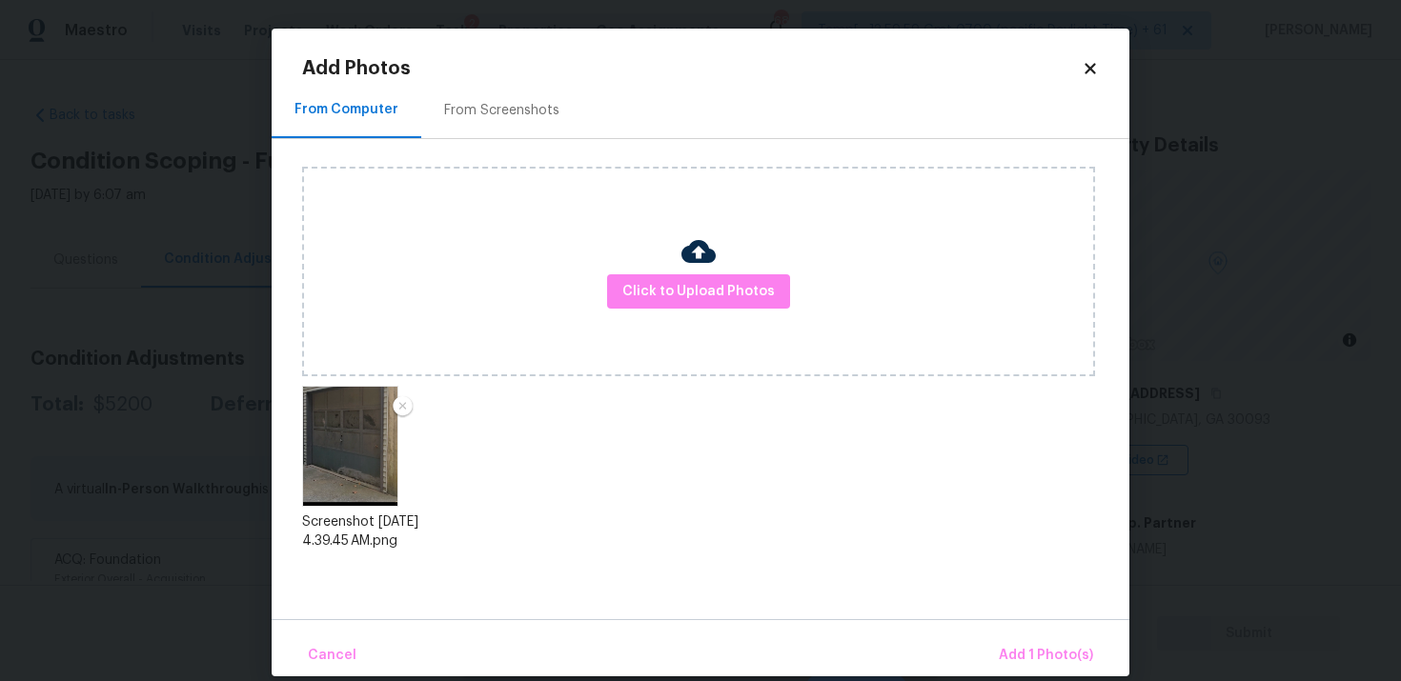
click at [1001, 631] on div "Cancel Add 1 Photo(s)" at bounding box center [701, 647] width 858 height 57
click at [1045, 655] on span "Add 1 Photo(s)" at bounding box center [1046, 656] width 94 height 24
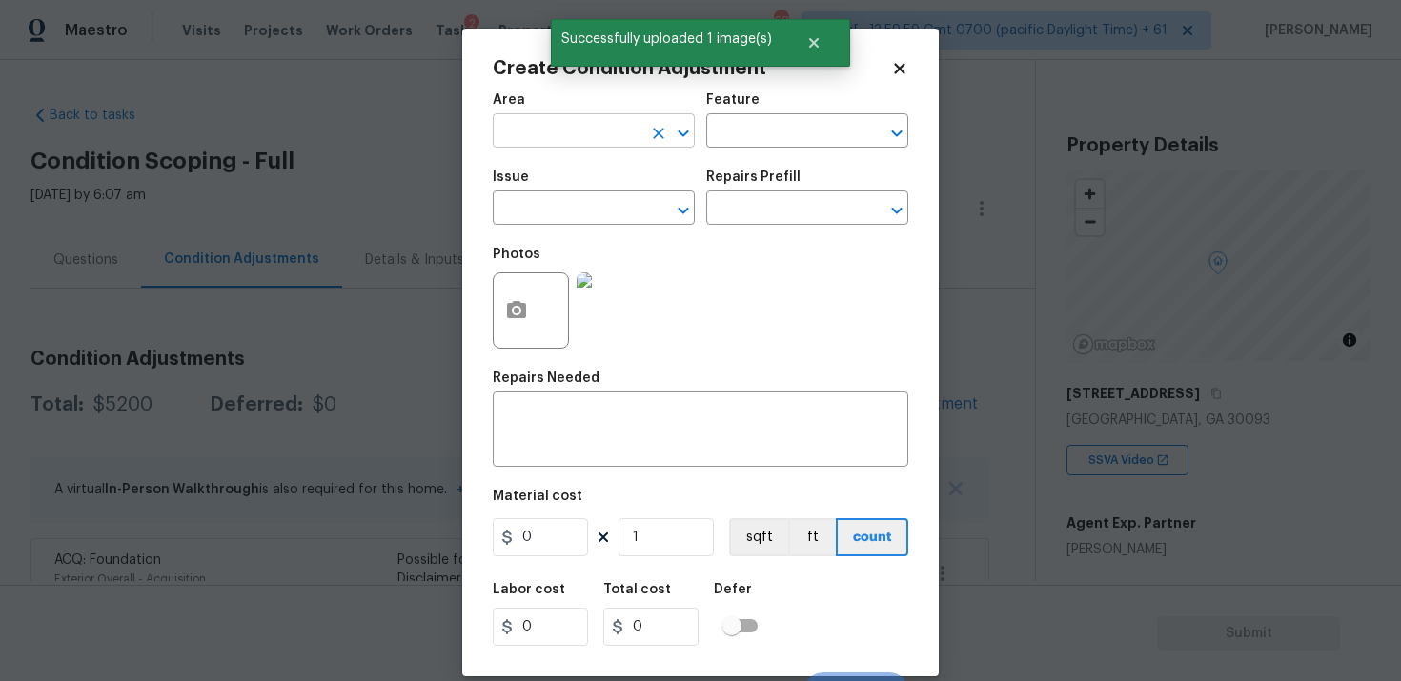
click at [561, 132] on input "text" at bounding box center [567, 133] width 149 height 30
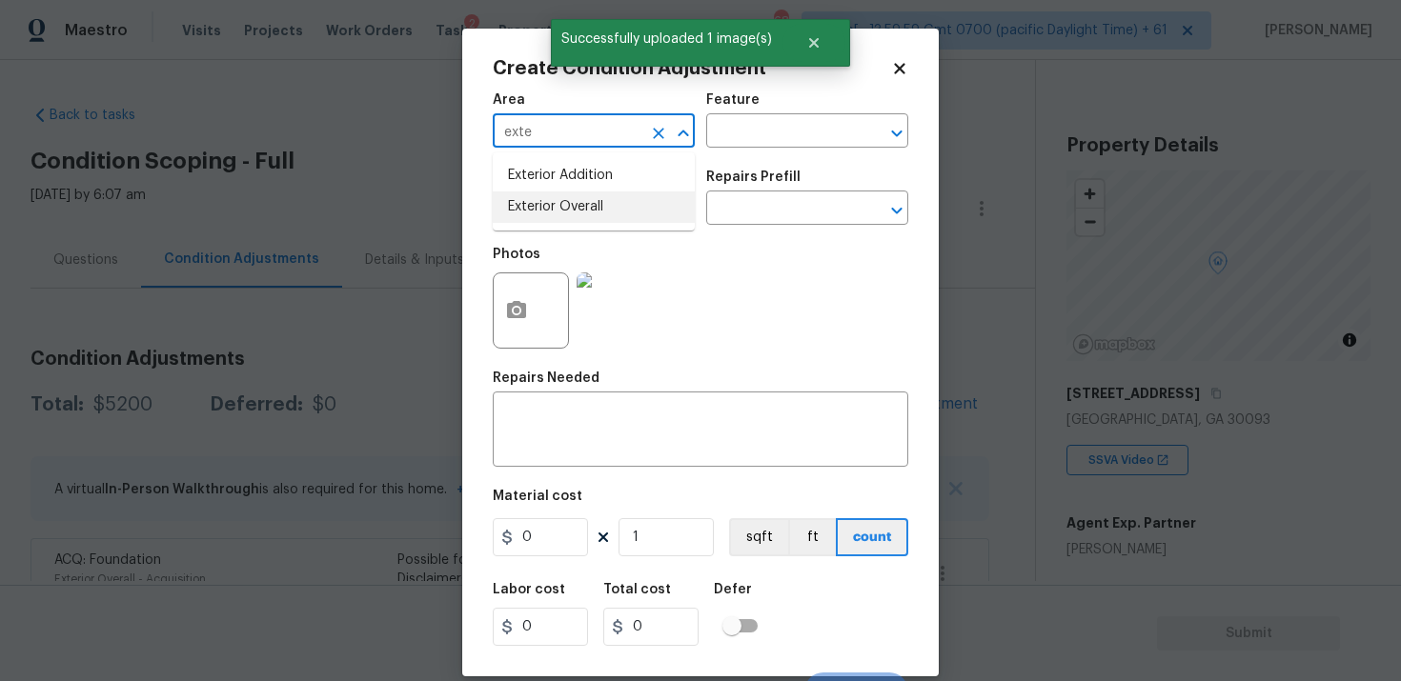
click at [587, 202] on li "Exterior Overall" at bounding box center [594, 207] width 202 height 31
type input "Exterior Overall"
click at [587, 202] on input "text" at bounding box center [567, 210] width 149 height 30
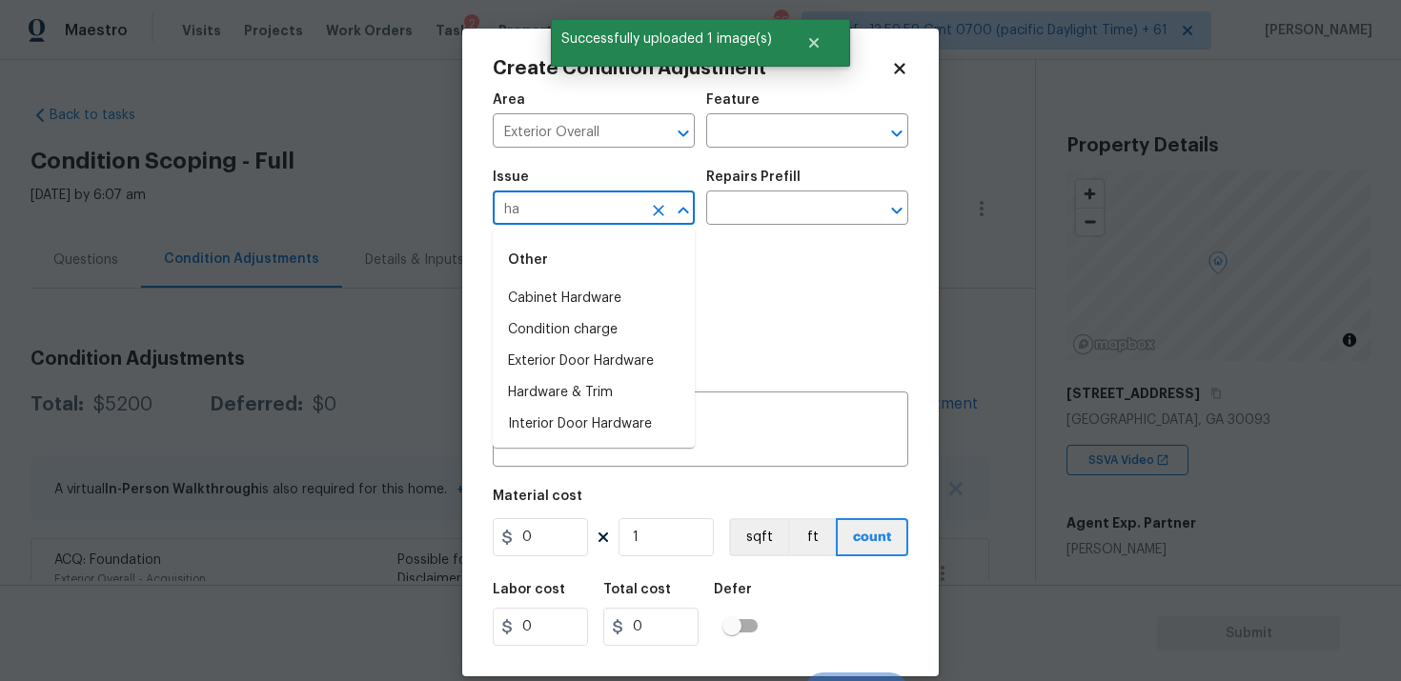
type input "h"
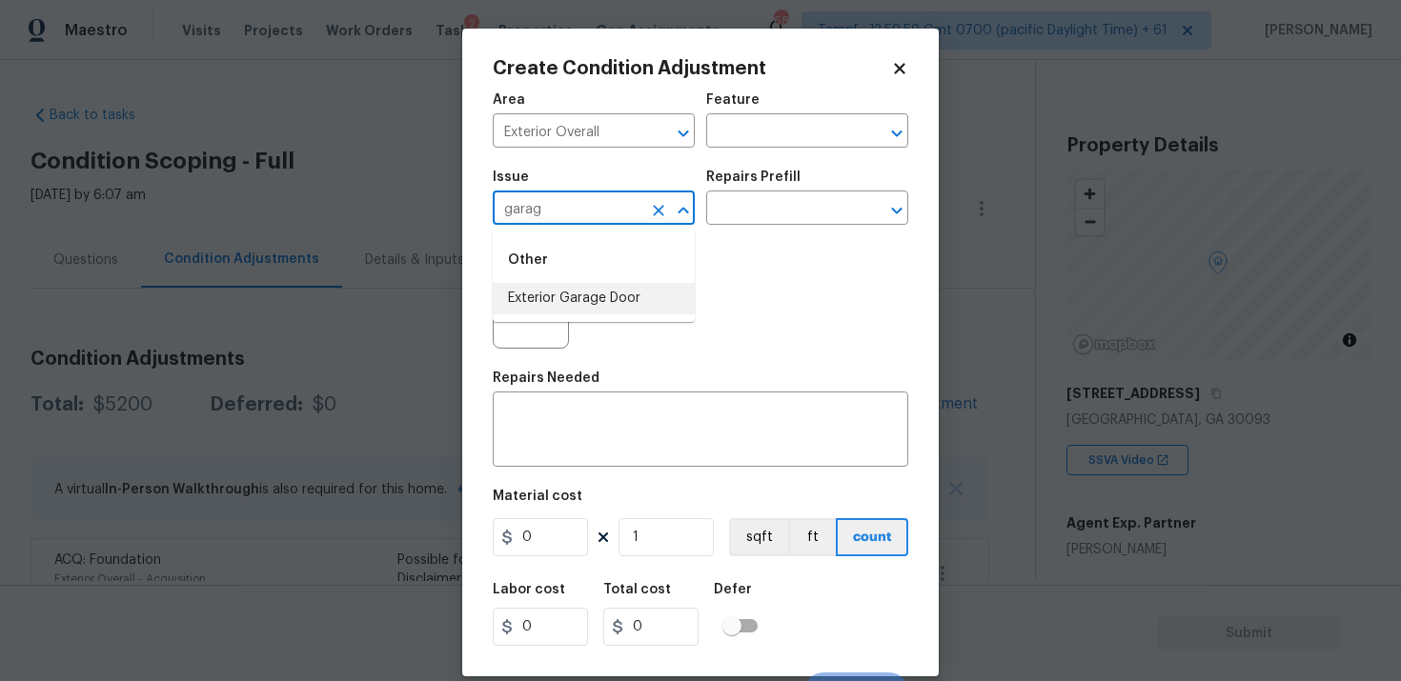
click at [592, 293] on li "Exterior Garage Door" at bounding box center [594, 298] width 202 height 31
type input "Exterior Garage Door"
click at [751, 208] on input "text" at bounding box center [780, 210] width 149 height 30
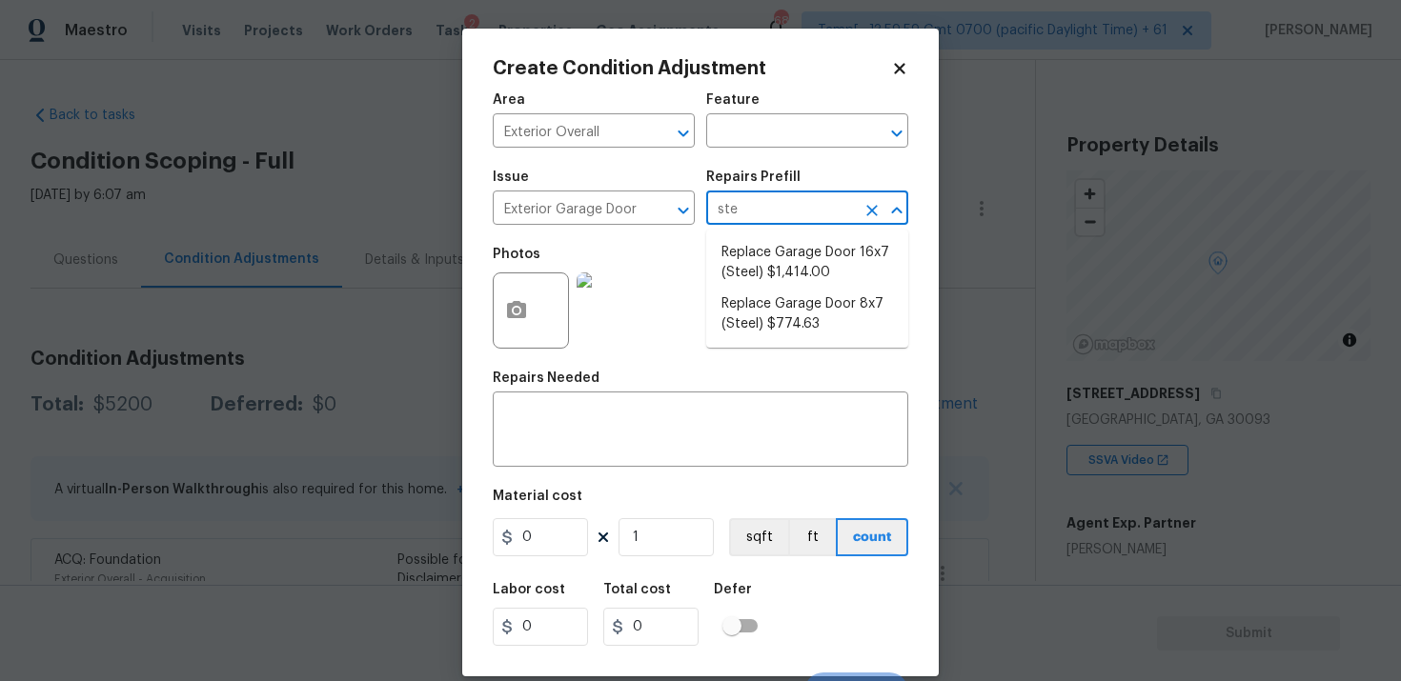
type input "stee"
click at [791, 274] on li "Replace Garage Door 16x7 (Steel) $1,414.00" at bounding box center [807, 262] width 202 height 51
type input "Interior Door"
type textarea "Remove the existing garage door and ALL of the existing hardware. Install new h…"
type input "1414"
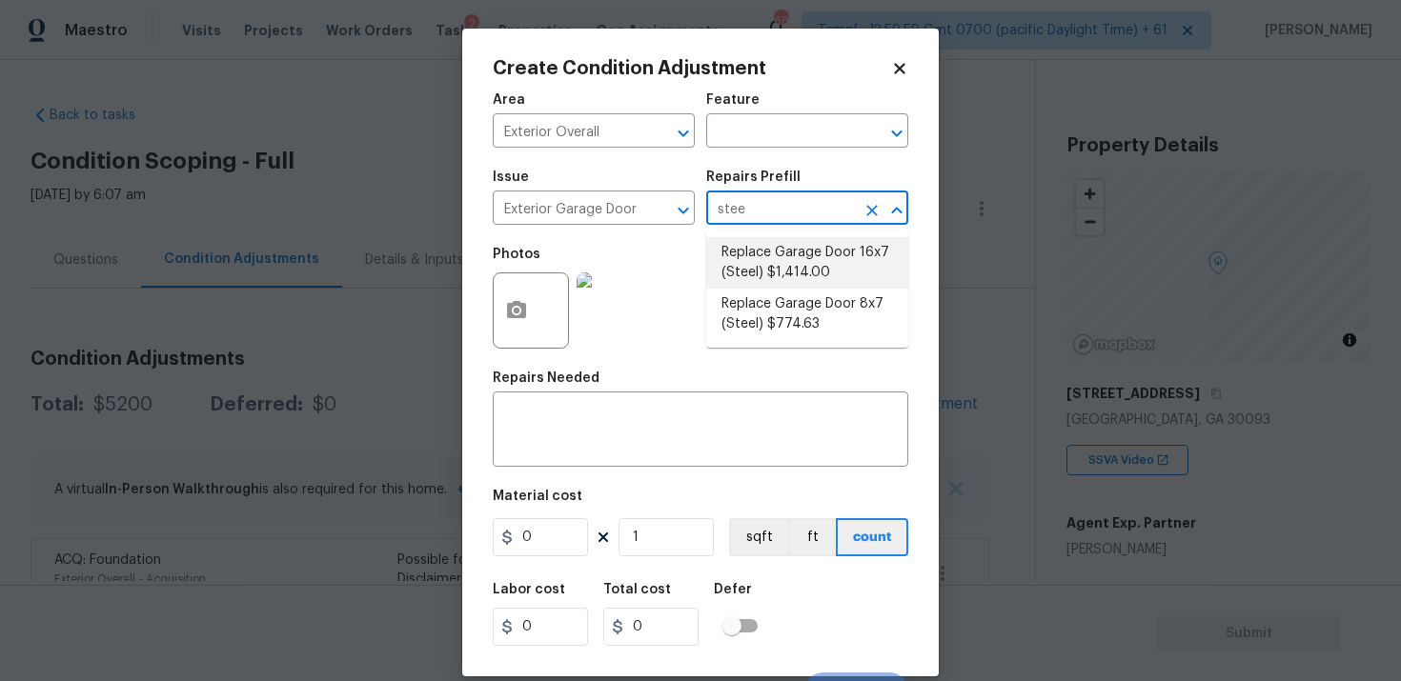
type input "1414"
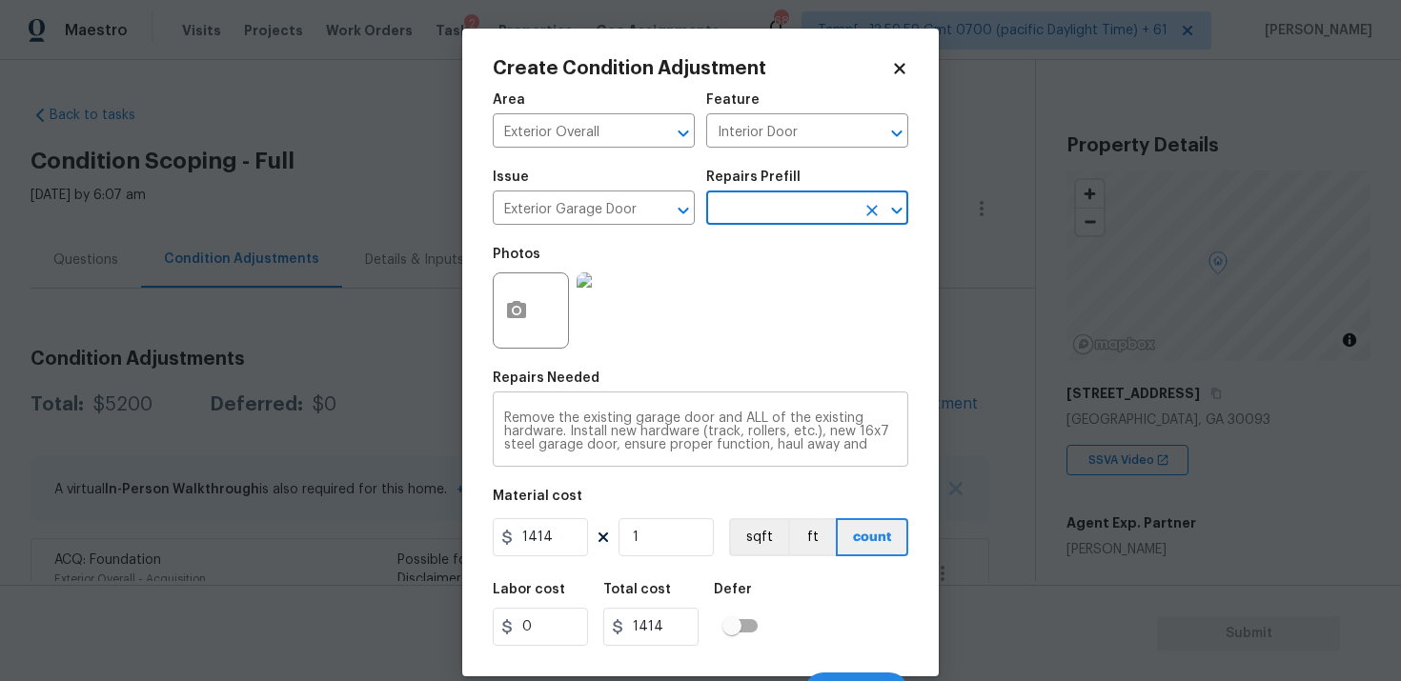
scroll to position [30, 0]
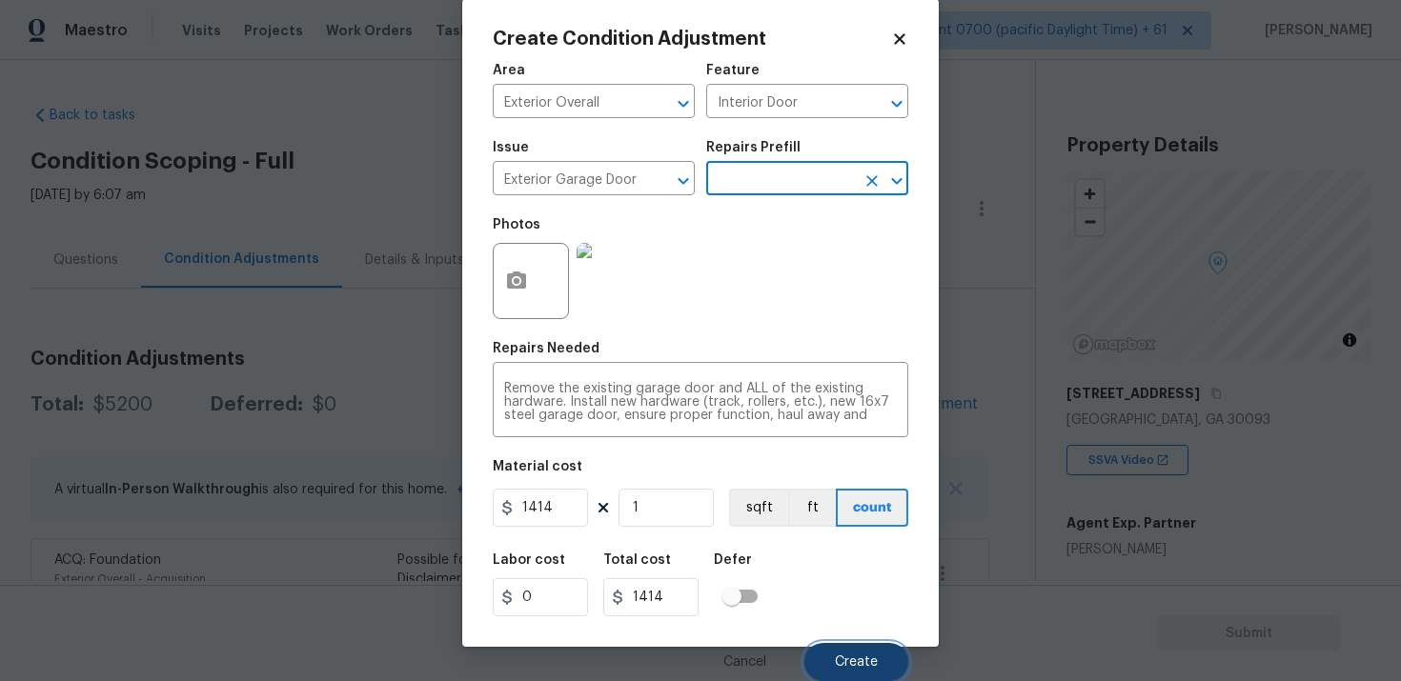
click at [862, 654] on button "Create" at bounding box center [856, 662] width 104 height 38
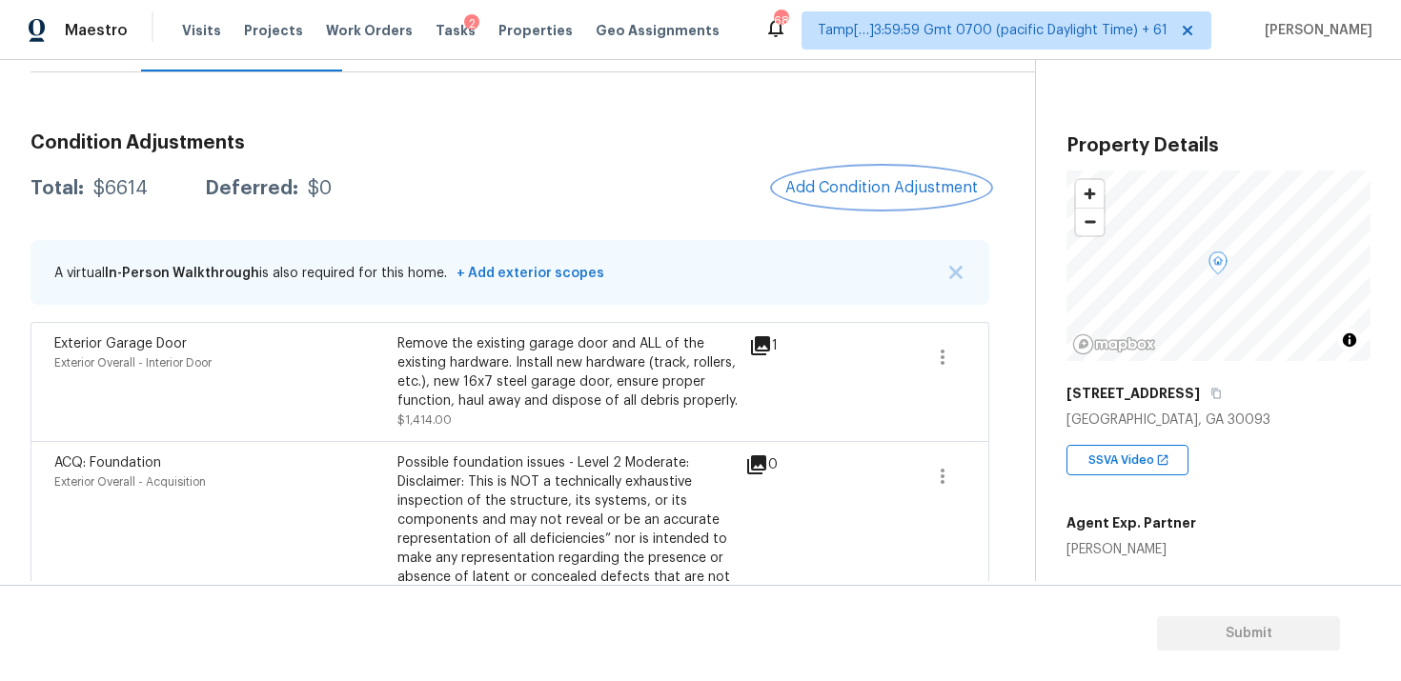
scroll to position [236, 0]
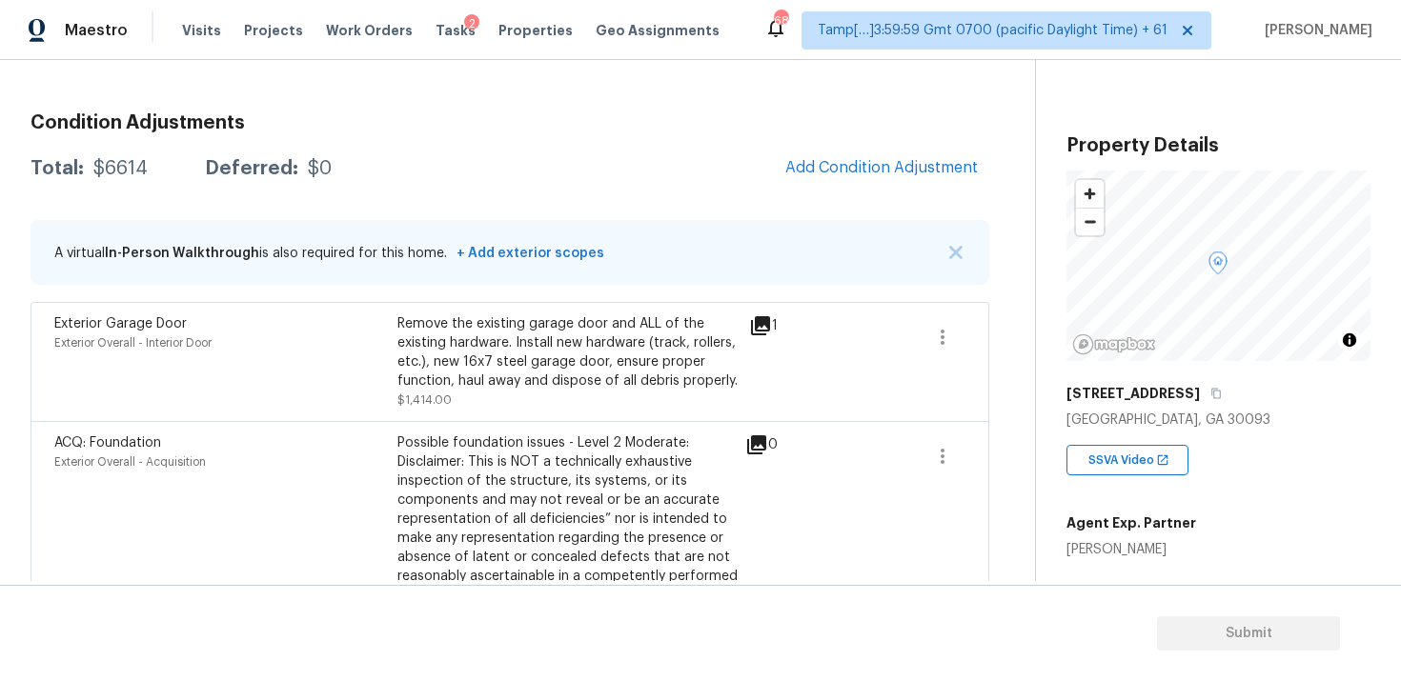
click at [912, 348] on span at bounding box center [875, 361] width 73 height 95
click at [938, 334] on icon "button" at bounding box center [942, 337] width 23 height 23
click at [1024, 336] on div "Edit" at bounding box center [1051, 333] width 149 height 19
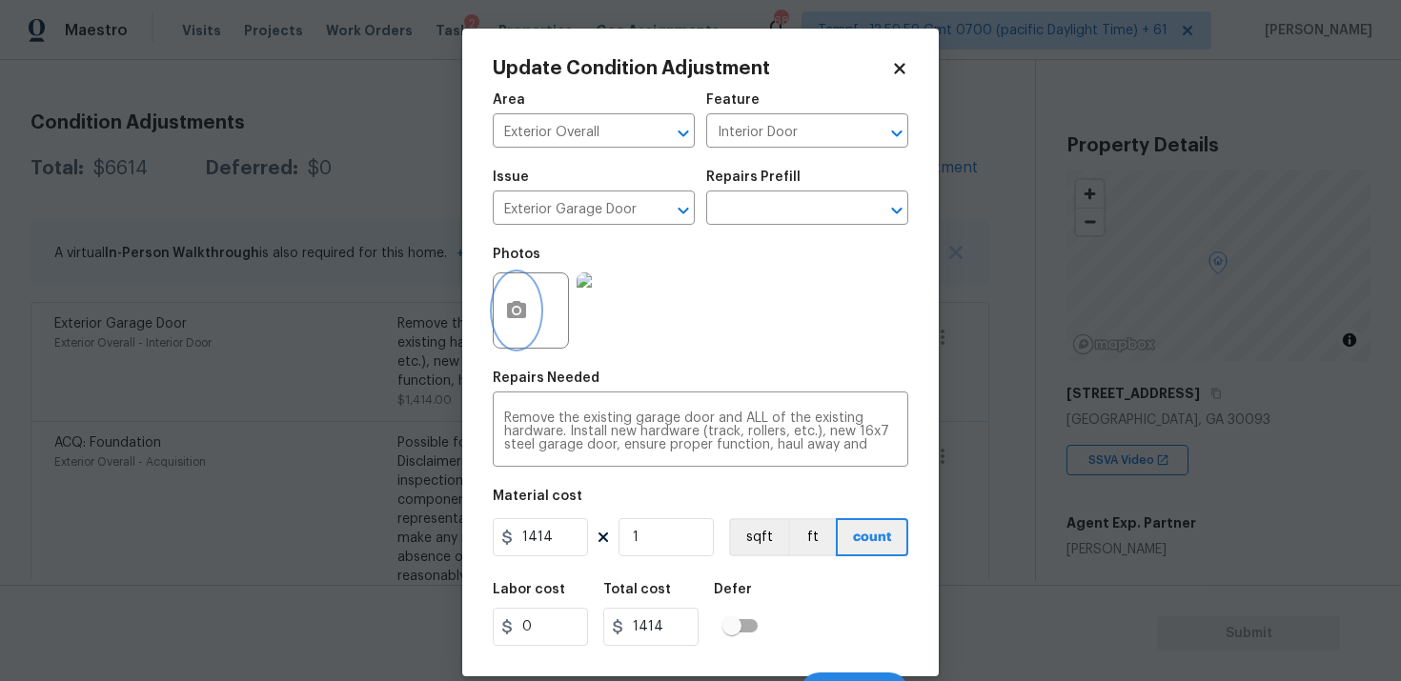
click at [518, 306] on icon "button" at bounding box center [516, 309] width 19 height 17
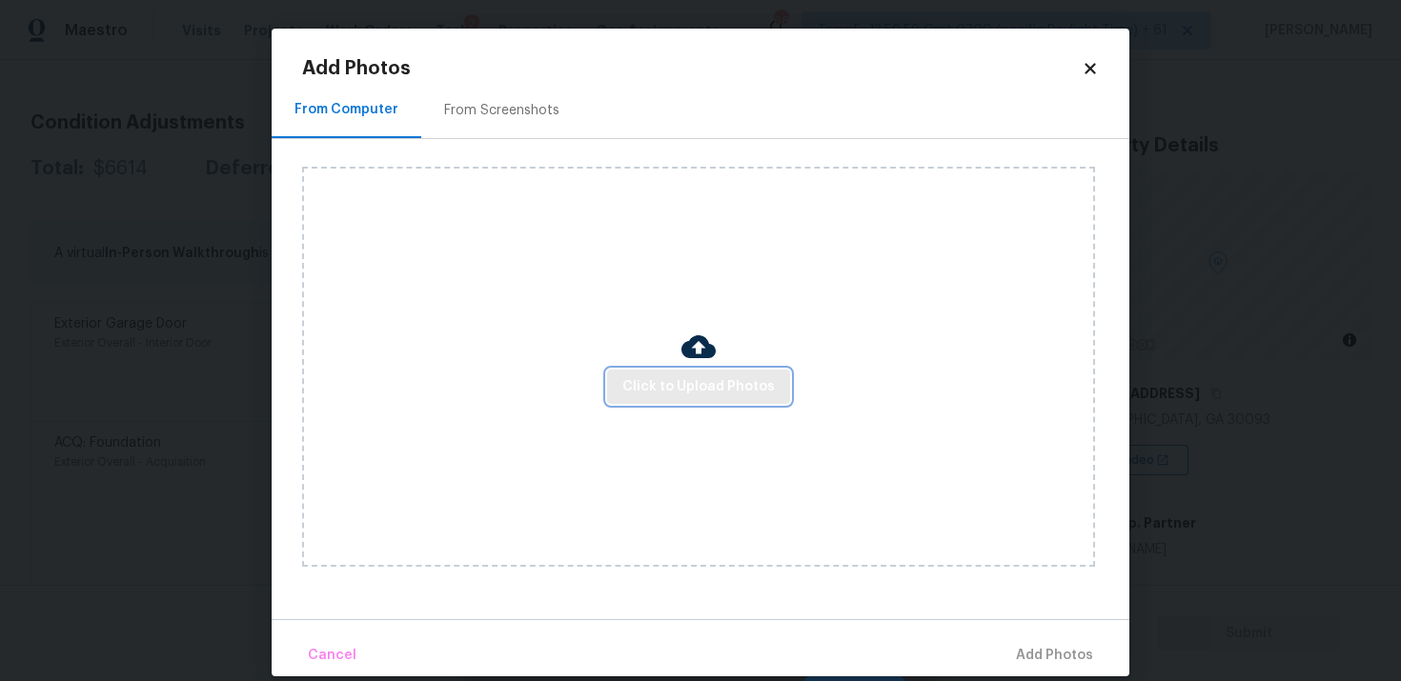
click at [717, 373] on button "Click to Upload Photos" at bounding box center [698, 387] width 183 height 35
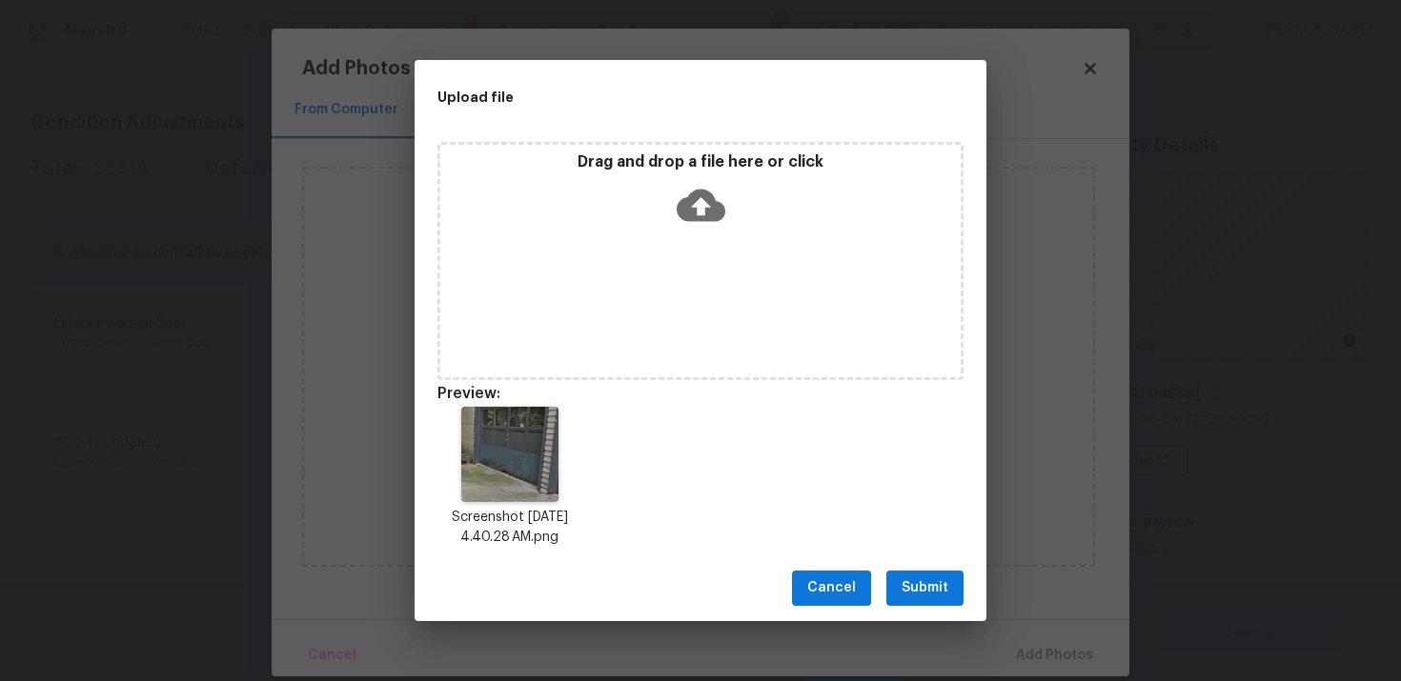
click at [915, 593] on span "Submit" at bounding box center [925, 589] width 47 height 24
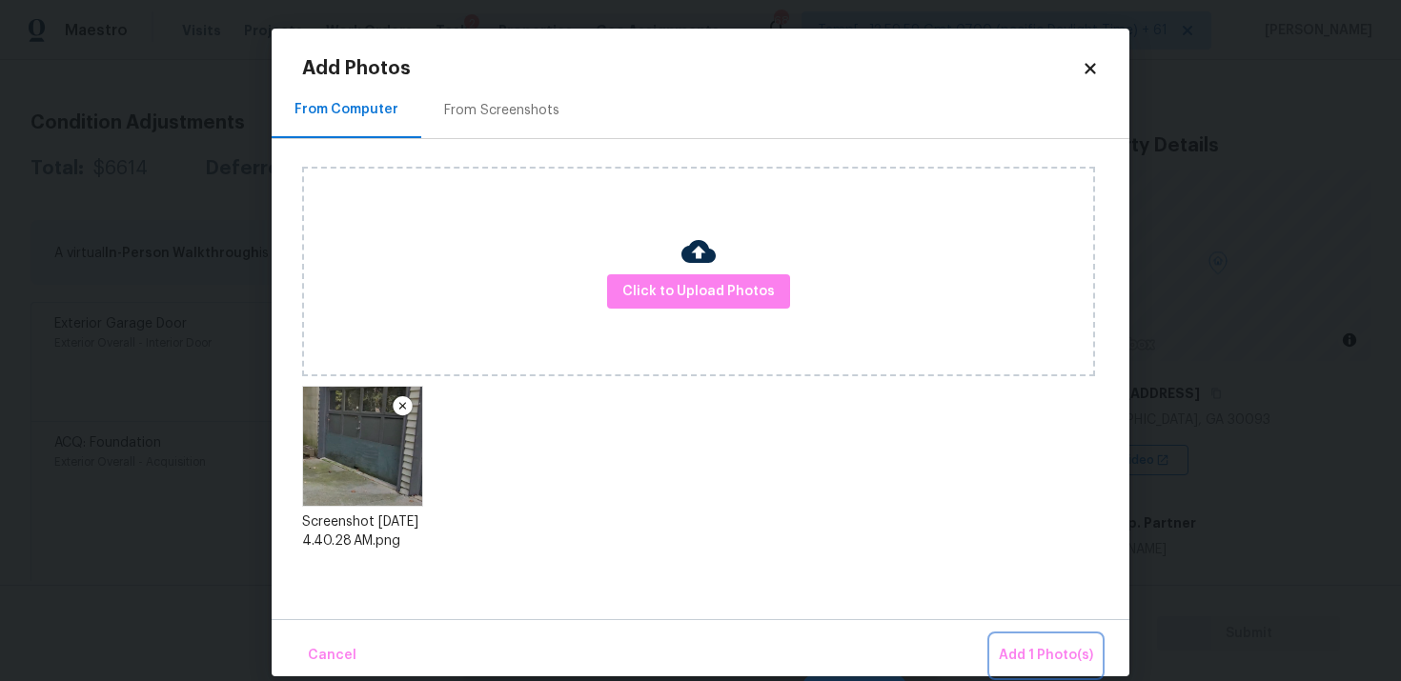
click at [1032, 651] on span "Add 1 Photo(s)" at bounding box center [1046, 656] width 94 height 24
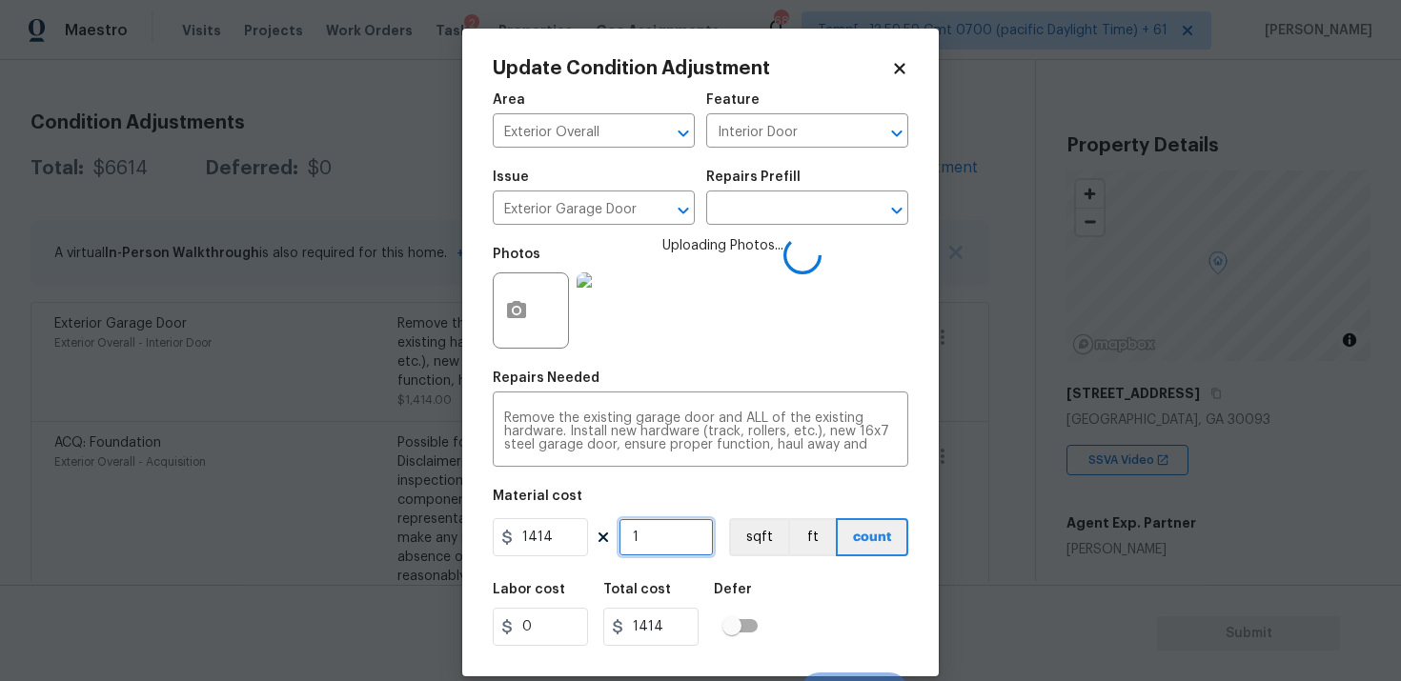
click at [677, 541] on input "1" at bounding box center [665, 537] width 95 height 38
type input "0"
type input "2"
type input "2828"
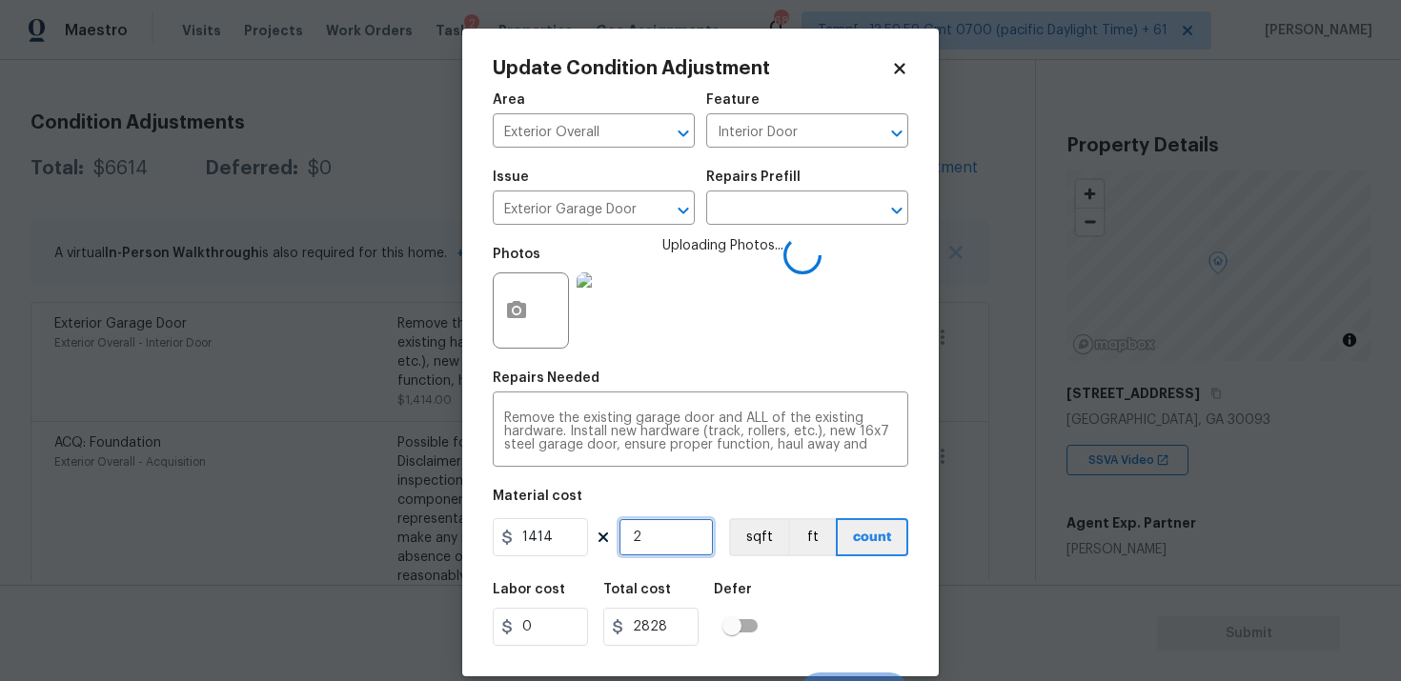
type input "2"
click at [817, 584] on div "Labor cost 0 Total cost 2828 Defer" at bounding box center [701, 615] width 416 height 86
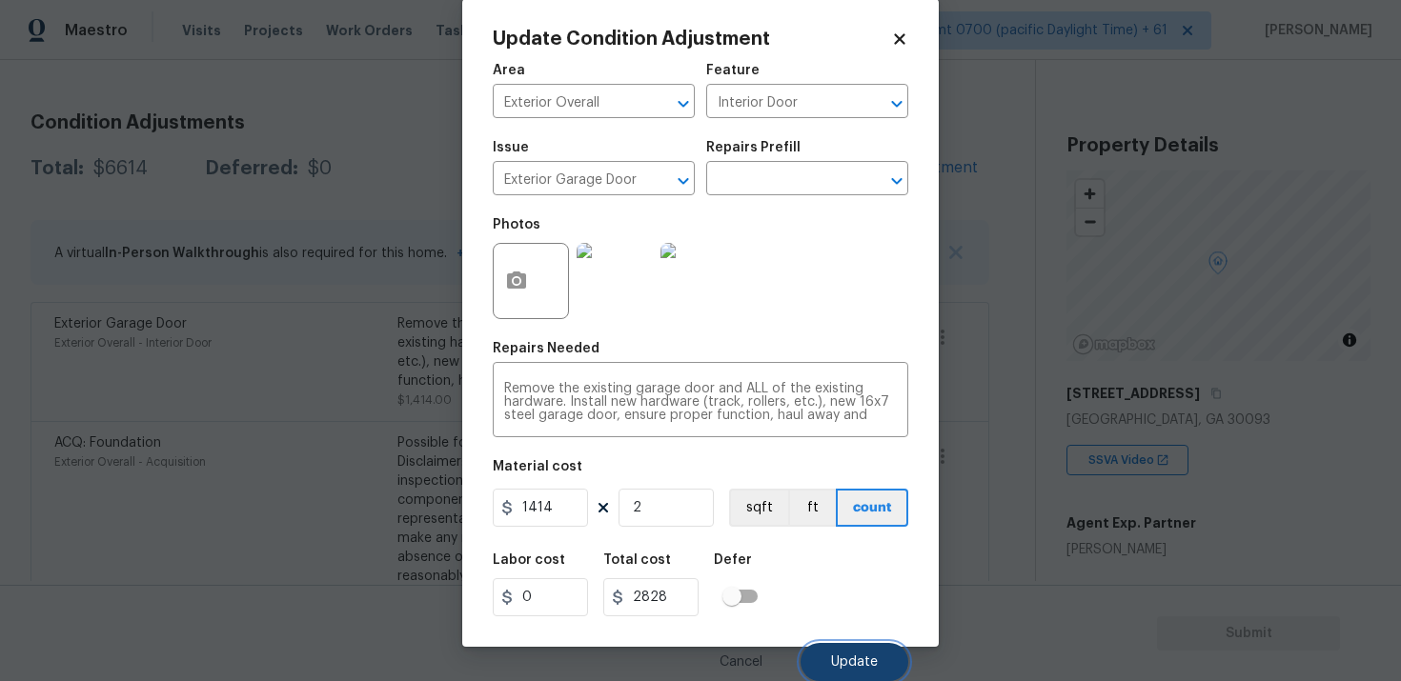
click at [853, 660] on span "Update" at bounding box center [854, 663] width 47 height 14
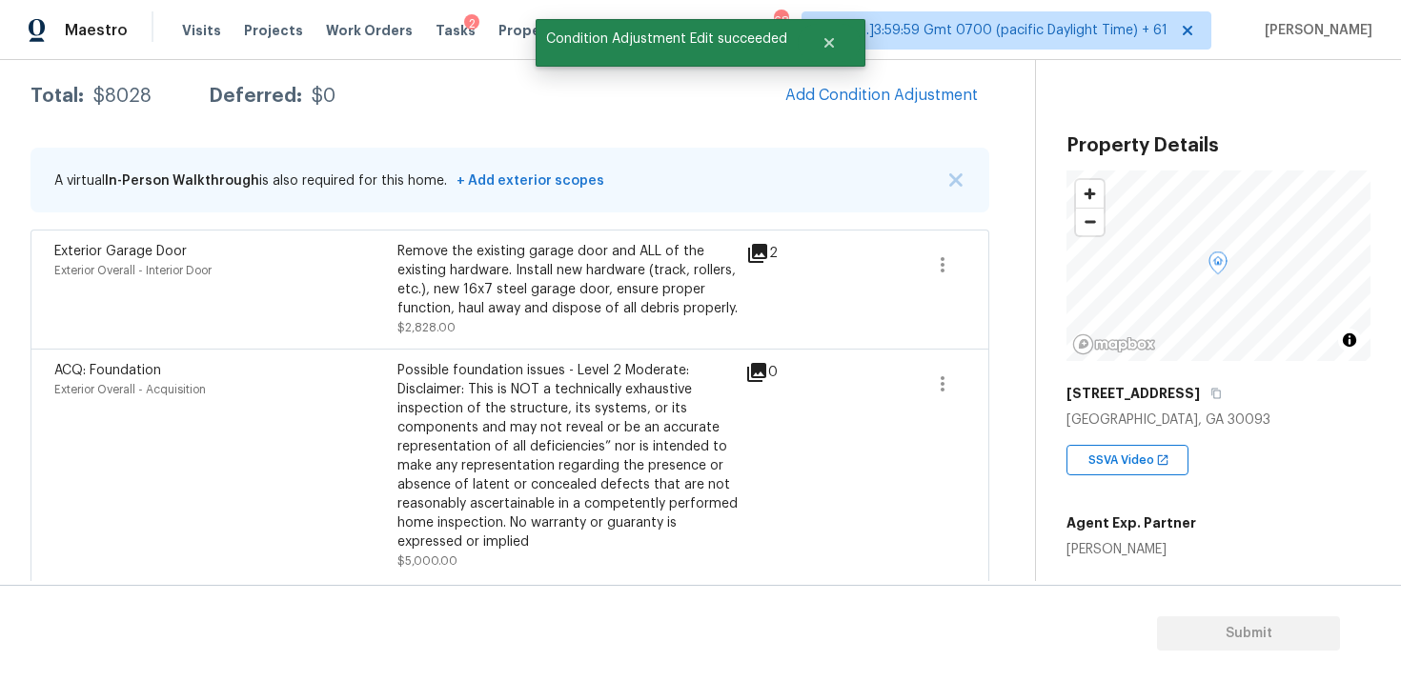
scroll to position [335, 0]
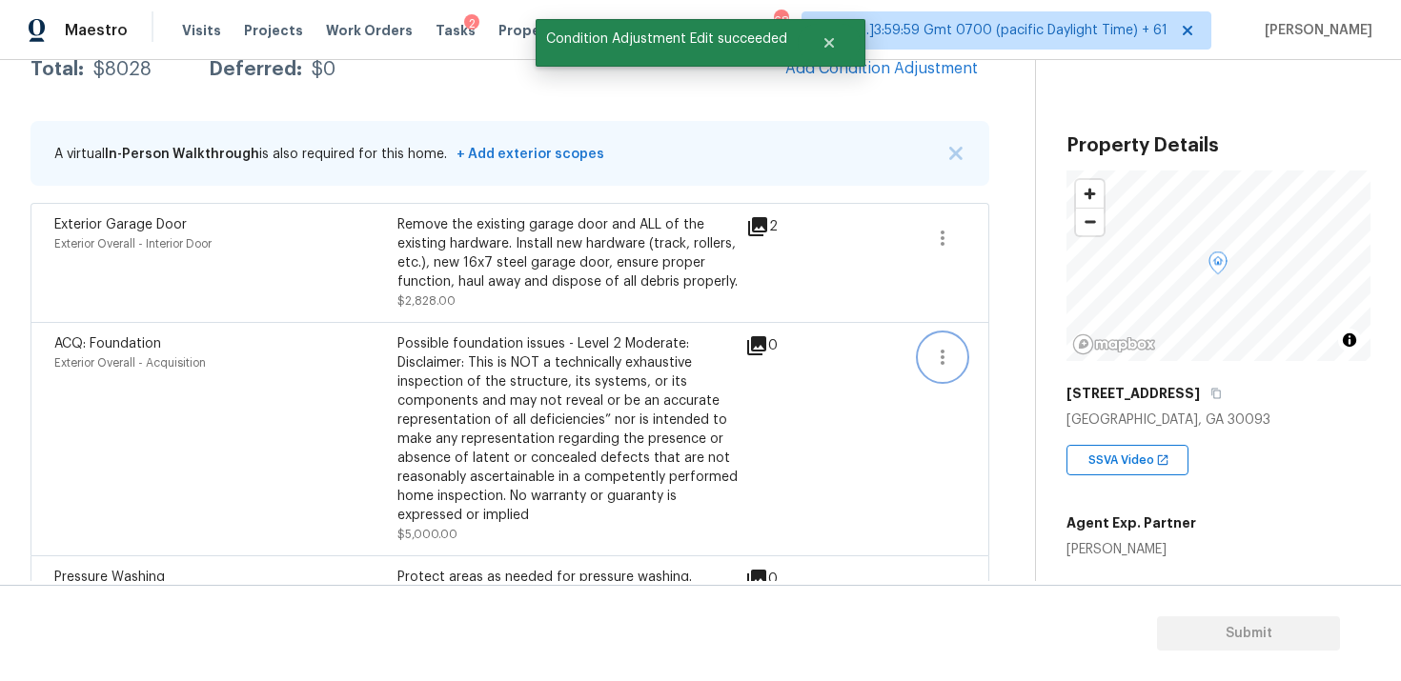
click at [928, 353] on button "button" at bounding box center [943, 358] width 46 height 46
click at [983, 352] on div "Edit" at bounding box center [1051, 354] width 149 height 19
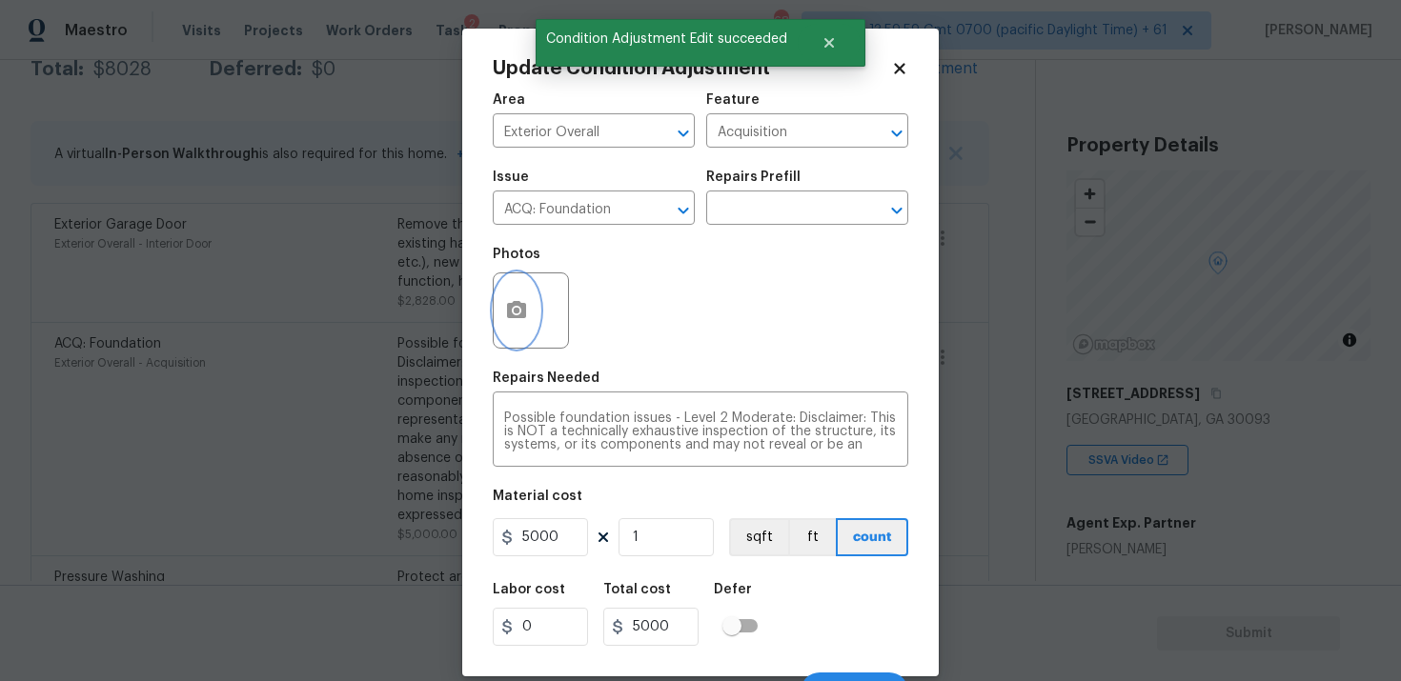
click at [525, 306] on icon "button" at bounding box center [516, 309] width 19 height 17
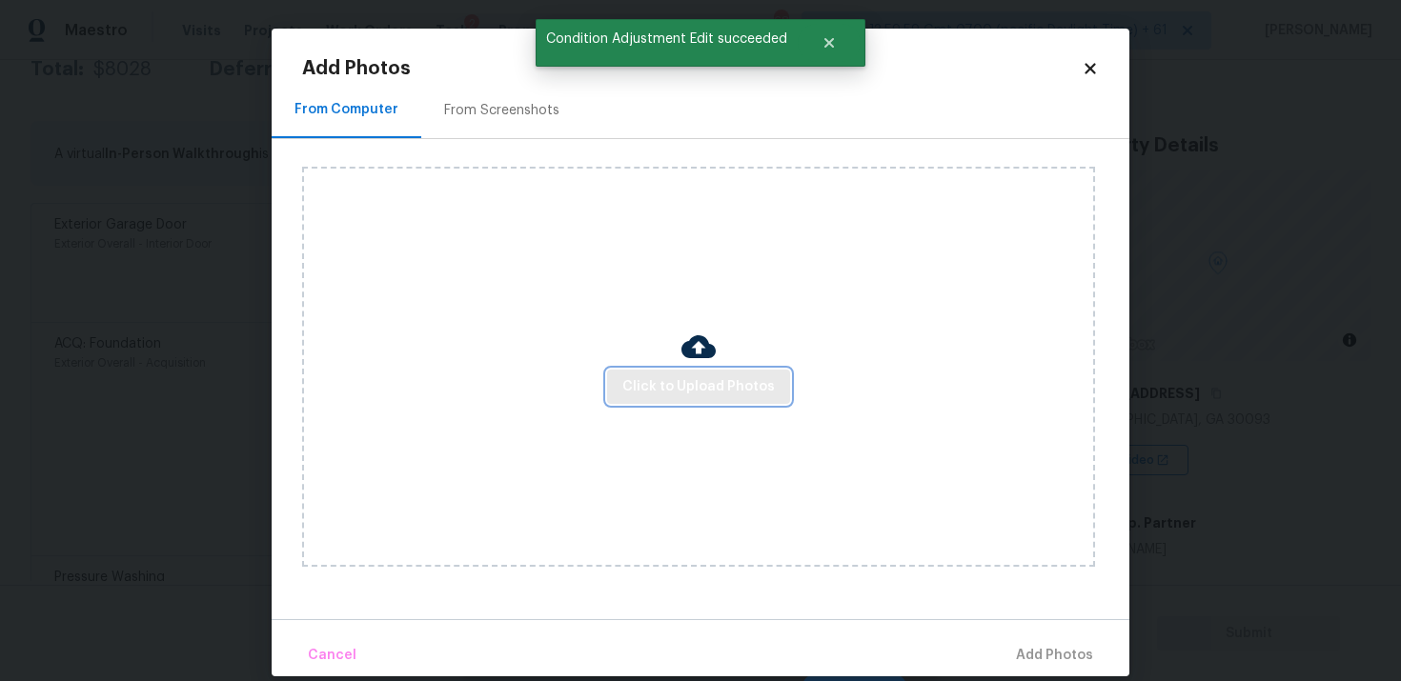
click at [650, 374] on button "Click to Upload Photos" at bounding box center [698, 387] width 183 height 35
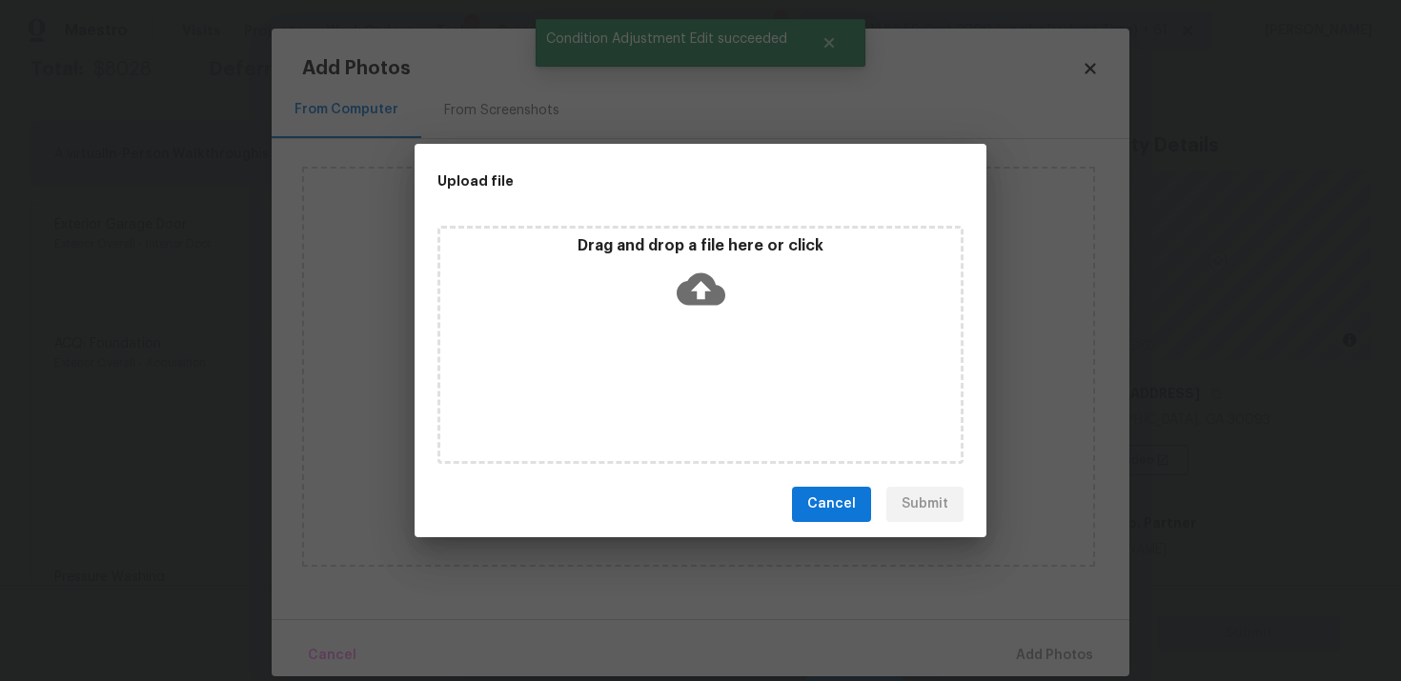
click at [681, 294] on icon at bounding box center [701, 289] width 49 height 32
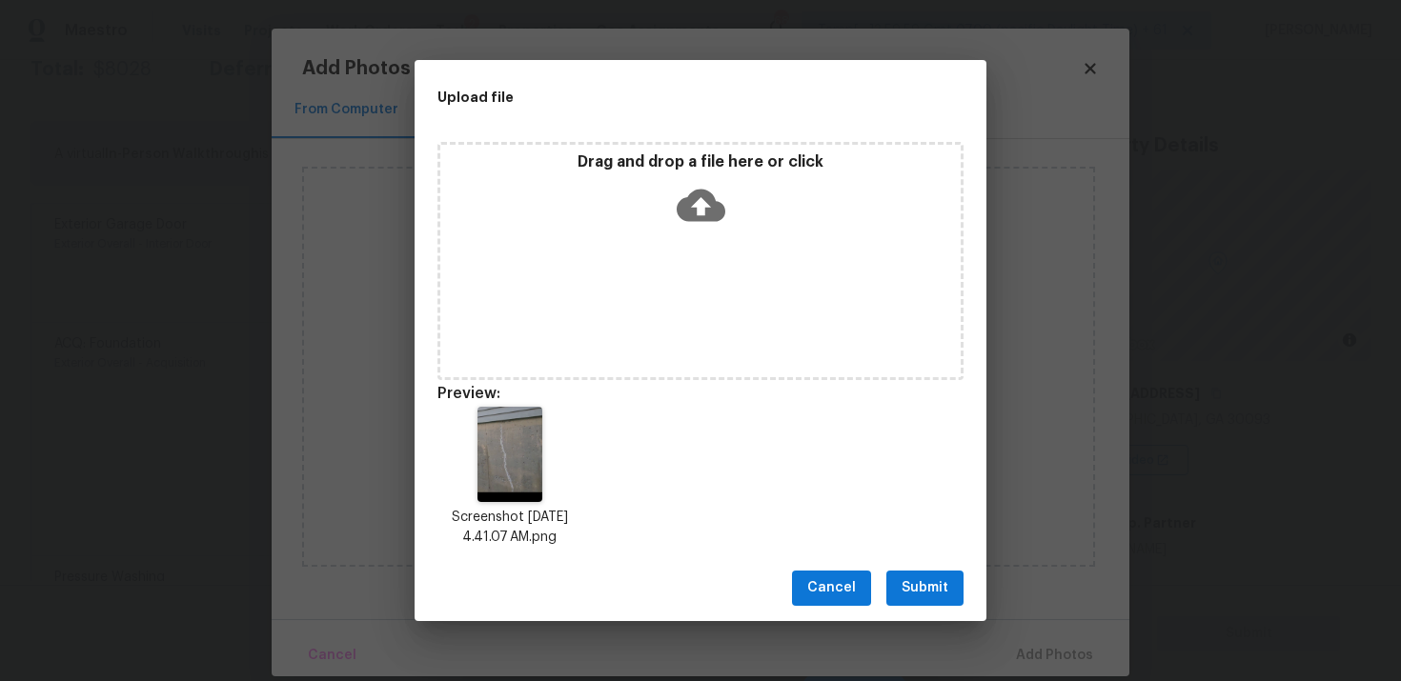
click at [932, 597] on span "Submit" at bounding box center [925, 589] width 47 height 24
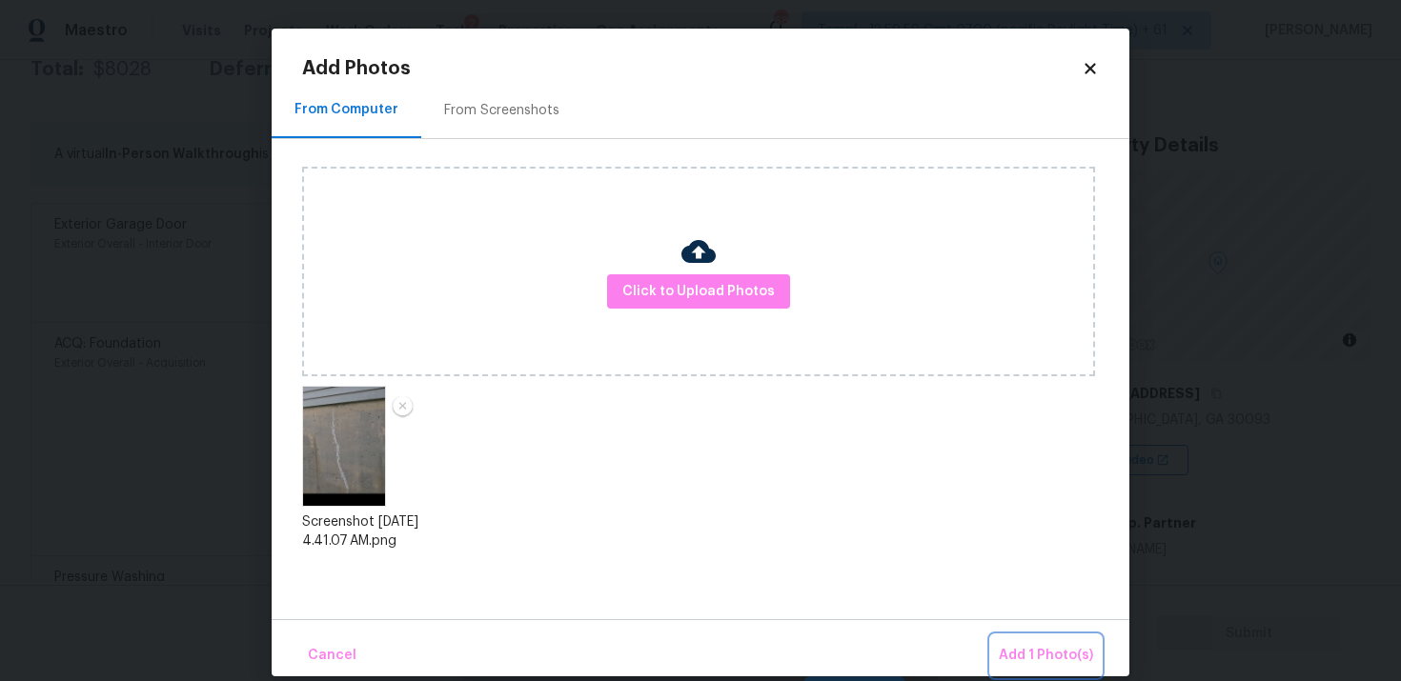
click at [1052, 642] on button "Add 1 Photo(s)" at bounding box center [1046, 656] width 110 height 41
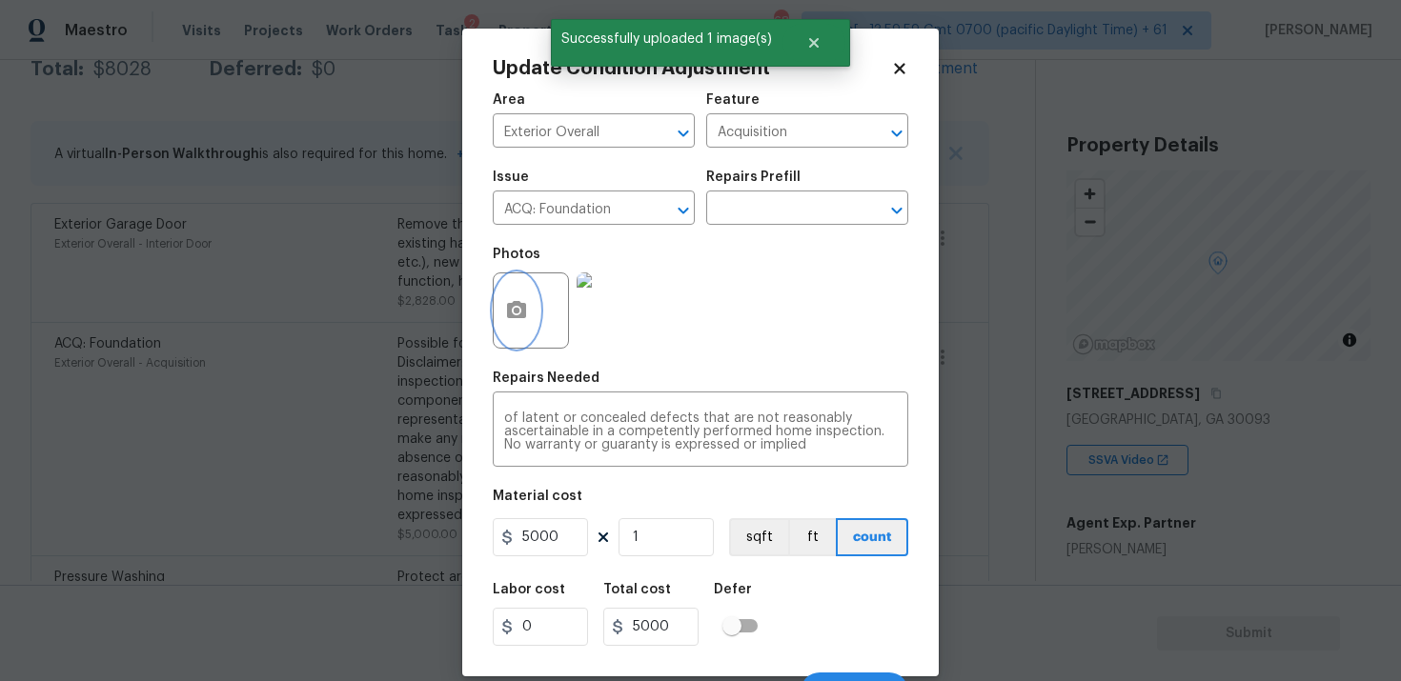
scroll to position [30, 0]
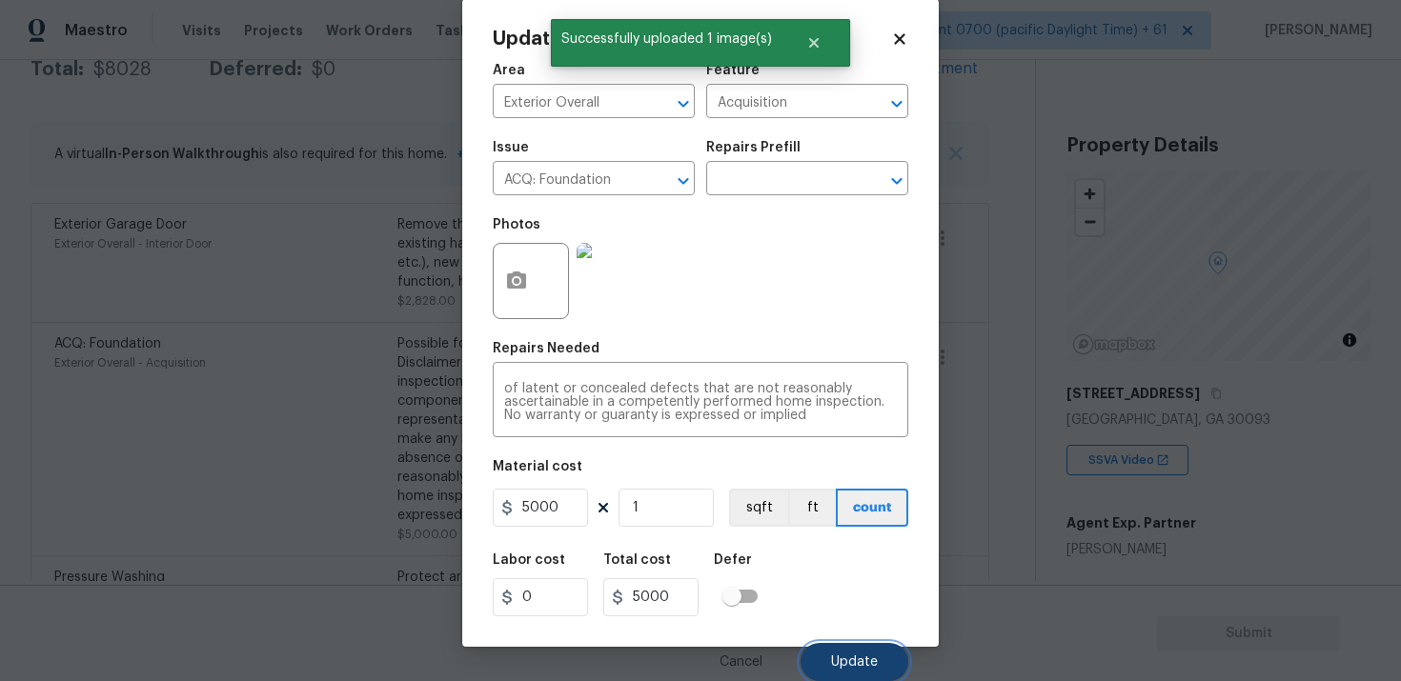
click at [837, 663] on span "Update" at bounding box center [854, 663] width 47 height 14
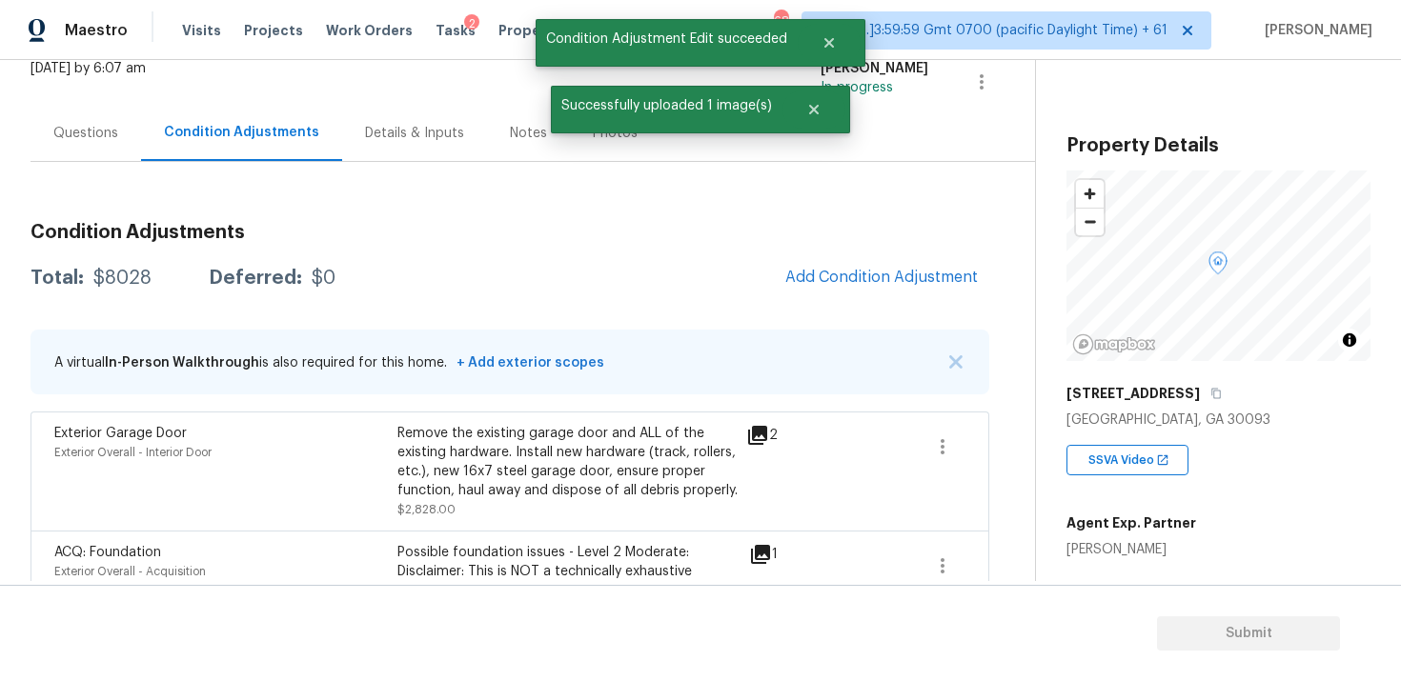
scroll to position [107, 0]
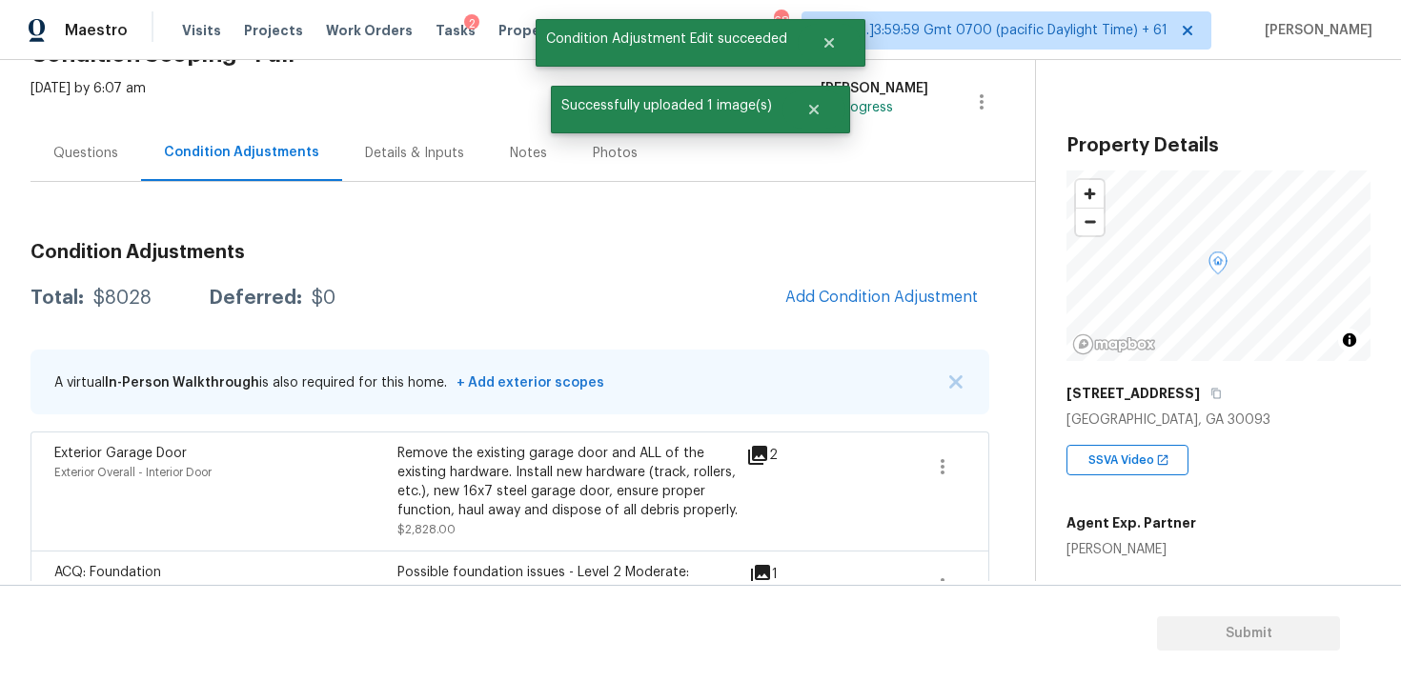
click at [111, 150] on div "Questions" at bounding box center [85, 153] width 65 height 19
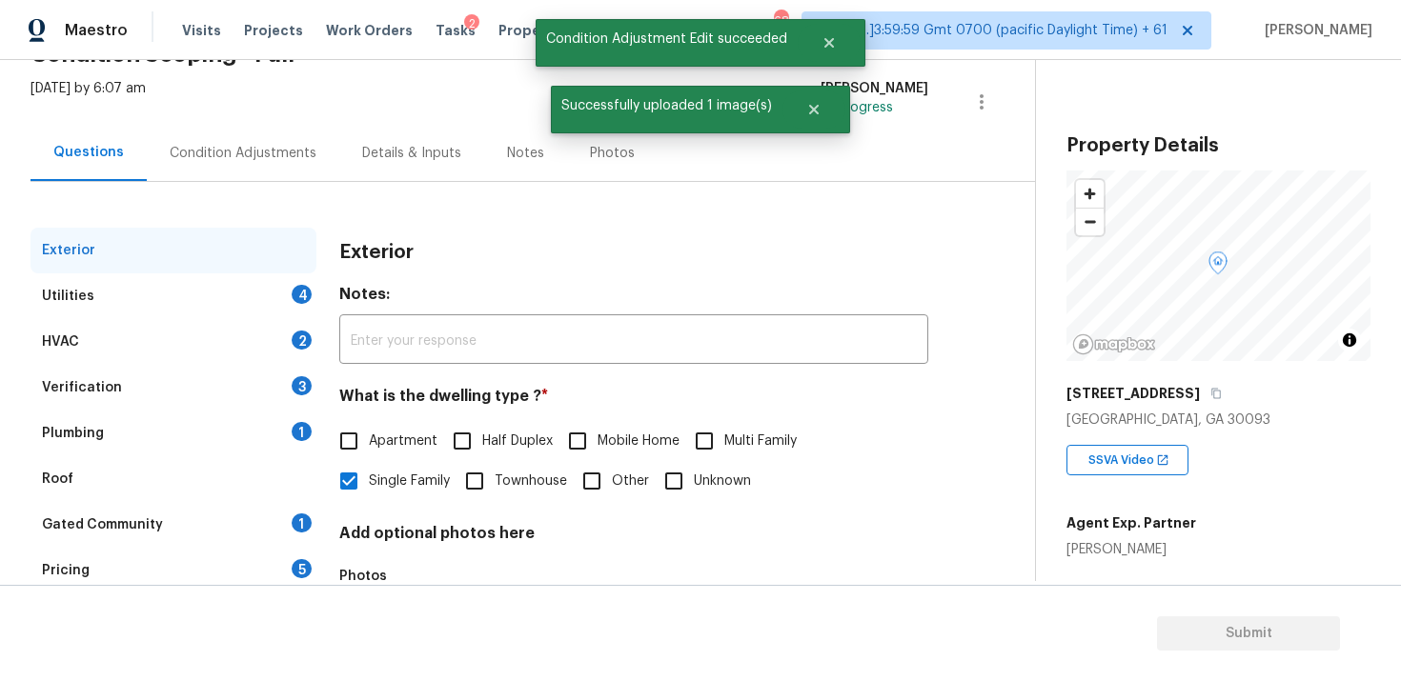
scroll to position [236, 0]
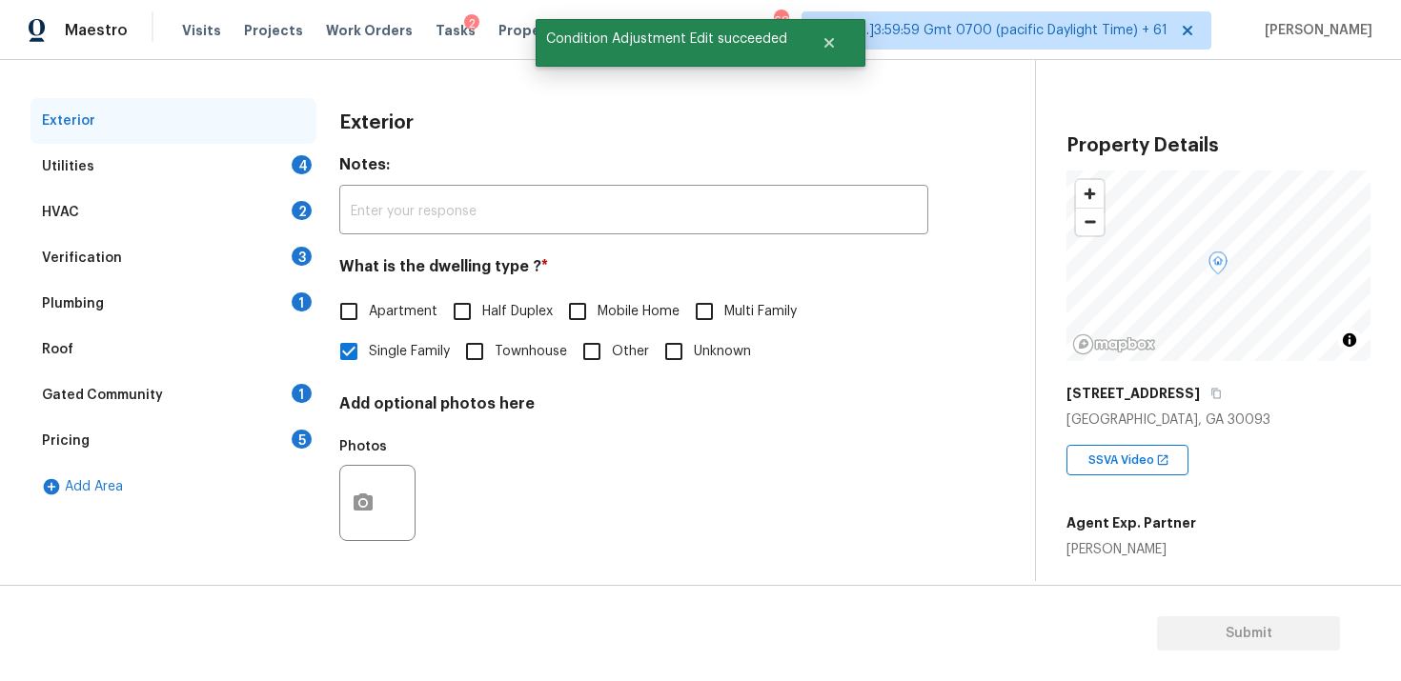
click at [198, 257] on div "Verification 3" at bounding box center [173, 258] width 286 height 46
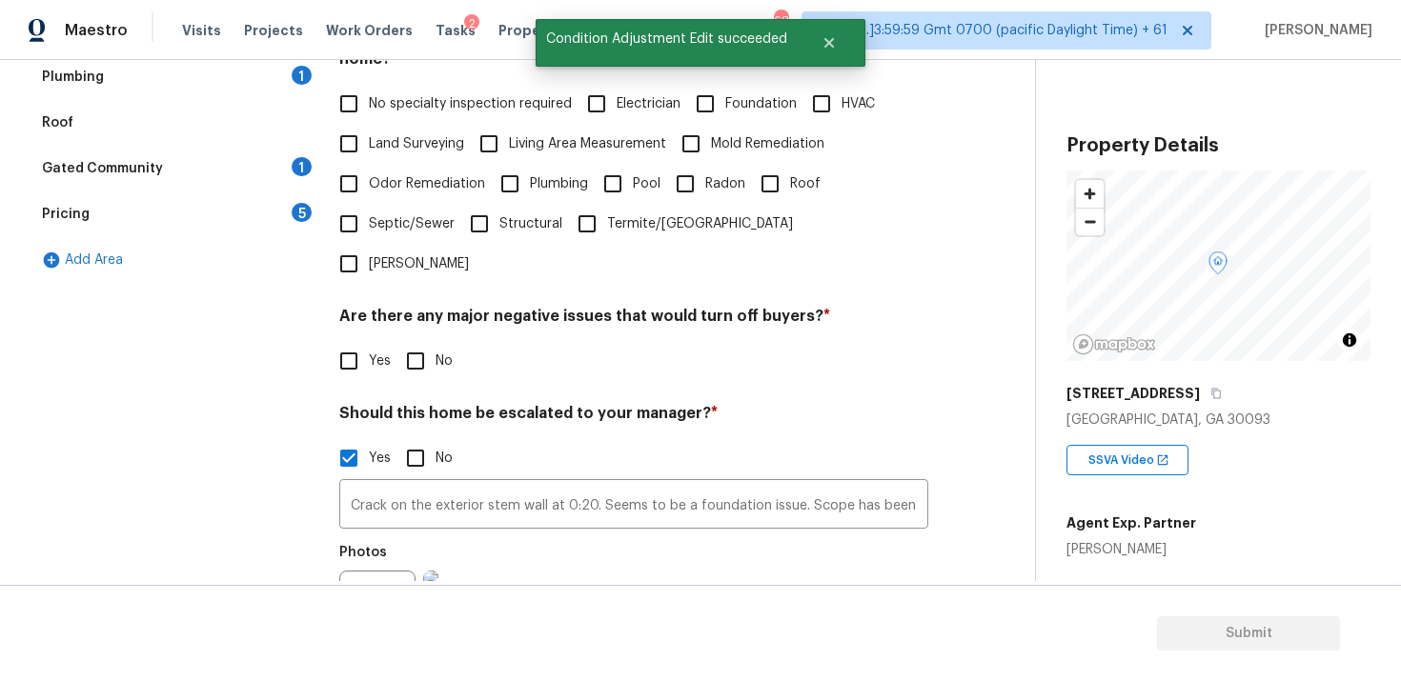
scroll to position [464, 0]
click at [687, 483] on input "Crack on the exterior stem wall at 0:20. Seems to be a foundation issue. Scope …" at bounding box center [633, 505] width 589 height 45
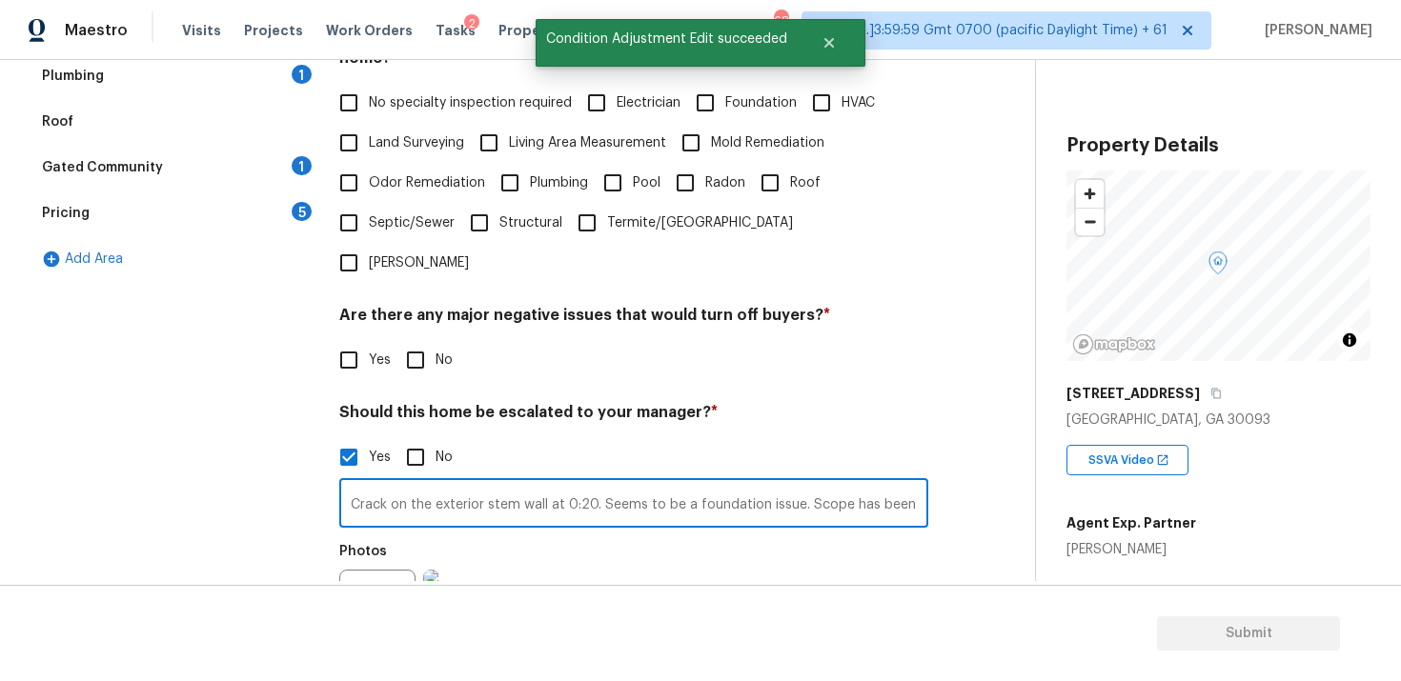
click at [689, 483] on input "Crack on the exterior stem wall at 0:20. Seems to be a foundation issue. Scope …" at bounding box center [633, 505] width 589 height 45
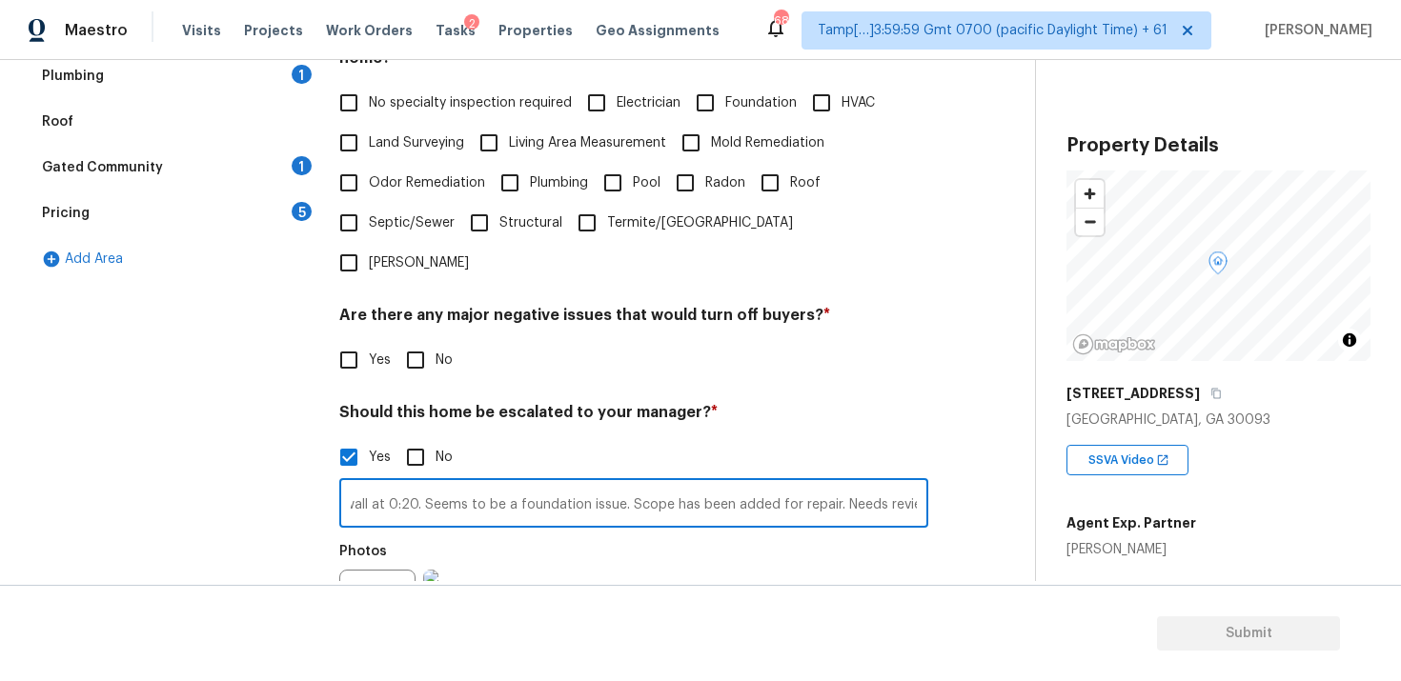
click at [407, 483] on input "Crack on the exterior stem wall at 0:20. Seems to be a foundation issue. Scope …" at bounding box center [633, 505] width 589 height 45
click at [409, 483] on input "Crack on the exterior stem wall at 0:20. Seems to be a foundation issue. Scope …" at bounding box center [633, 505] width 589 height 45
type input "Crack on the exterior stem wall at 0:20 and 1:06. Seems to be a foundation issu…"
click at [464, 534] on div "Photos" at bounding box center [421, 596] width 164 height 124
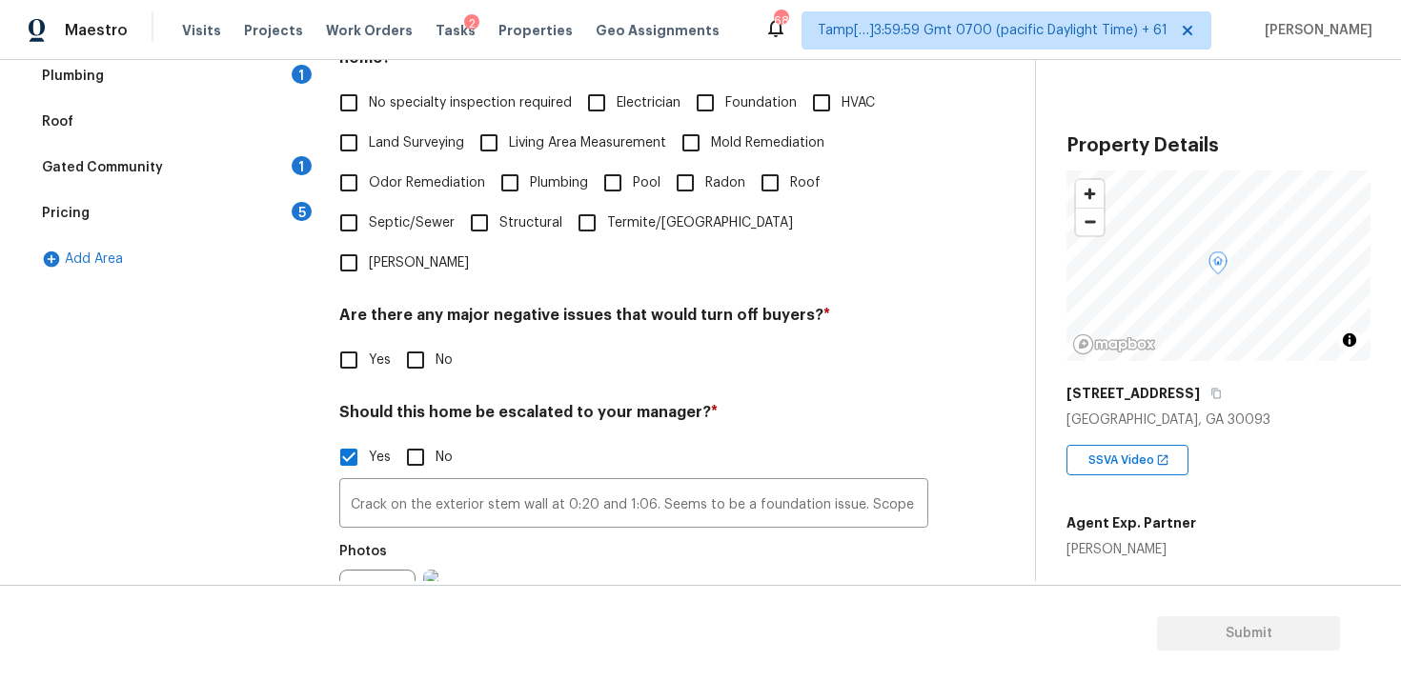
scroll to position [627, 0]
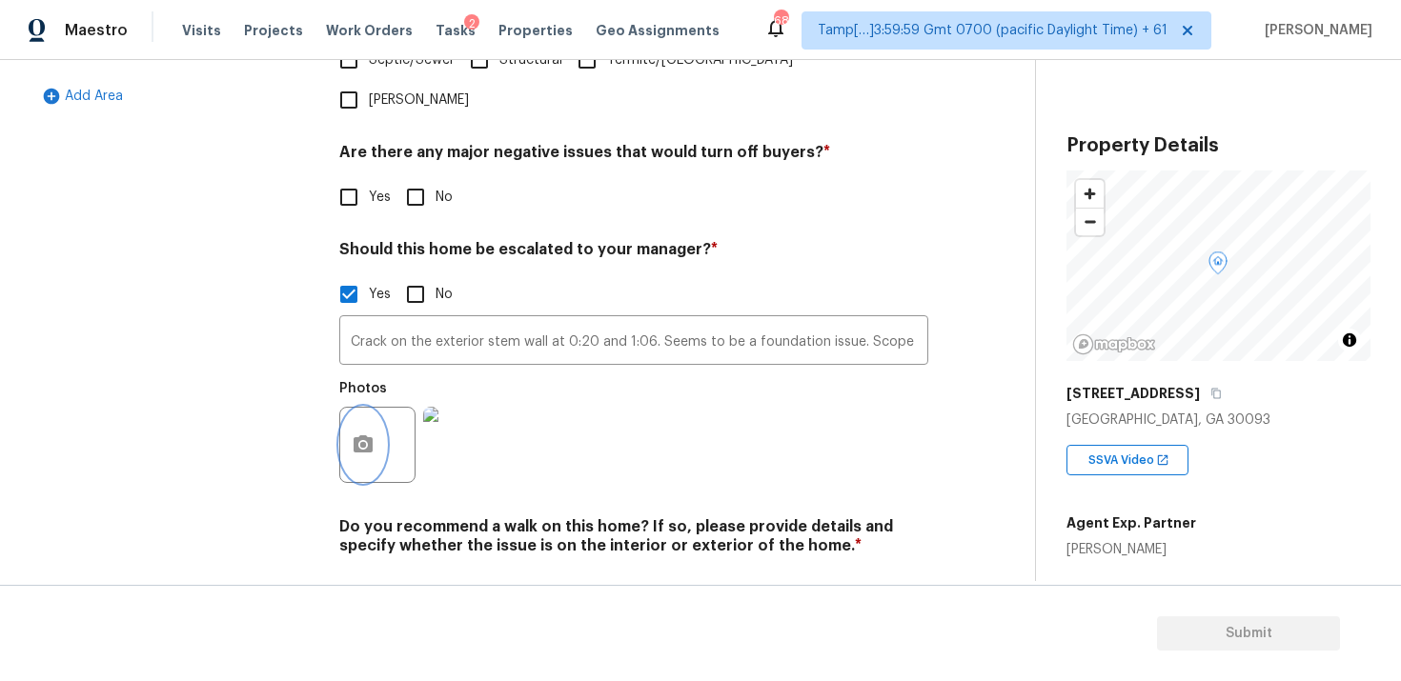
click at [358, 434] on icon "button" at bounding box center [363, 445] width 23 height 23
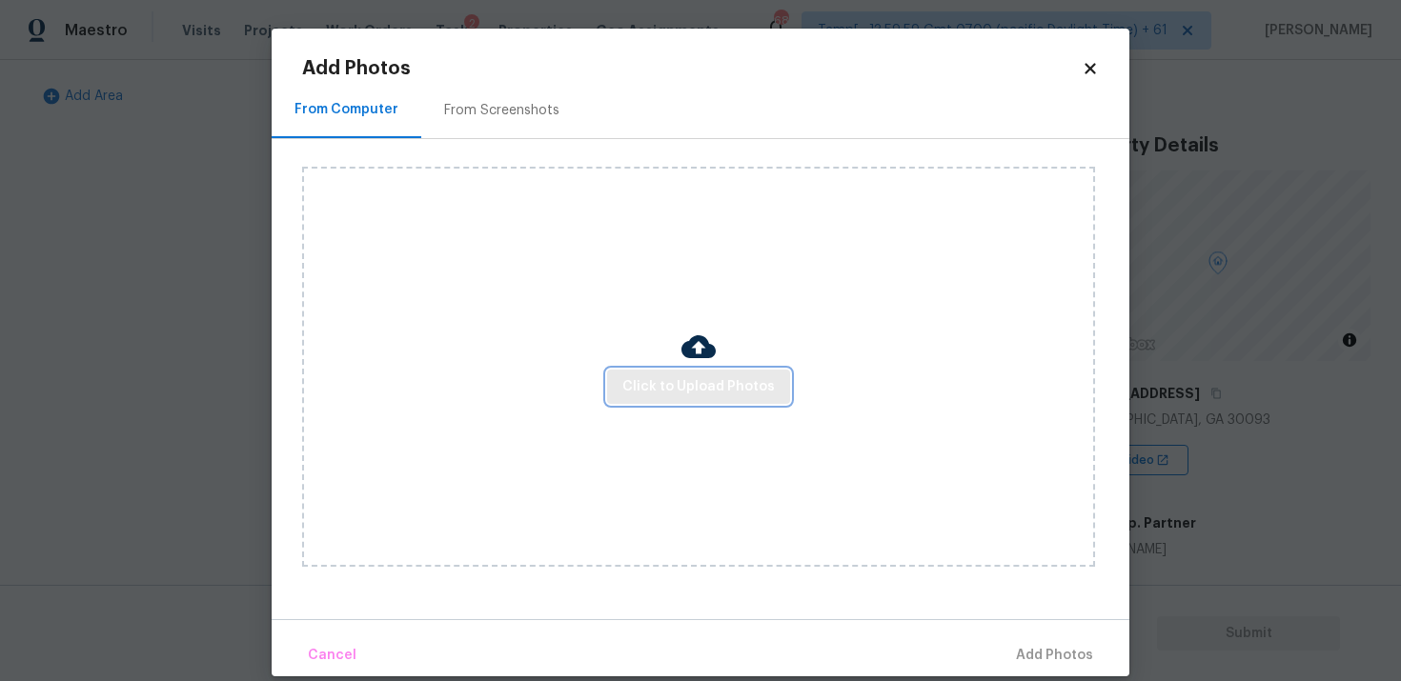
click at [707, 375] on span "Click to Upload Photos" at bounding box center [698, 387] width 152 height 24
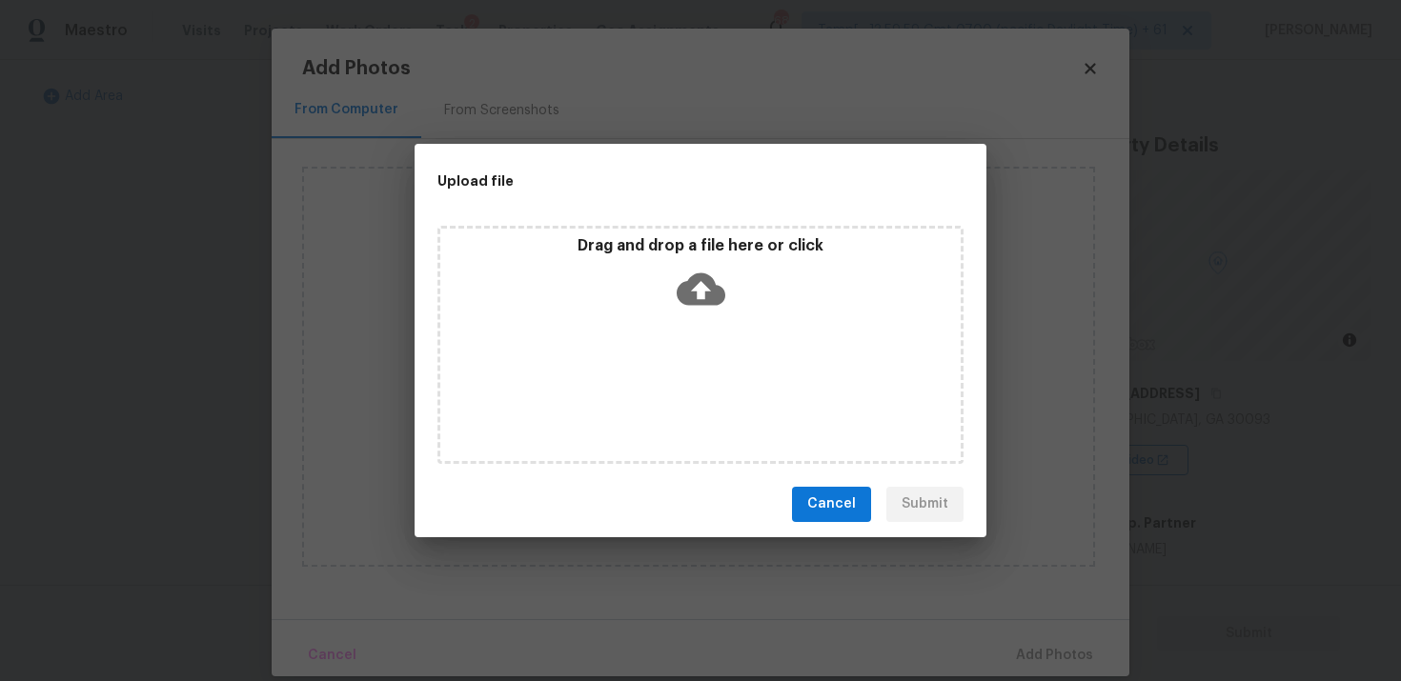
click at [697, 303] on icon at bounding box center [701, 289] width 49 height 49
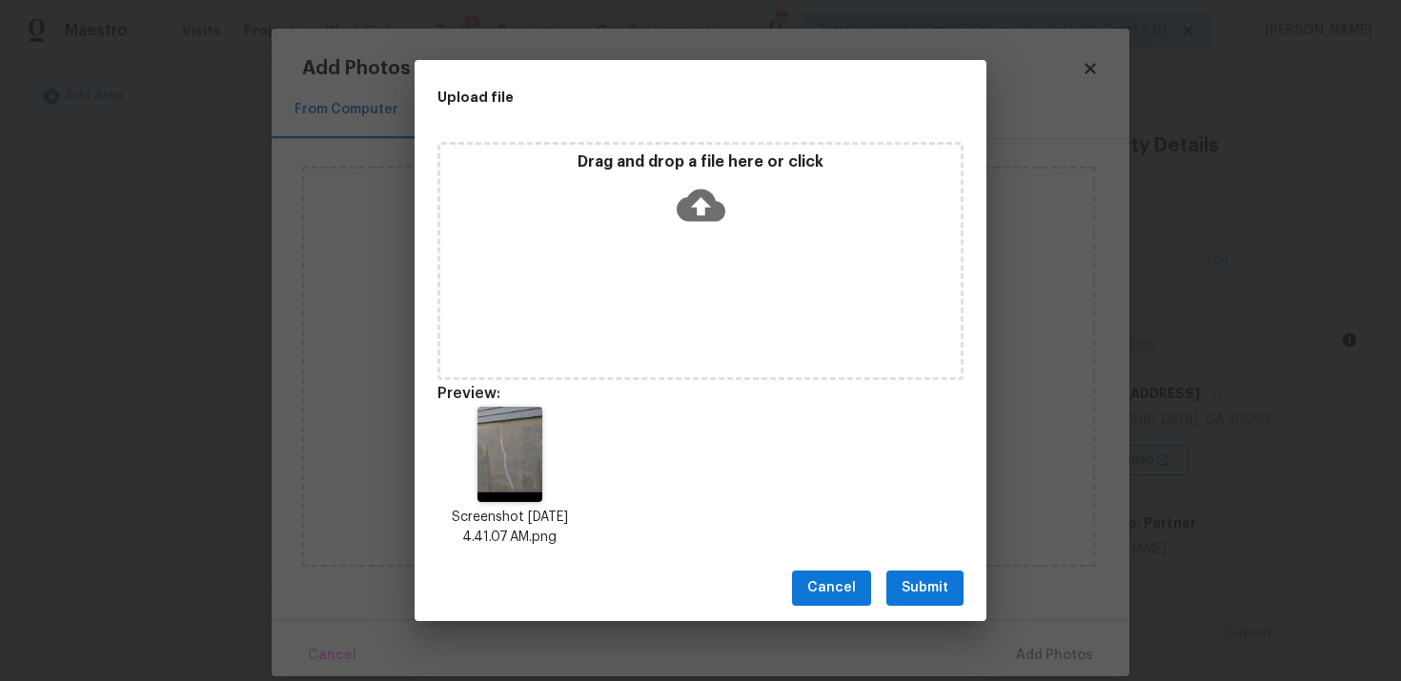
click at [961, 574] on button "Submit" at bounding box center [924, 588] width 77 height 35
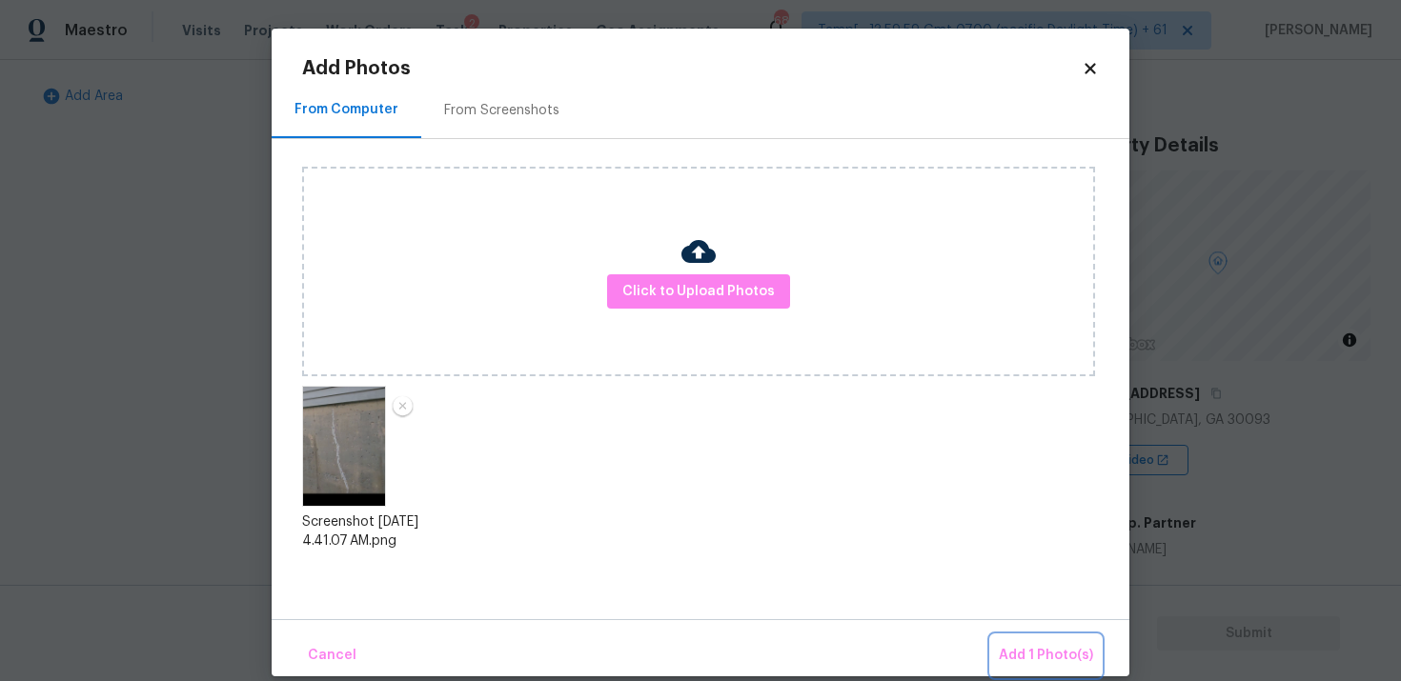
click at [1031, 648] on span "Add 1 Photo(s)" at bounding box center [1046, 656] width 94 height 24
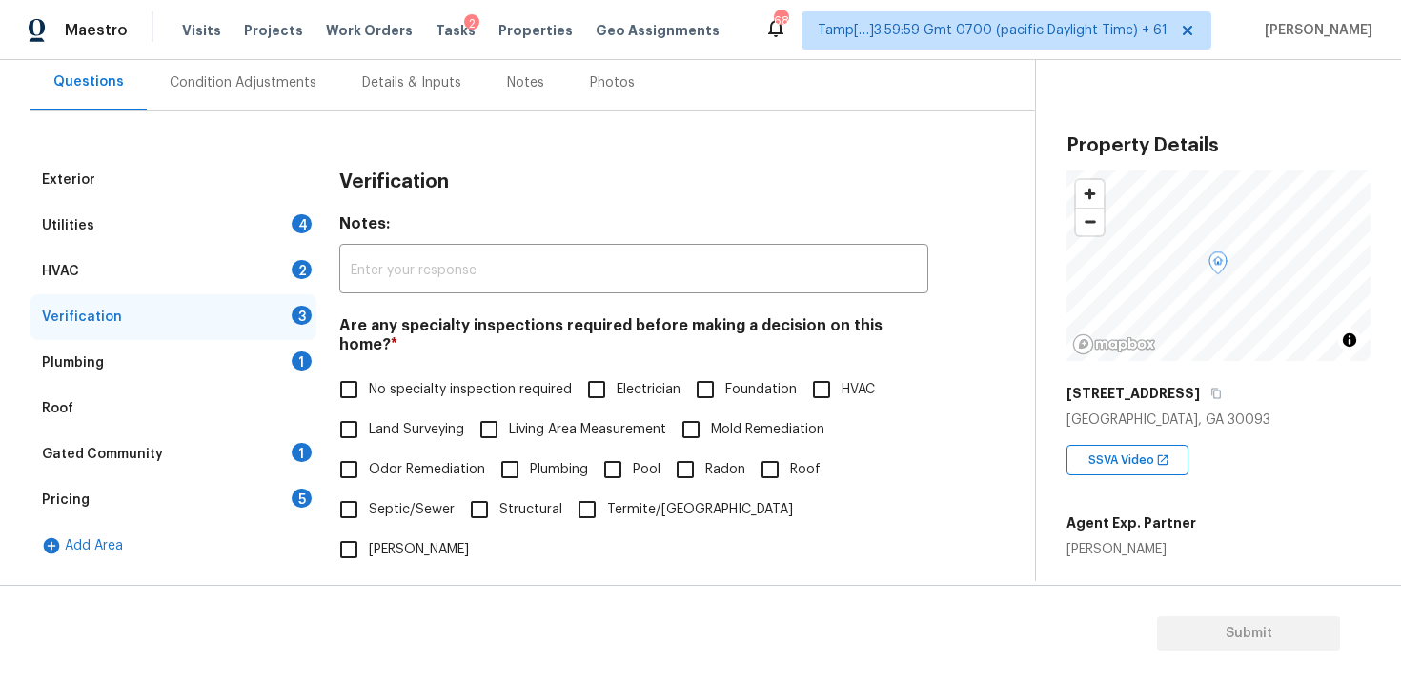
scroll to position [154, 0]
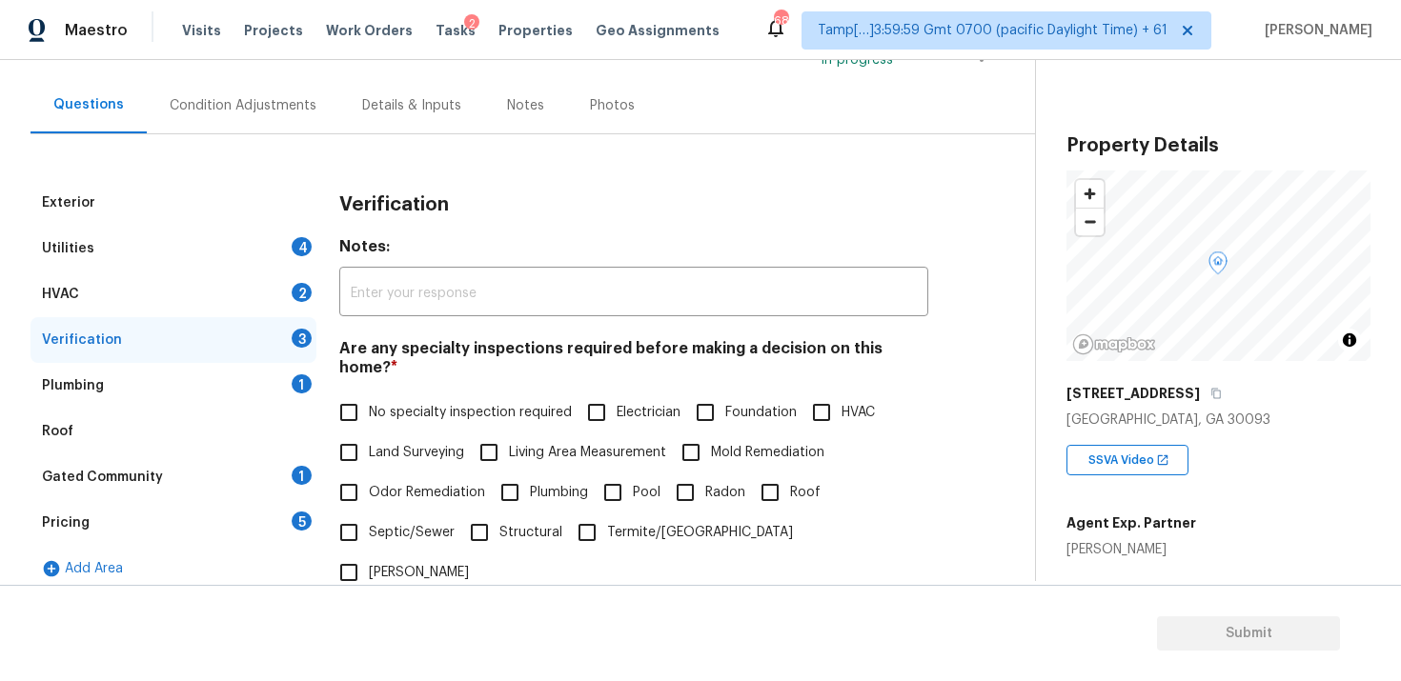
click at [284, 125] on div "Condition Adjustments" at bounding box center [243, 105] width 193 height 56
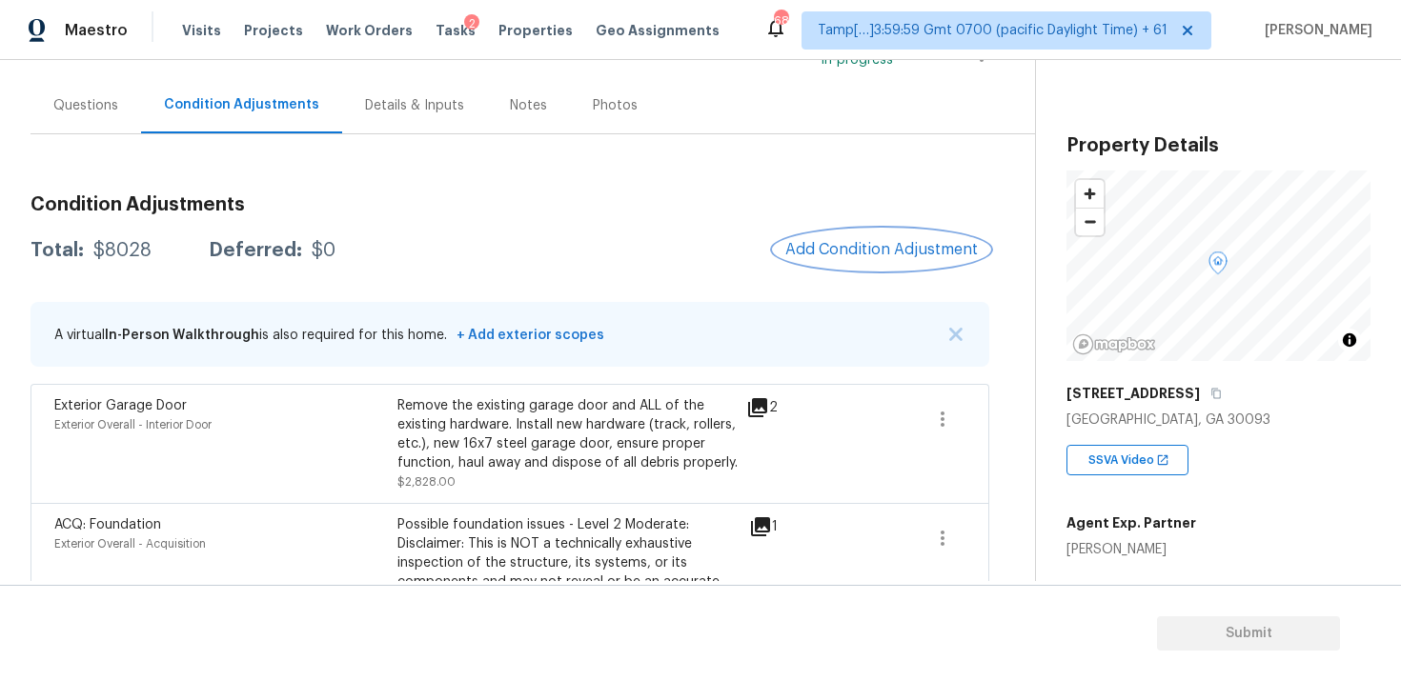
click at [864, 245] on span "Add Condition Adjustment" at bounding box center [881, 249] width 193 height 17
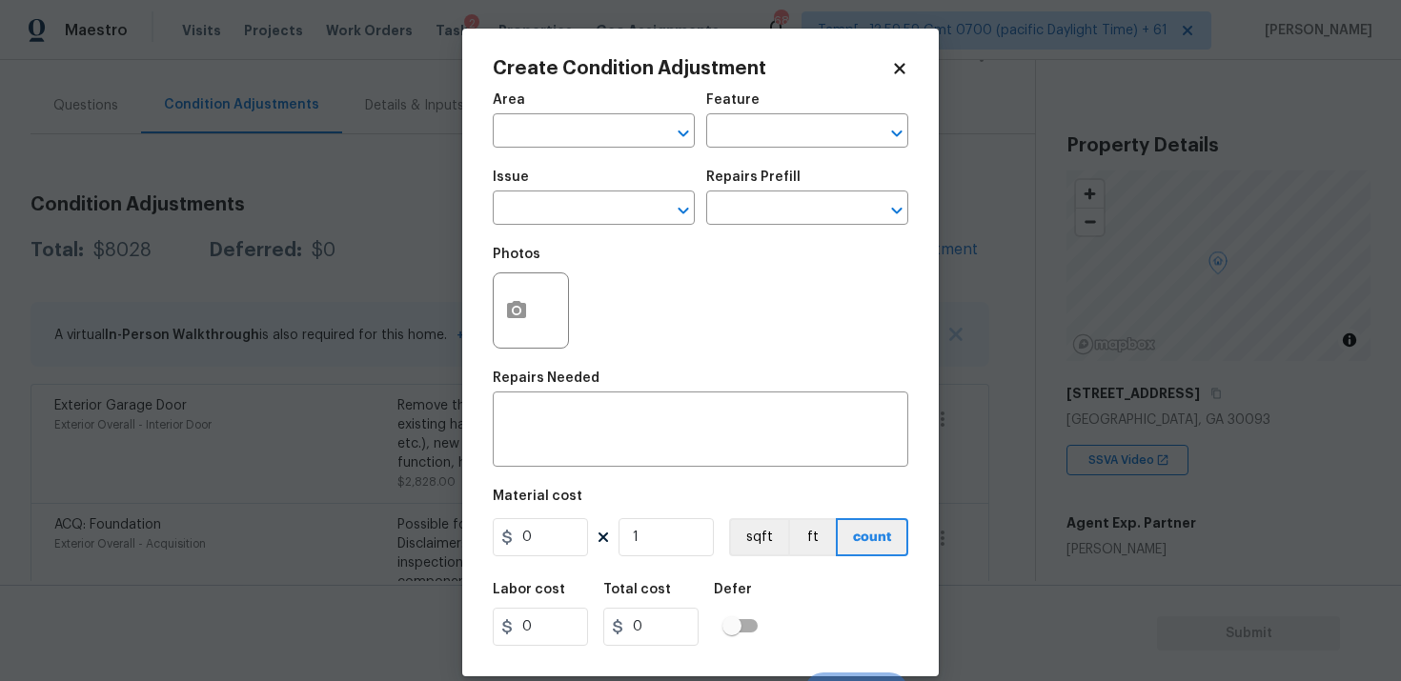
click at [592, 103] on div "Area" at bounding box center [594, 105] width 202 height 25
click at [578, 147] on input "text" at bounding box center [567, 133] width 149 height 30
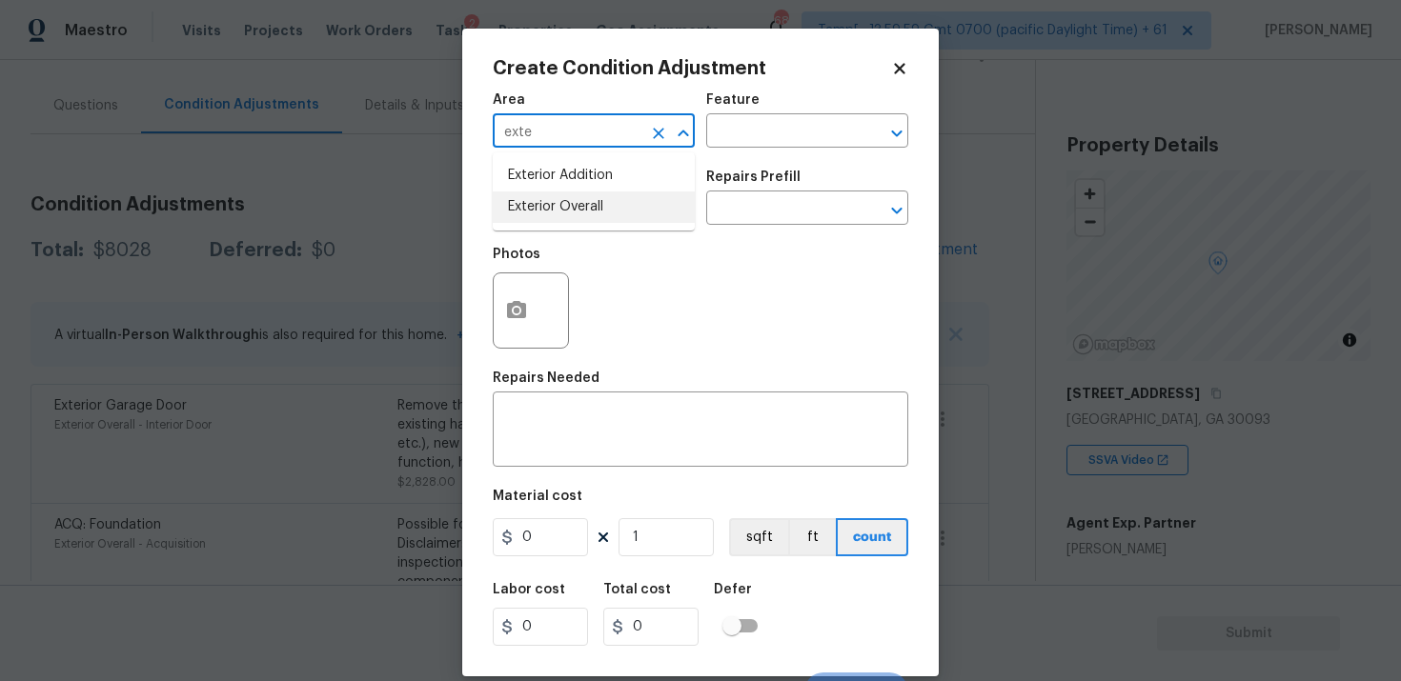
click at [572, 205] on li "Exterior Overall" at bounding box center [594, 207] width 202 height 31
type input "Exterior Overall"
click at [572, 205] on input "text" at bounding box center [567, 210] width 149 height 30
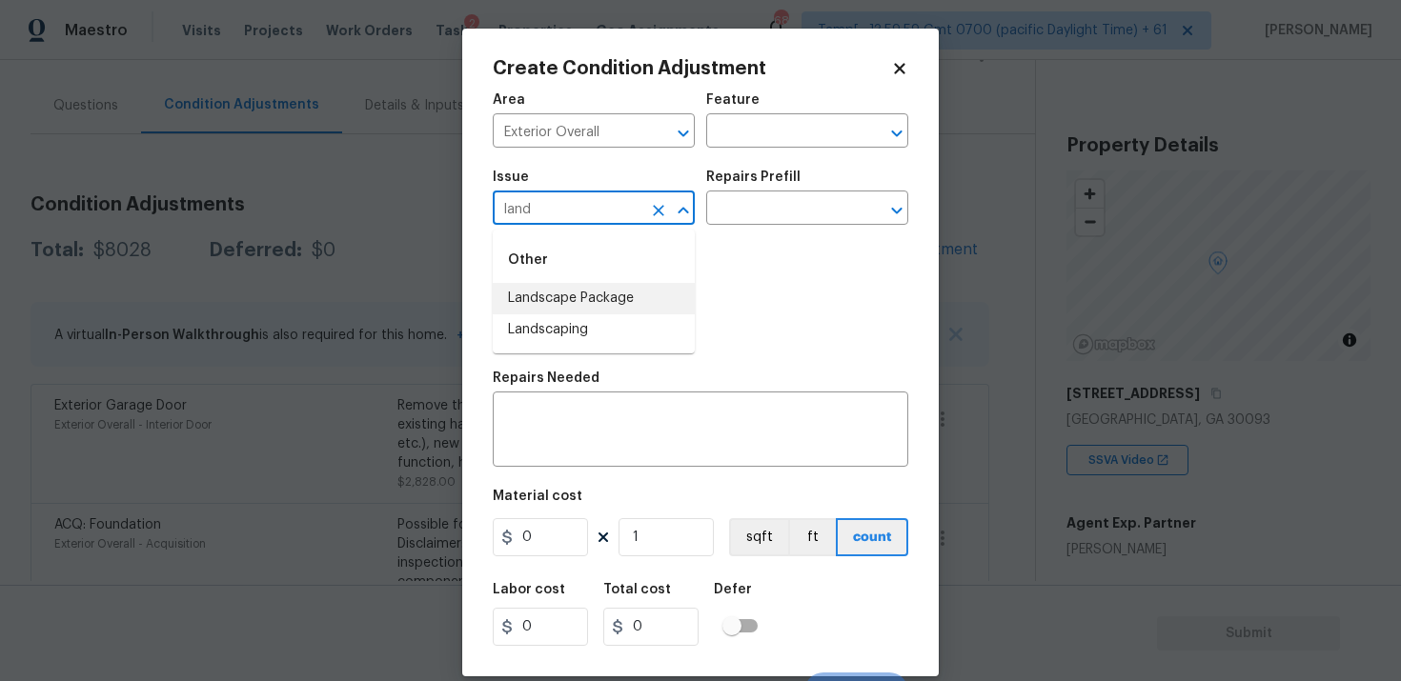
click at [589, 312] on li "Landscape Package" at bounding box center [594, 298] width 202 height 31
type input "Landscape Package"
click at [766, 217] on input "text" at bounding box center [780, 210] width 149 height 30
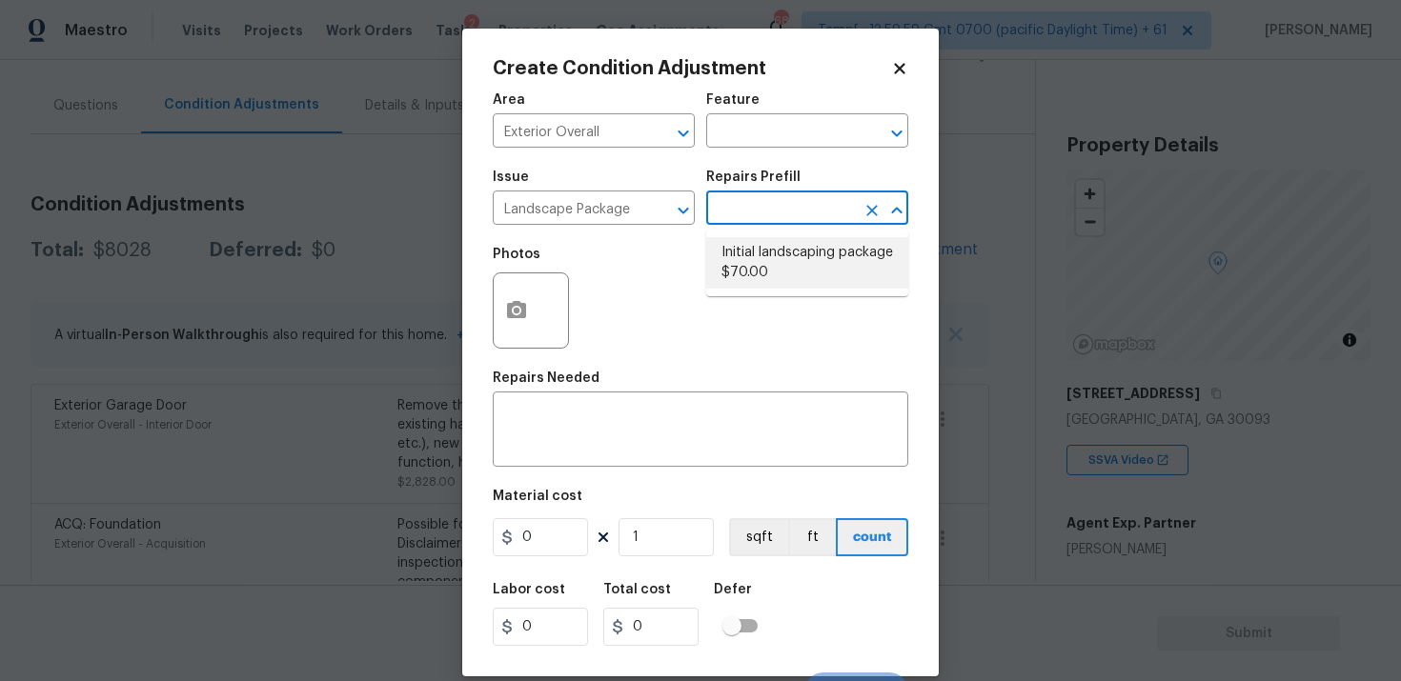
click at [772, 265] on li "Initial landscaping package $70.00" at bounding box center [807, 262] width 202 height 51
type input "Home Readiness Packages"
type textarea "Mowing of grass up to 6" in height. Mow, edge along driveways & sidewalks, trim…"
type input "70"
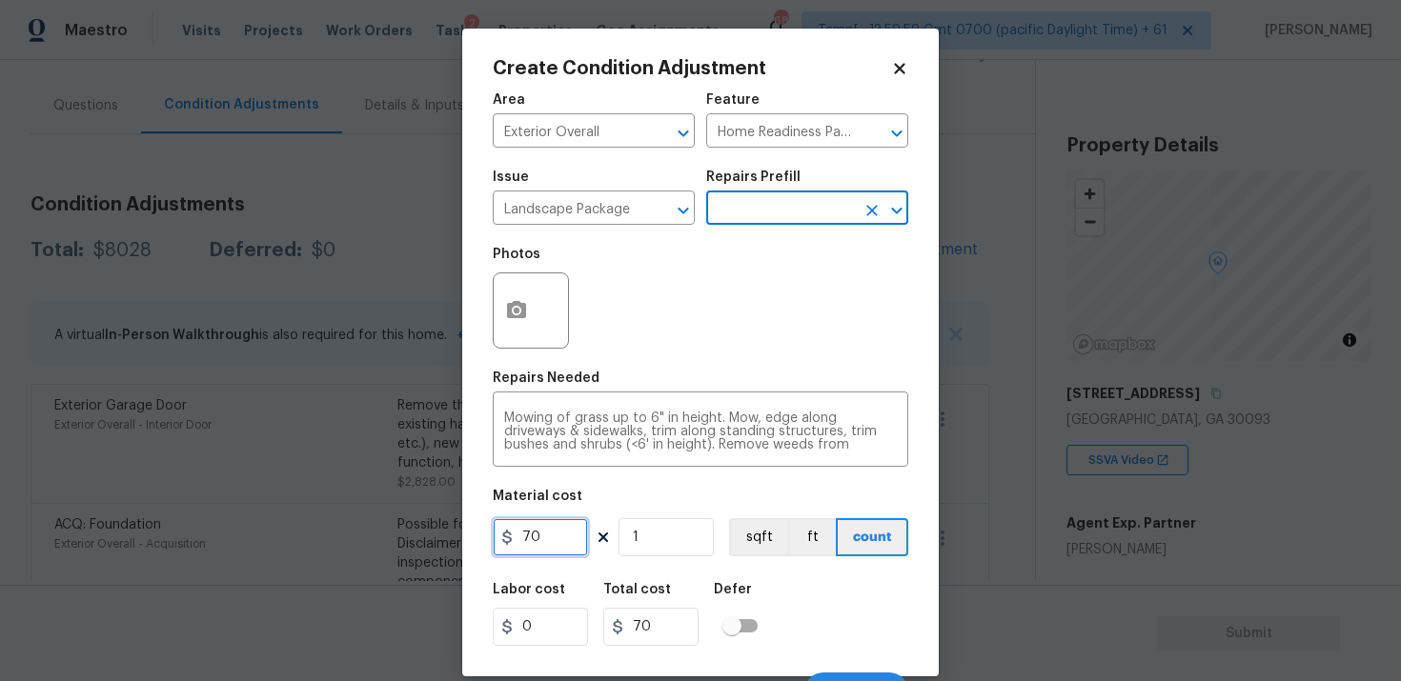
click at [527, 537] on input "70" at bounding box center [540, 537] width 95 height 38
type input "750"
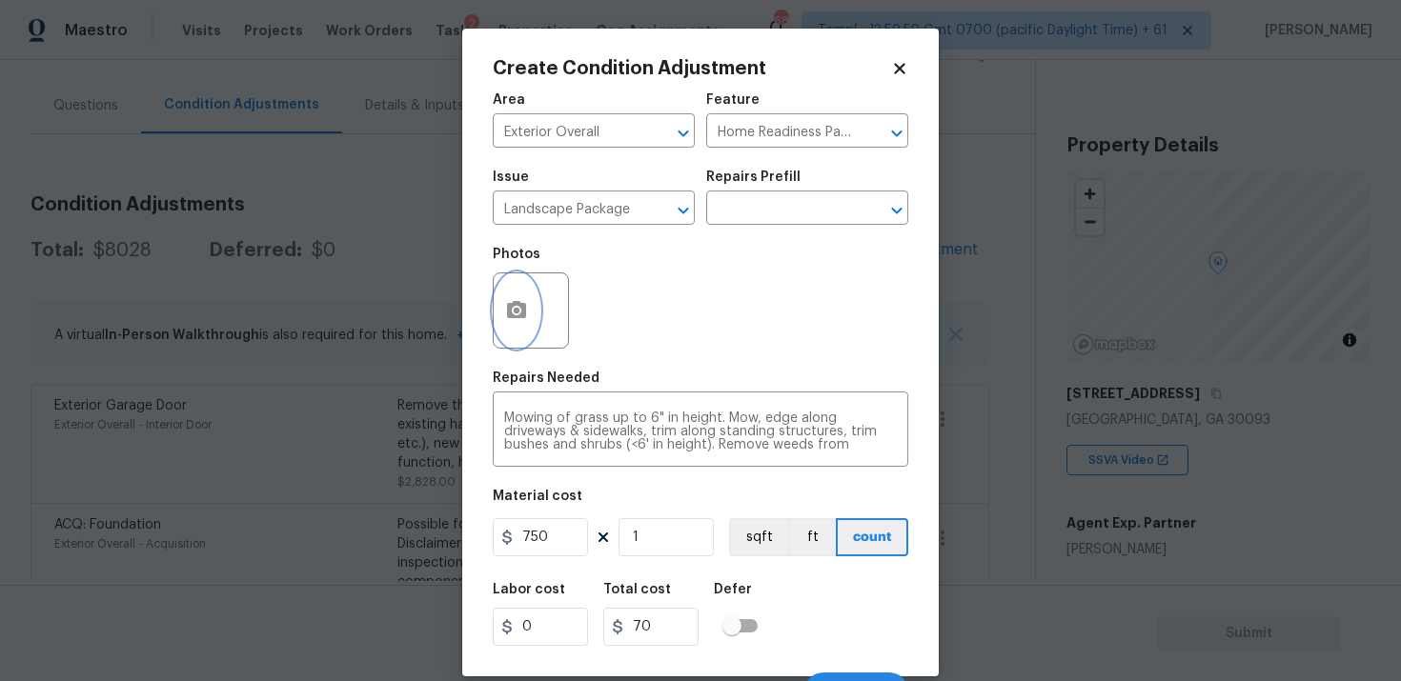
type input "750"
click at [517, 318] on icon "button" at bounding box center [516, 309] width 19 height 17
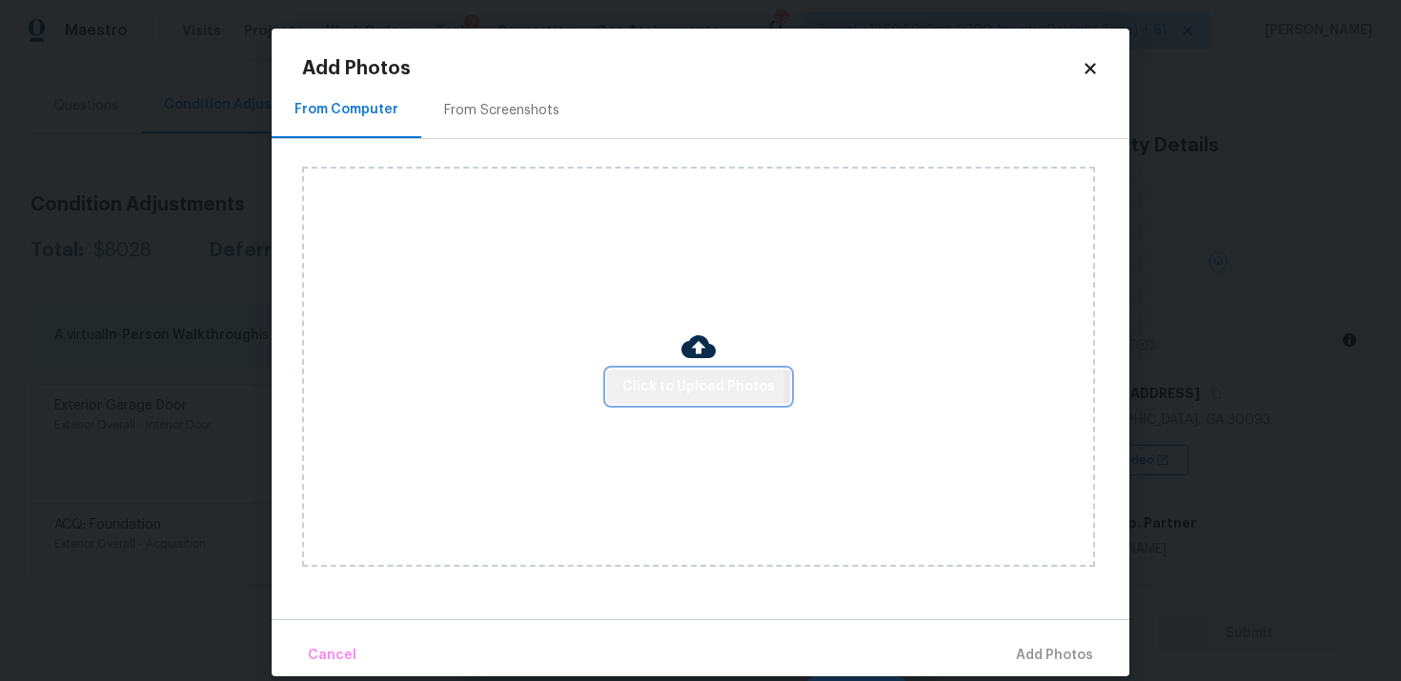
click at [689, 386] on span "Click to Upload Photos" at bounding box center [698, 387] width 152 height 24
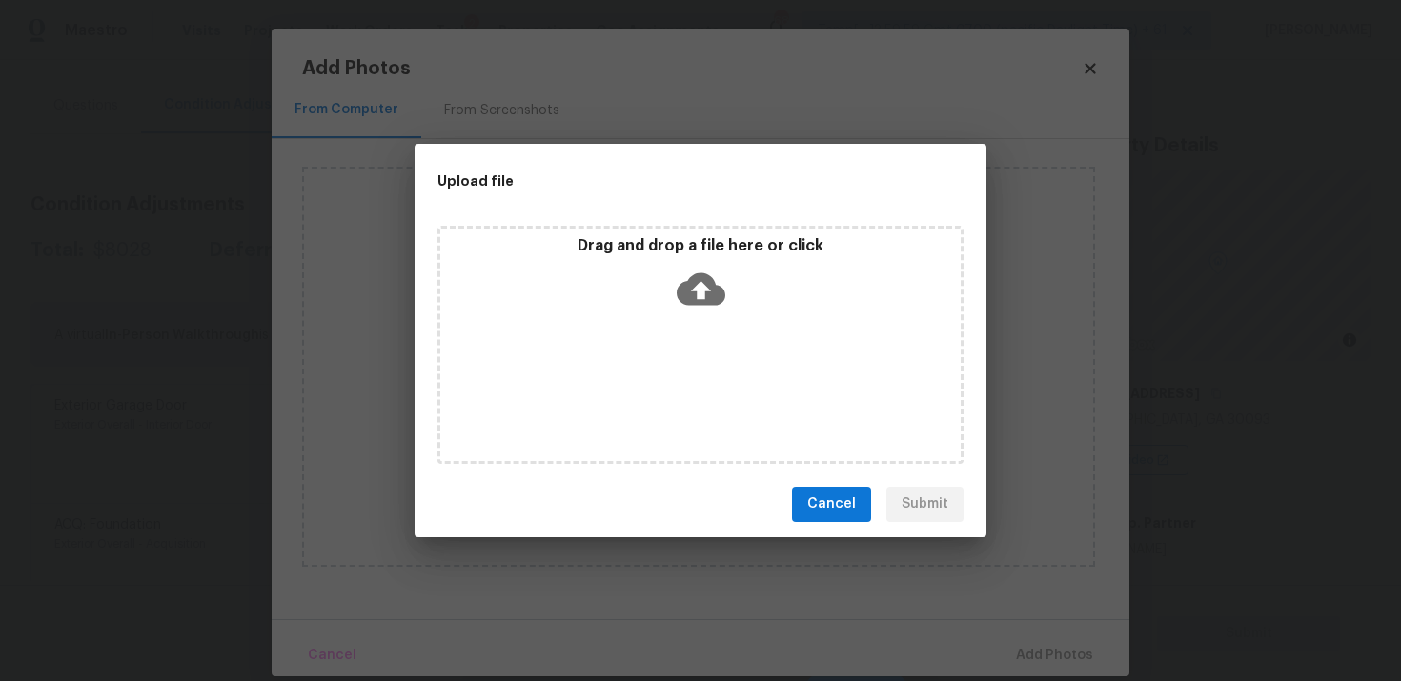
click at [681, 322] on div "Drag and drop a file here or click" at bounding box center [700, 345] width 526 height 238
